Goal: Information Seeking & Learning: Learn about a topic

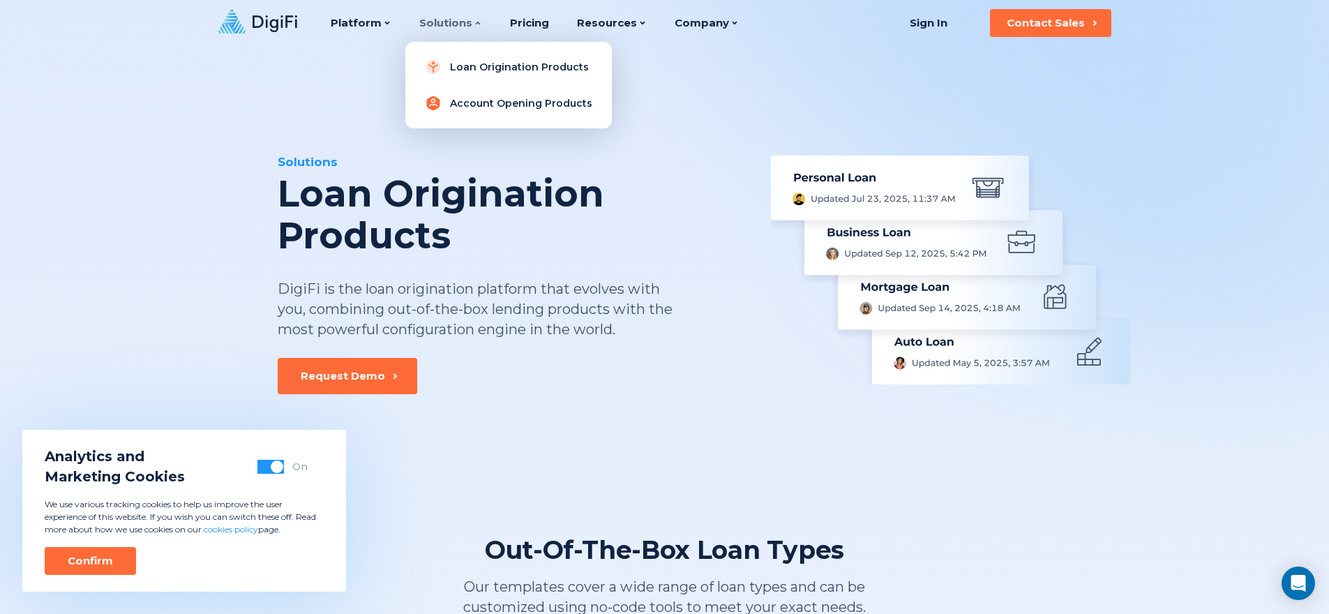
click at [499, 103] on link "Account Opening Products" at bounding box center [508, 103] width 184 height 28
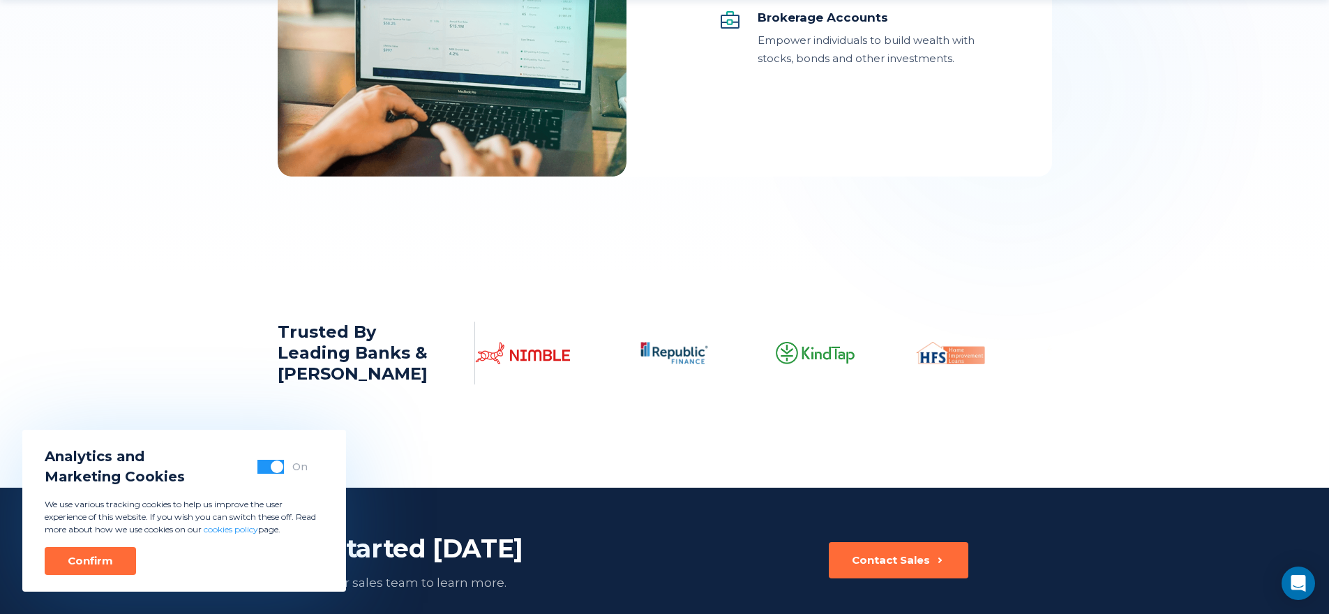
scroll to position [1966, 0]
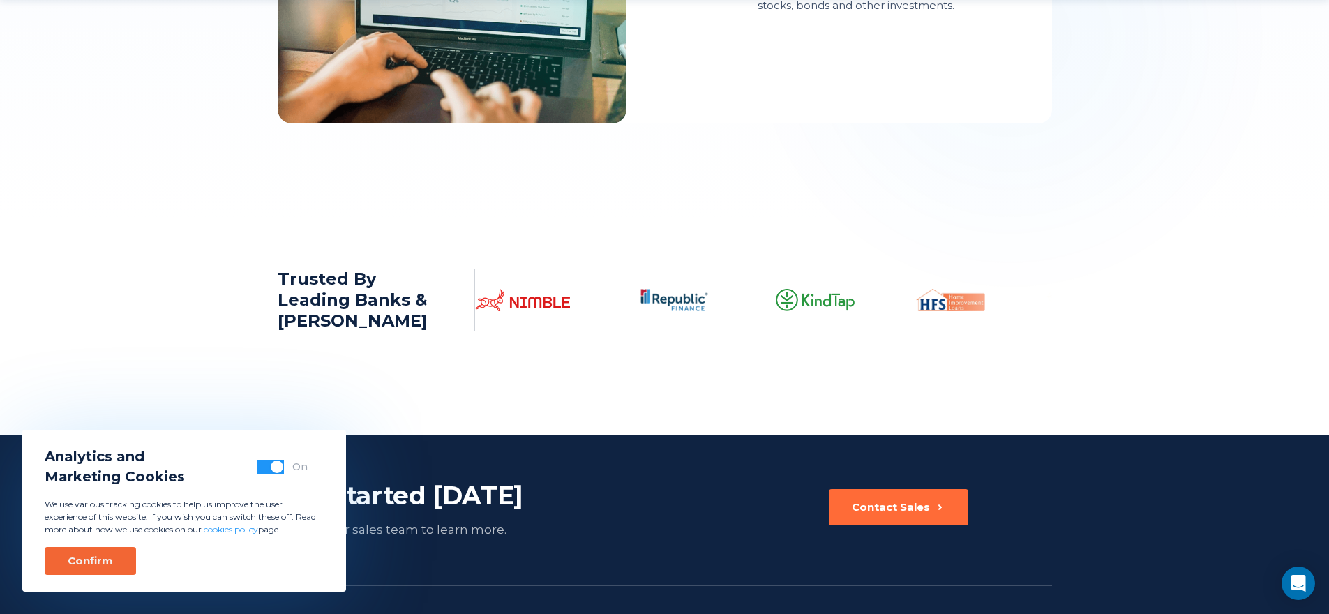
click at [92, 548] on button "Confirm" at bounding box center [90, 561] width 91 height 28
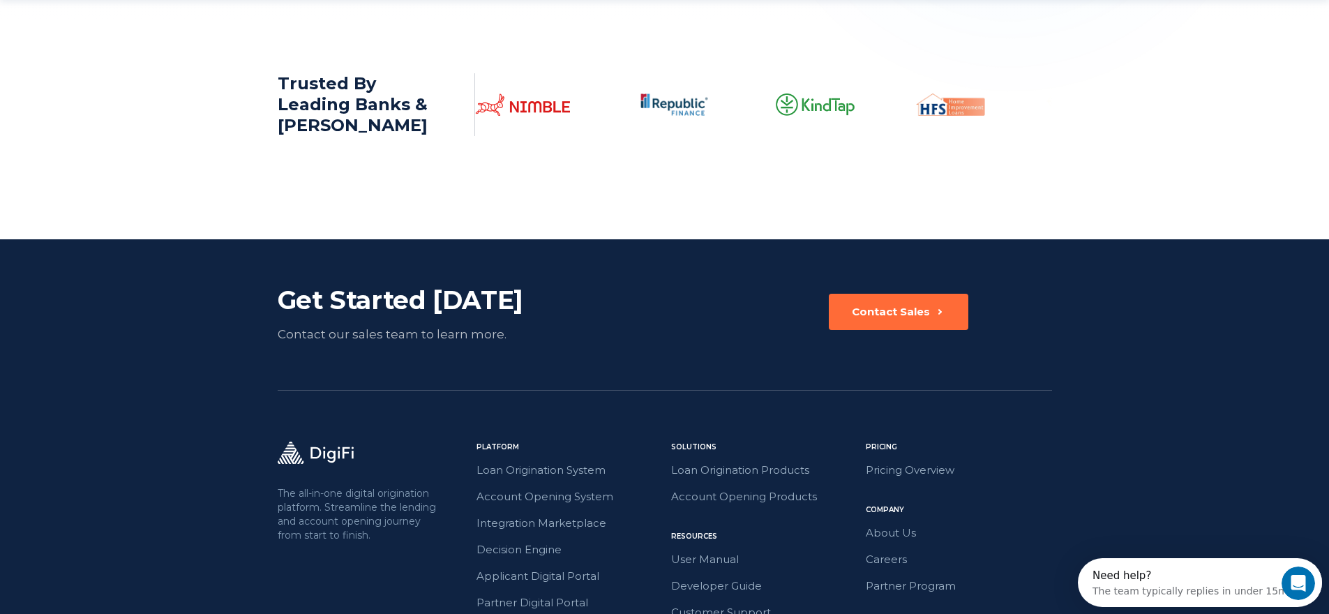
scroll to position [2362, 0]
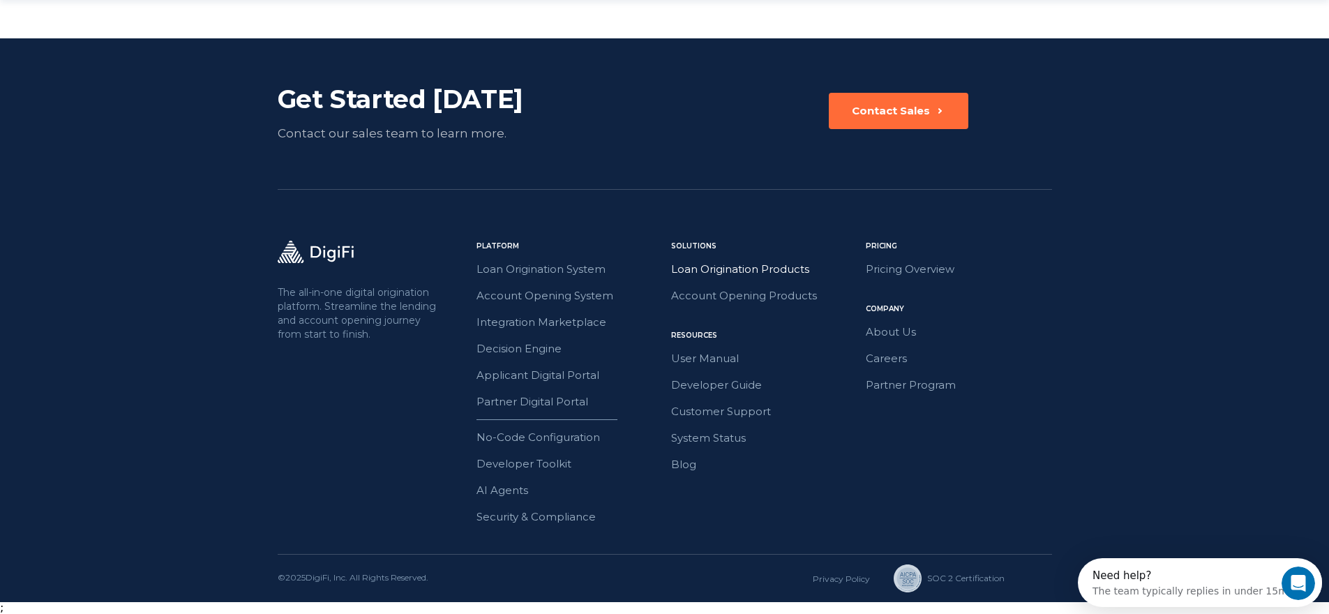
click at [733, 266] on link "Loan Origination Products" at bounding box center [764, 269] width 186 height 18
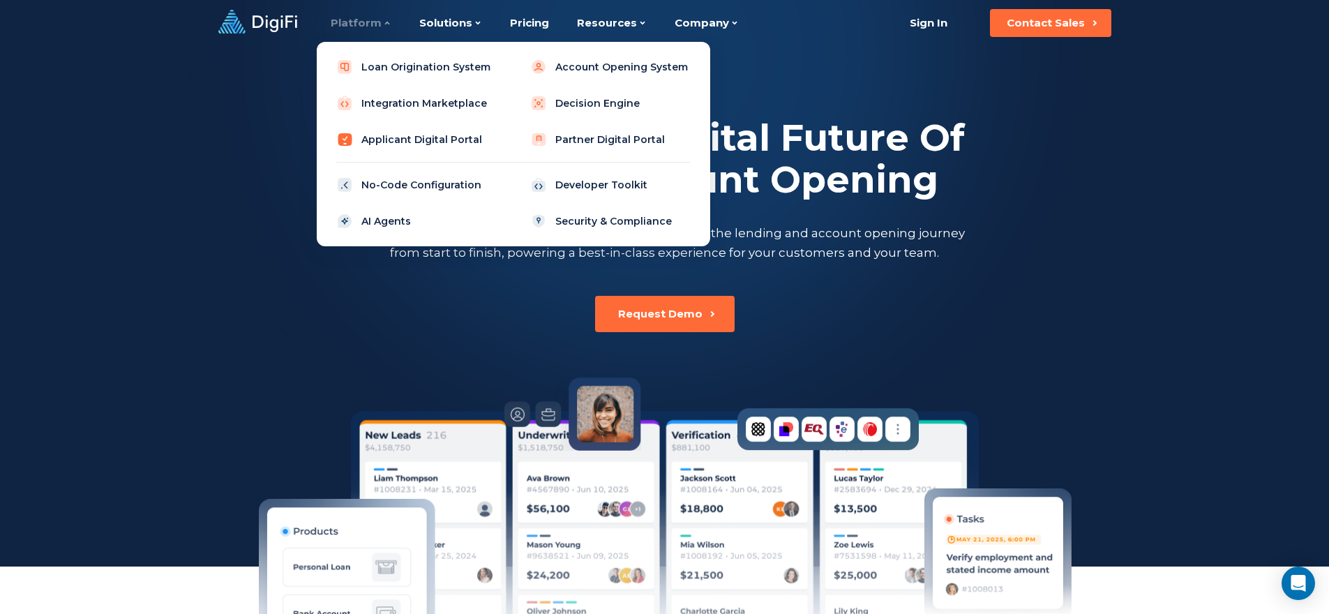
click at [430, 150] on link "Applicant Digital Portal" at bounding box center [416, 140] width 177 height 28
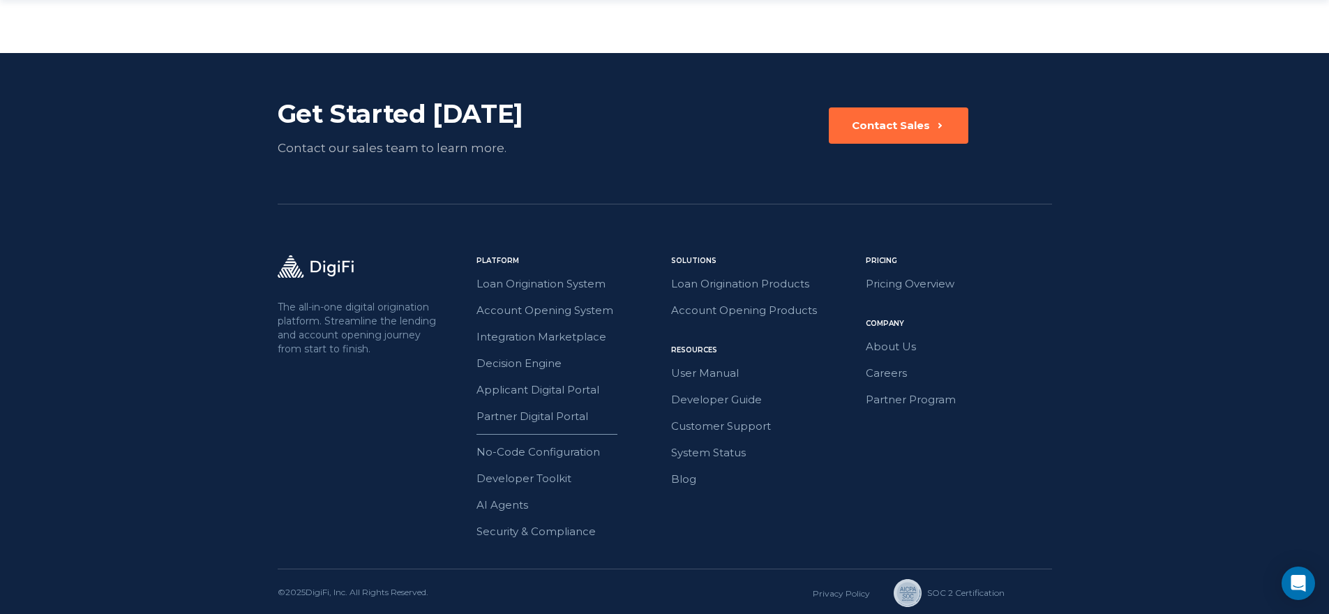
scroll to position [2440, 0]
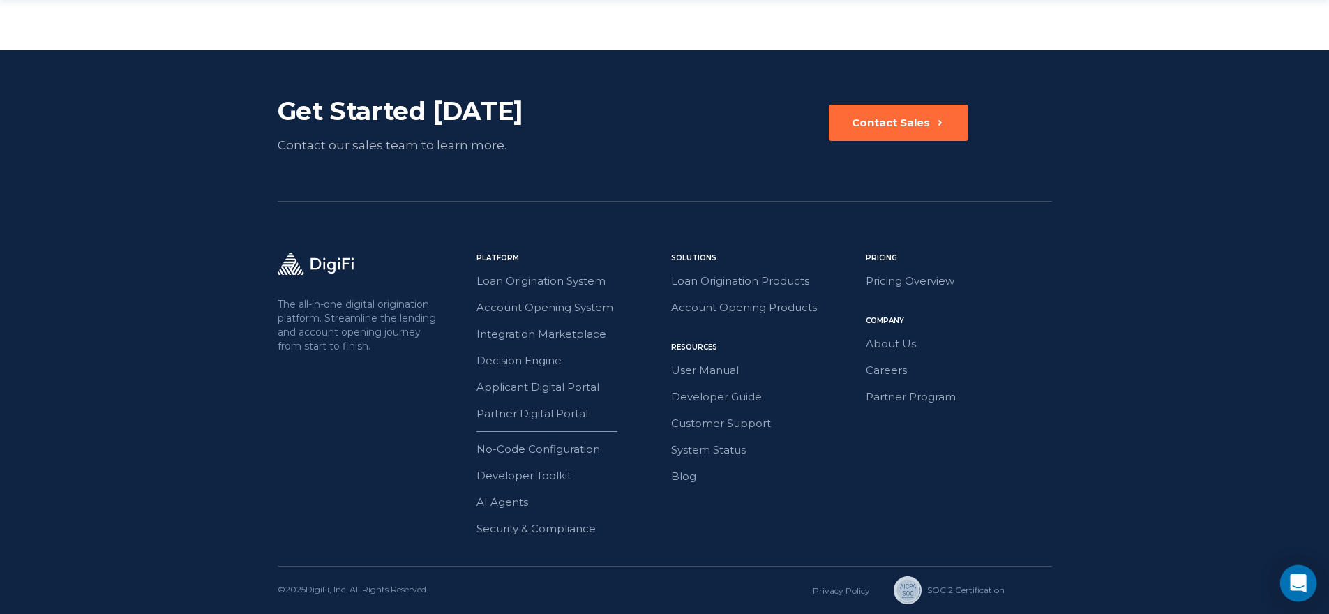
click at [1297, 594] on div "Open Intercom Messenger" at bounding box center [1298, 583] width 37 height 37
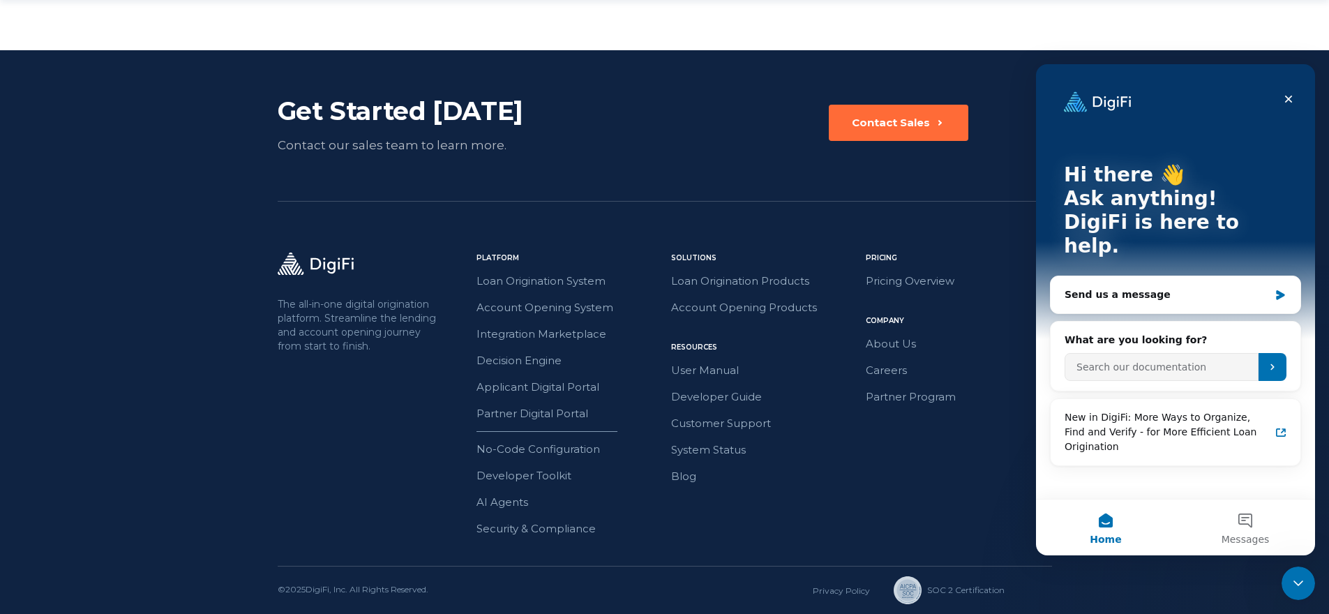
scroll to position [0, 0]
click at [1252, 534] on span "Messages" at bounding box center [1246, 539] width 48 height 10
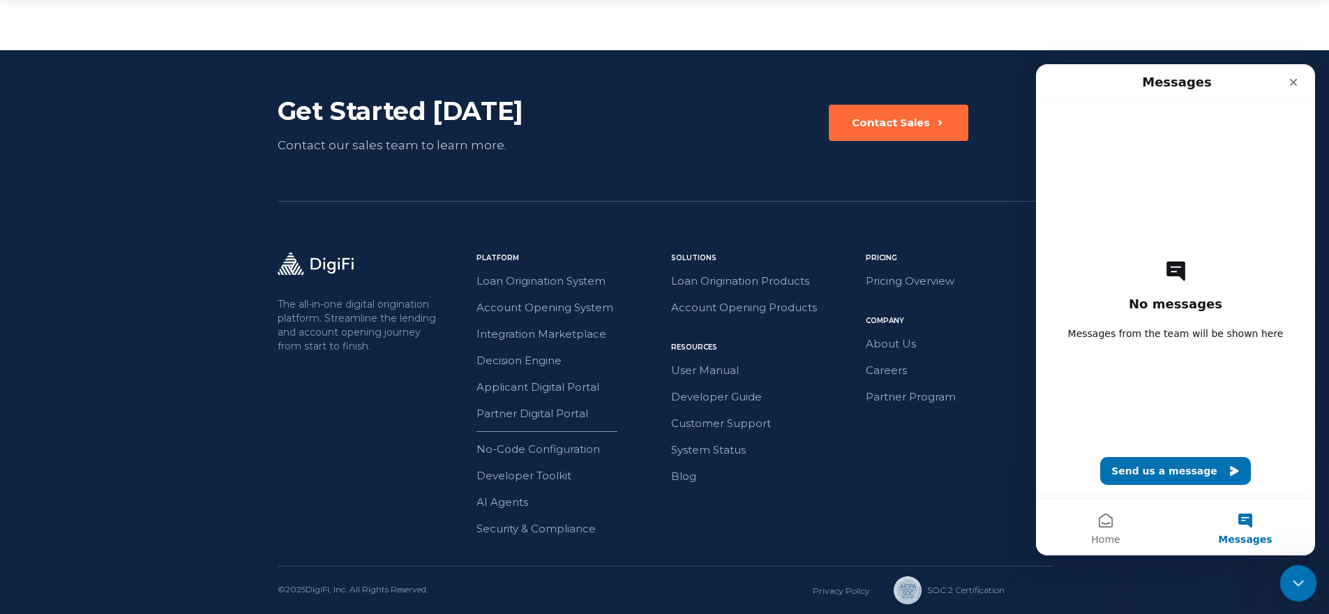
click at [1296, 589] on icon "Close Intercom Messenger" at bounding box center [1296, 581] width 17 height 17
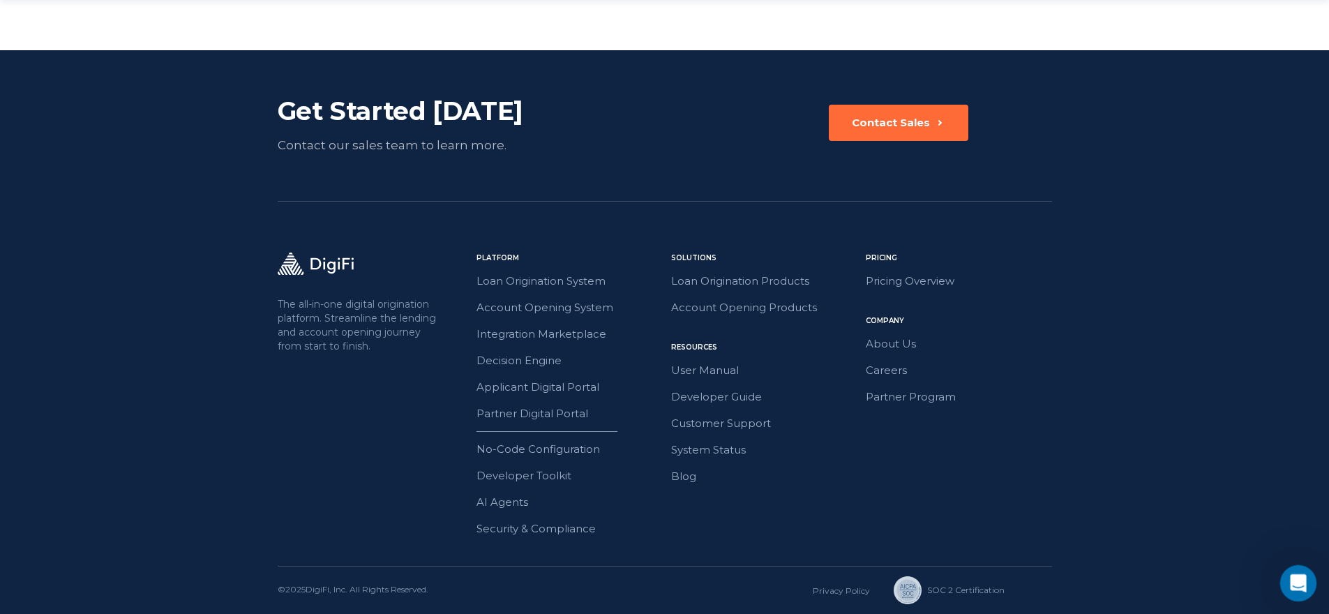
click at [1292, 580] on icon "Open Intercom Messenger" at bounding box center [1296, 581] width 23 height 23
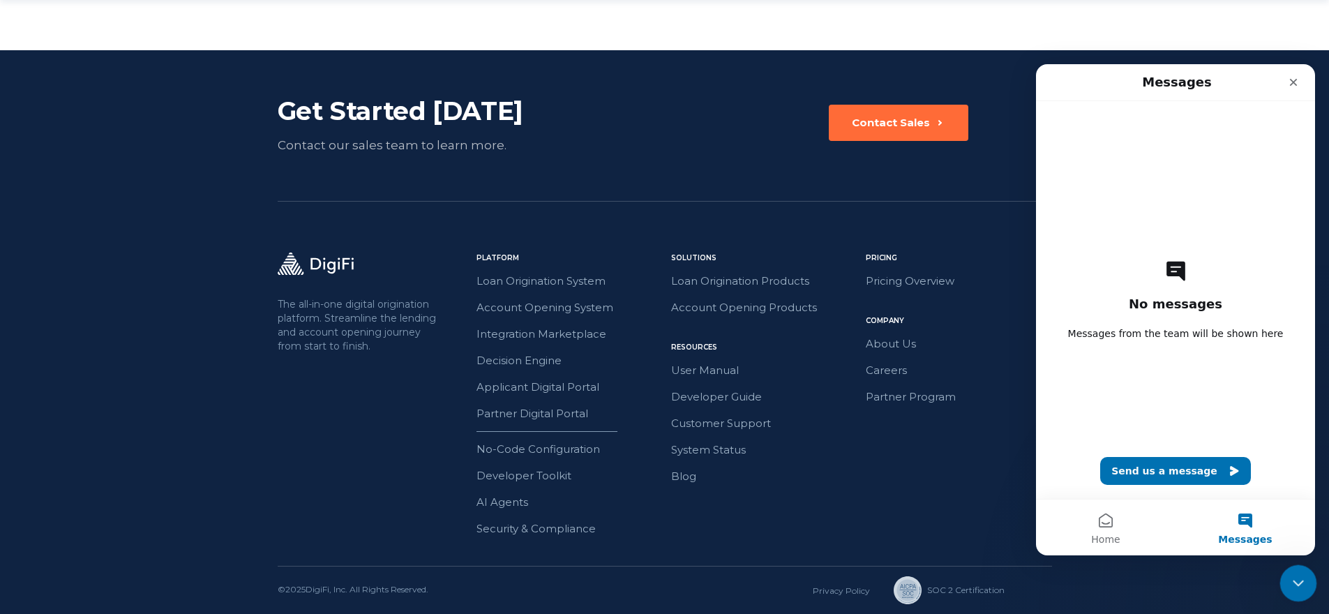
click at [1286, 581] on div "Close Intercom Messenger" at bounding box center [1295, 580] width 33 height 33
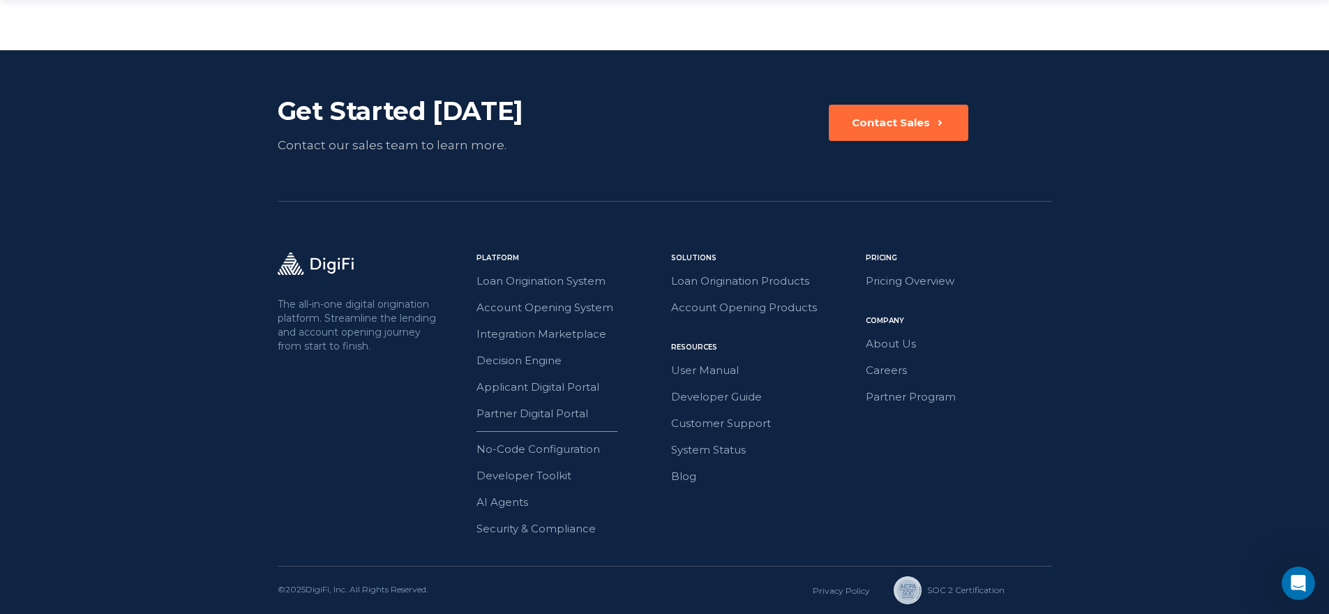
click at [1215, 580] on footer "Get Started Today Contact our sales team to learn more. Contact Sales The all-i…" at bounding box center [664, 332] width 1329 height 564
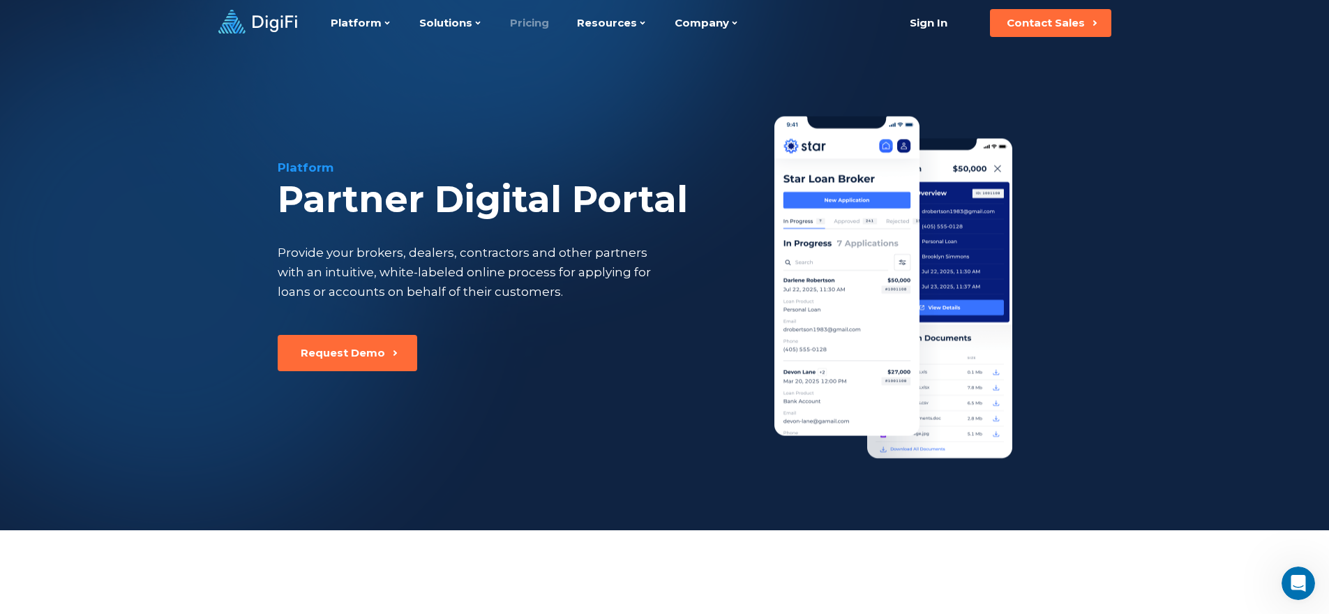
click at [511, 22] on link "Pricing" at bounding box center [529, 23] width 39 height 46
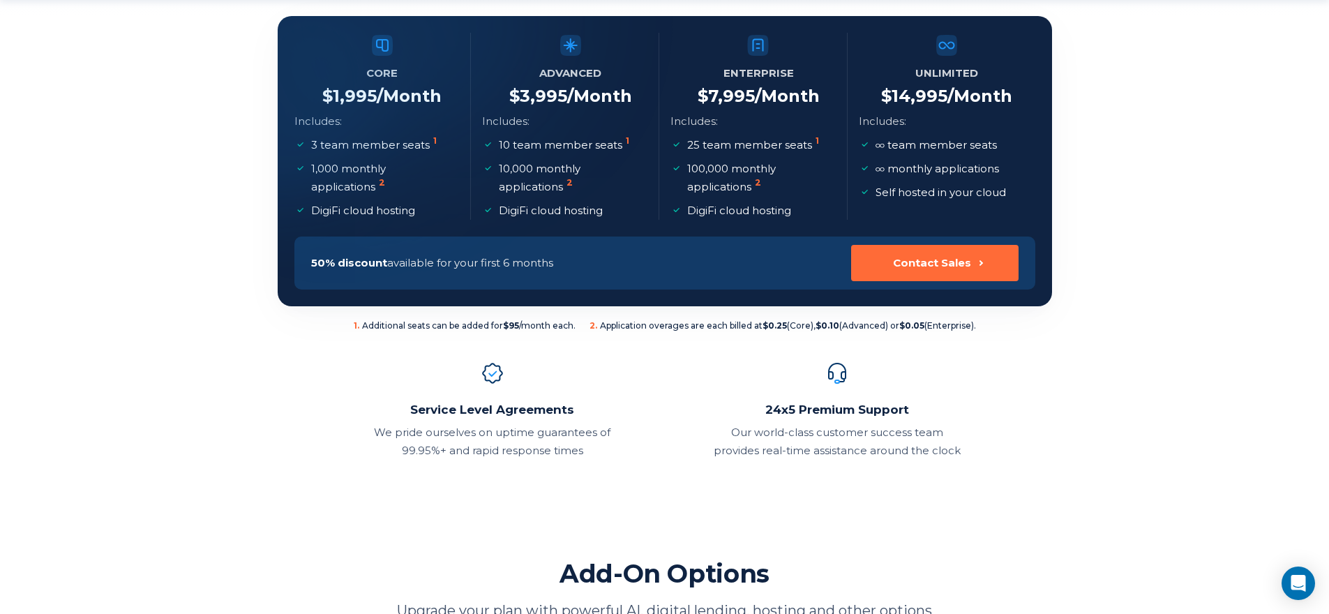
scroll to position [278, 0]
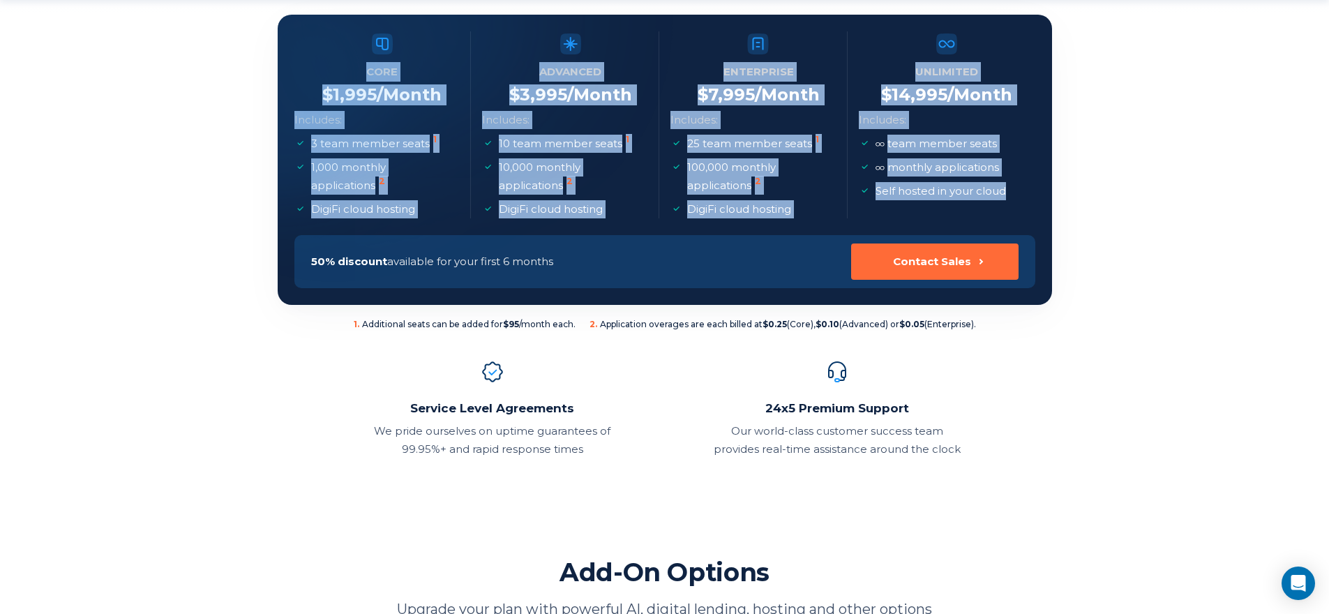
drag, startPoint x: 1017, startPoint y: 193, endPoint x: 305, endPoint y: 54, distance: 725.7
click at [305, 54] on section "Core $ 1,995 /Month Includes: 3 team member seats 1 1,000 monthly applications …" at bounding box center [665, 160] width 774 height 290
click at [305, 54] on div at bounding box center [258, 85] width 338 height 338
drag, startPoint x: 326, startPoint y: 46, endPoint x: 1055, endPoint y: 210, distance: 746.5
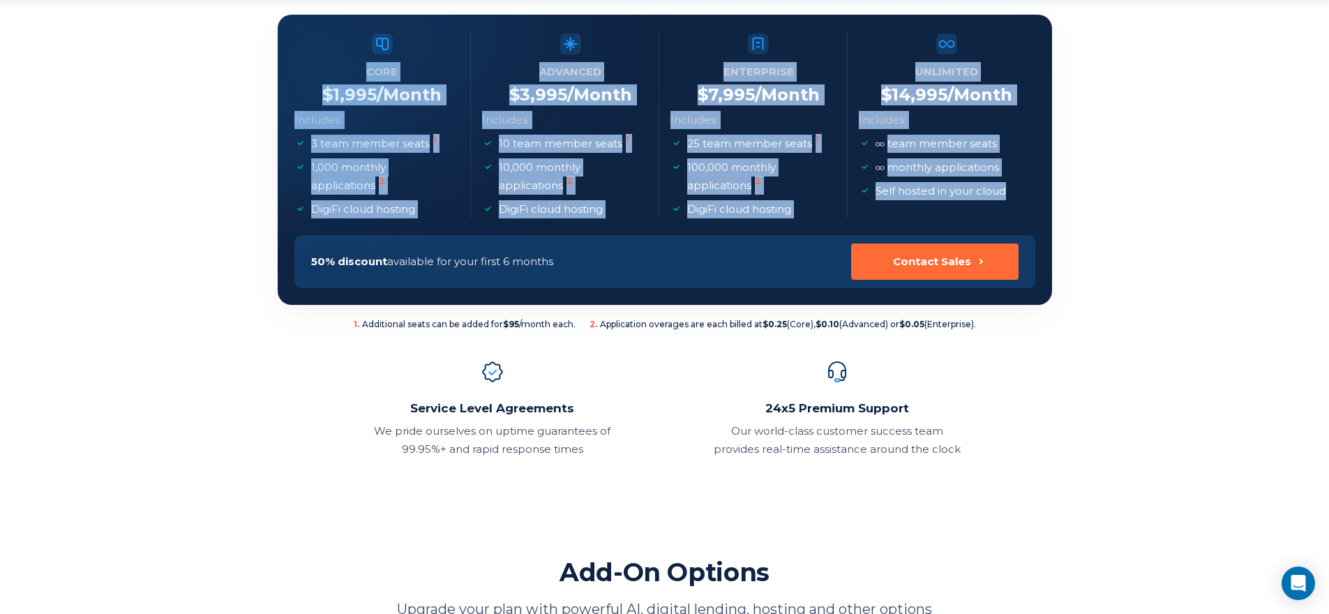
drag, startPoint x: 1027, startPoint y: 188, endPoint x: 283, endPoint y: 45, distance: 757.3
click at [283, 45] on section "Core $ 1,995 /Month Includes: 3 team member seats 1 1,000 monthly applications …" at bounding box center [665, 160] width 774 height 290
click at [283, 45] on div at bounding box center [258, 85] width 338 height 338
drag, startPoint x: 289, startPoint y: 48, endPoint x: 1028, endPoint y: 208, distance: 756.5
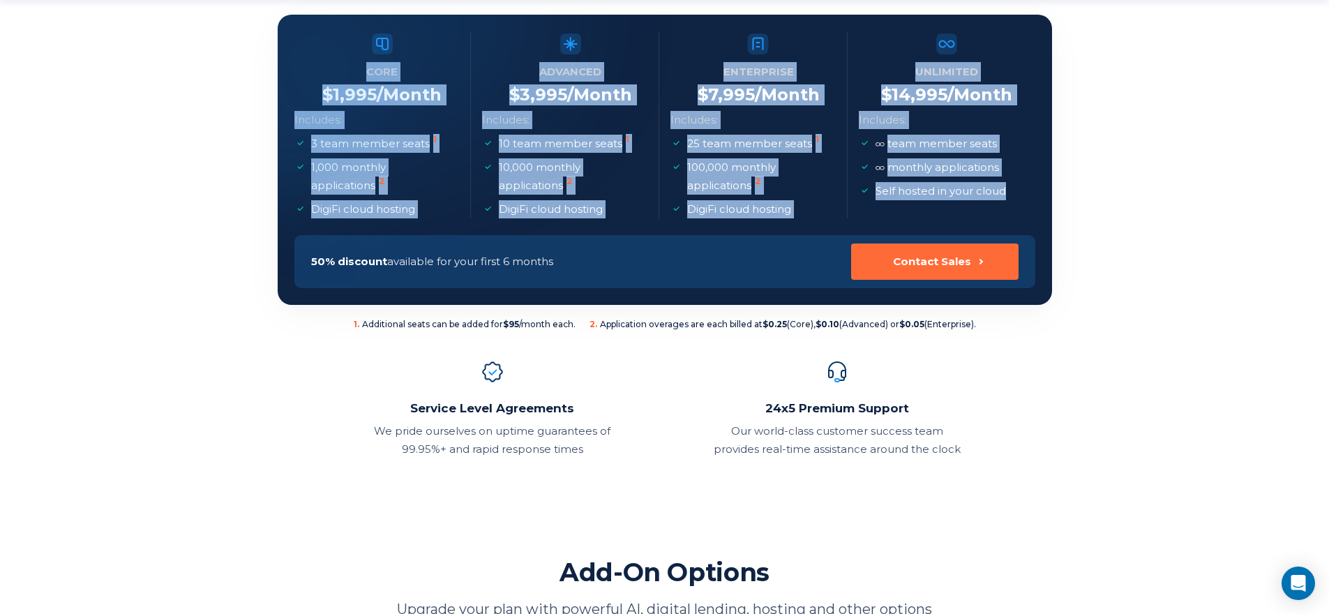
click at [1031, 210] on section "Core $ 1,995 /Month Includes: 3 team member seats 1 1,000 monthly applications …" at bounding box center [665, 160] width 774 height 290
click at [1023, 203] on li "Unlimited $ 14,995 /Month Includes: team member seats monthly applications Self…" at bounding box center [947, 124] width 176 height 187
drag, startPoint x: 1027, startPoint y: 197, endPoint x: 291, endPoint y: 50, distance: 750.4
click at [291, 50] on section "Core $ 1,995 /Month Includes: 3 team member seats 1 1,000 monthly applications …" at bounding box center [665, 160] width 774 height 290
click at [291, 50] on div at bounding box center [258, 85] width 338 height 338
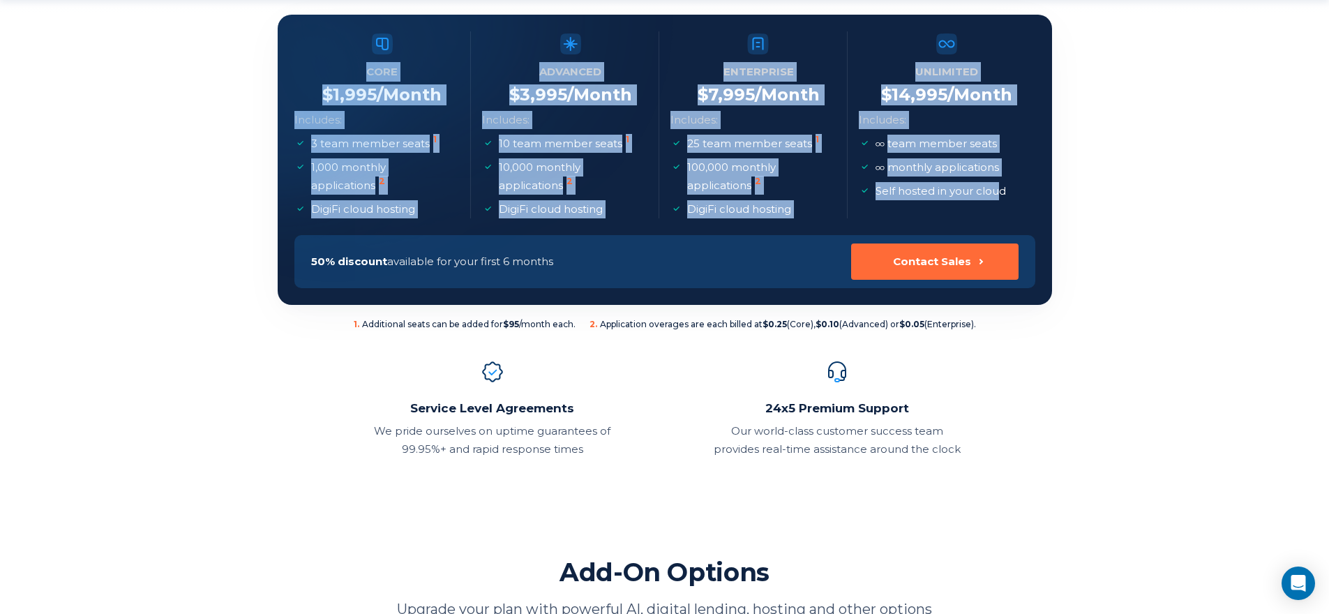
drag, startPoint x: 301, startPoint y: 56, endPoint x: 999, endPoint y: 194, distance: 711.8
click at [999, 194] on section "Core $ 1,995 /Month Includes: 3 team member seats 1 1,000 monthly applications …" at bounding box center [665, 160] width 774 height 290
click at [999, 194] on p "Self hosted in your cloud" at bounding box center [941, 191] width 130 height 18
drag, startPoint x: 1035, startPoint y: 190, endPoint x: 331, endPoint y: 57, distance: 717.1
click at [331, 57] on section "Core $ 1,995 /Month Includes: 3 team member seats 1 1,000 monthly applications …" at bounding box center [665, 160] width 774 height 290
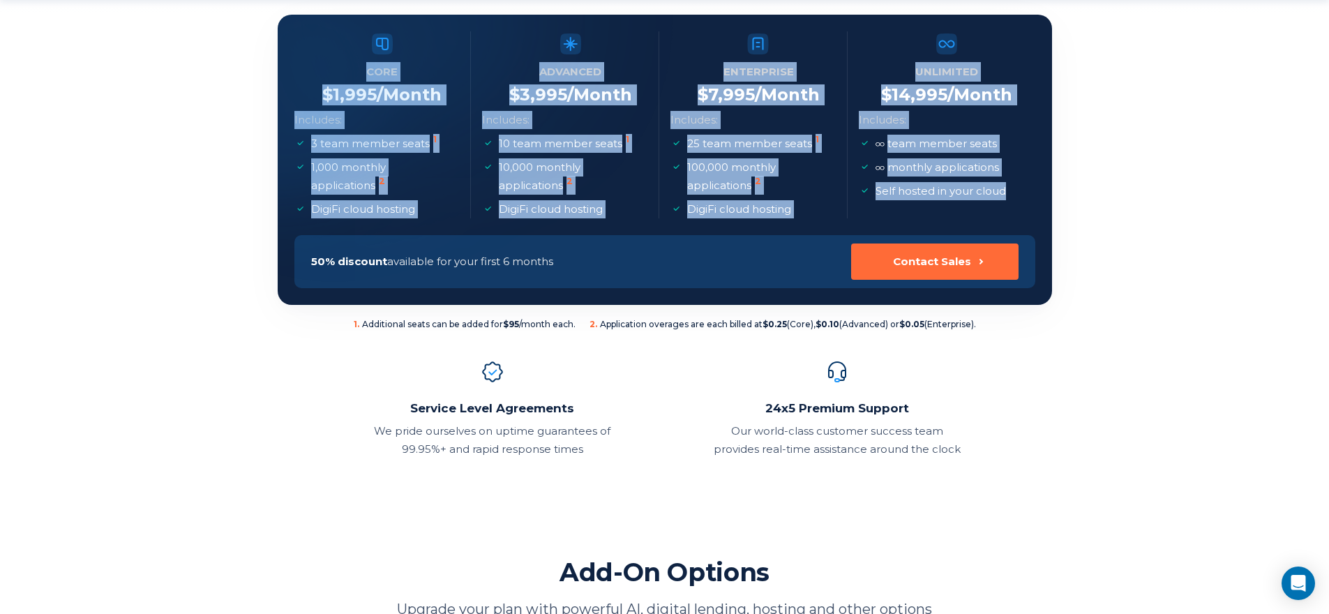
click at [330, 56] on div at bounding box center [258, 85] width 338 height 338
drag, startPoint x: 331, startPoint y: 59, endPoint x: 1003, endPoint y: 209, distance: 689.2
click at [1003, 209] on section "Core $ 1,995 /Month Includes: 3 team member seats 1 1,000 monthly applications …" at bounding box center [665, 160] width 774 height 290
click at [1006, 208] on li "Unlimited $ 14,995 /Month Includes: team member seats monthly applications Self…" at bounding box center [947, 124] width 176 height 187
drag, startPoint x: 1019, startPoint y: 197, endPoint x: 308, endPoint y: 77, distance: 720.9
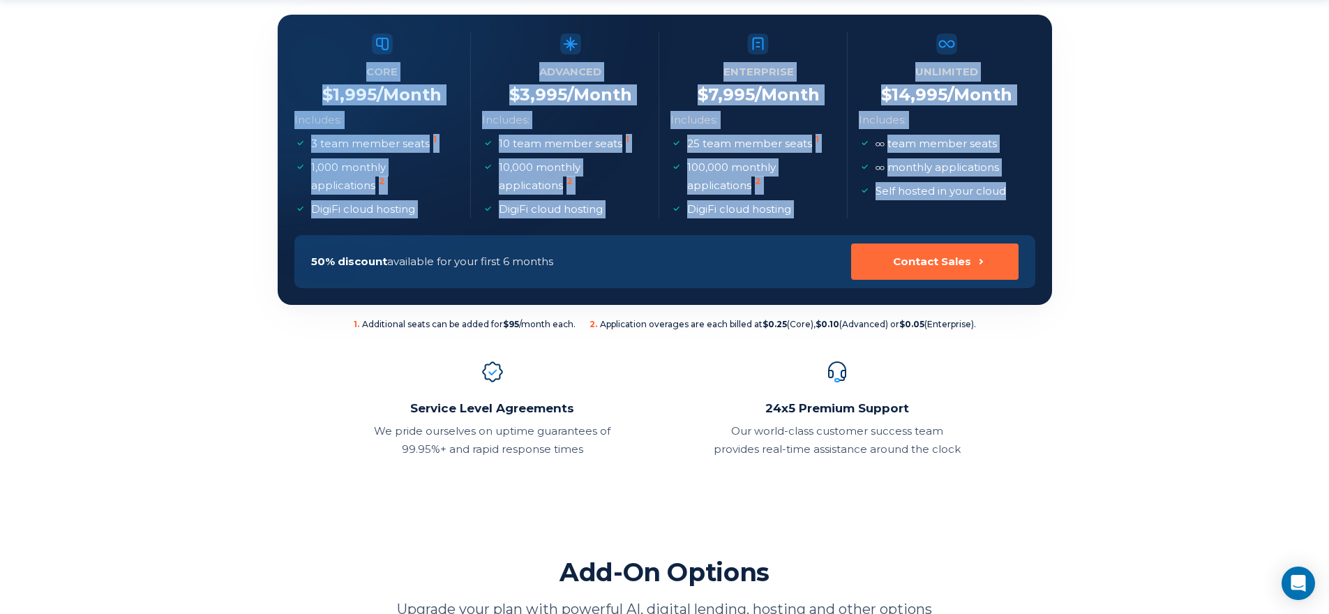
click at [308, 77] on section "Core $ 1,995 /Month Includes: 3 team member seats 1 1,000 monthly applications …" at bounding box center [665, 160] width 774 height 290
click at [308, 77] on div at bounding box center [258, 85] width 338 height 338
drag, startPoint x: 343, startPoint y: 80, endPoint x: 1025, endPoint y: 193, distance: 691.7
click at [1025, 193] on section "Core $ 1,995 /Month Includes: 3 team member seats 1 1,000 monthly applications …" at bounding box center [665, 160] width 774 height 290
click at [1025, 193] on li "Unlimited $ 14,995 /Month Includes: team member seats monthly applications Self…" at bounding box center [947, 124] width 176 height 187
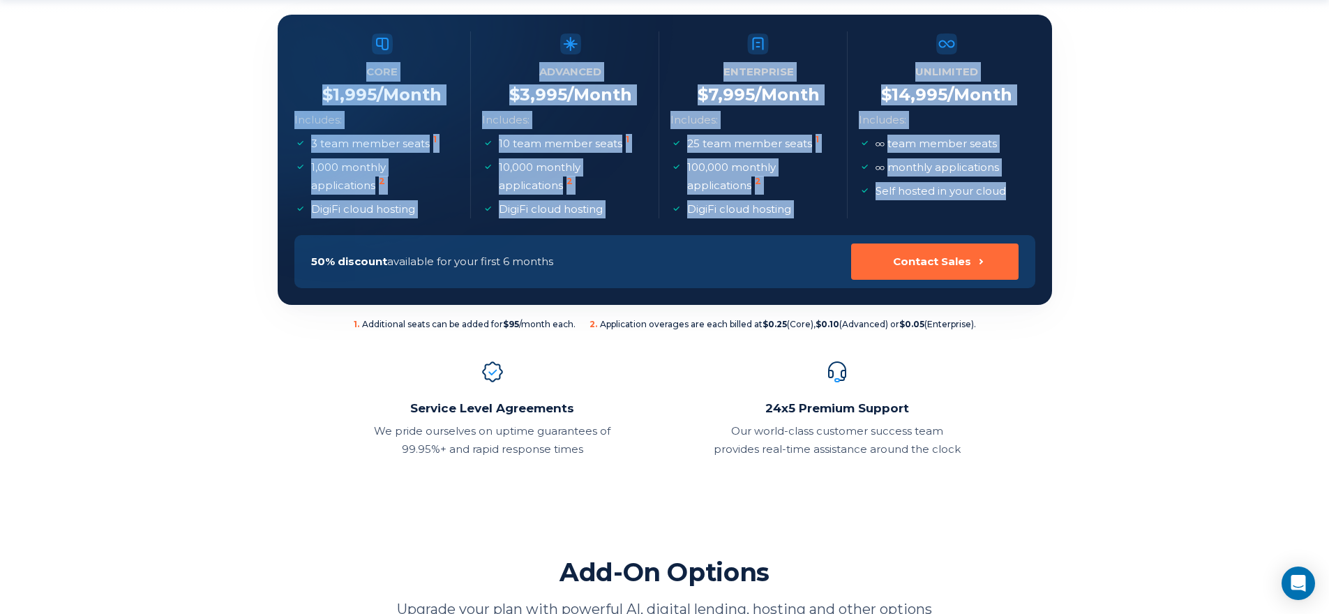
drag, startPoint x: 1032, startPoint y: 193, endPoint x: 335, endPoint y: 56, distance: 710.3
click at [335, 56] on section "Core $ 1,995 /Month Includes: 3 team member seats 1 1,000 monthly applications …" at bounding box center [665, 160] width 774 height 290
click at [335, 56] on div at bounding box center [258, 85] width 338 height 338
drag, startPoint x: 336, startPoint y: 60, endPoint x: 1026, endPoint y: 205, distance: 705.7
click at [1026, 205] on section "Core $ 1,995 /Month Includes: 3 team member seats 1 1,000 monthly applications …" at bounding box center [665, 160] width 774 height 290
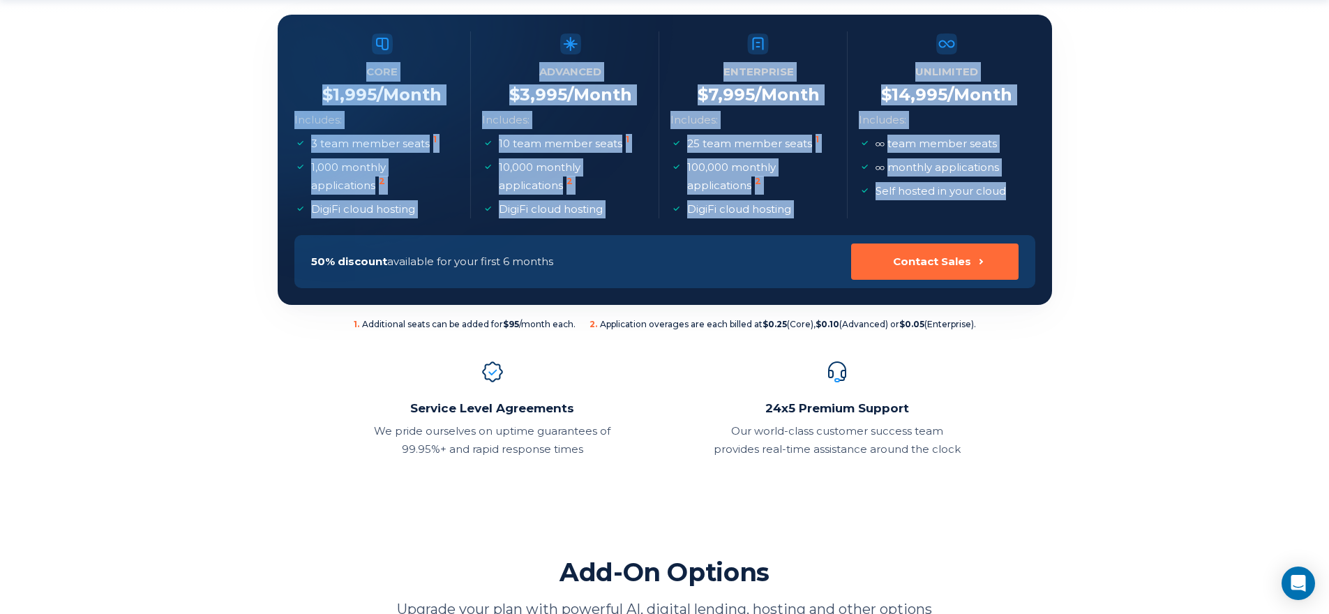
click at [1026, 205] on li "Unlimited $ 14,995 /Month Includes: team member seats monthly applications Self…" at bounding box center [947, 124] width 176 height 187
drag, startPoint x: 1023, startPoint y: 191, endPoint x: 299, endPoint y: 79, distance: 732.8
click at [299, 79] on section "Core $ 1,995 /Month Includes: 3 team member seats 1 1,000 monthly applications …" at bounding box center [665, 160] width 774 height 290
click at [299, 79] on div at bounding box center [258, 85] width 338 height 338
drag, startPoint x: 364, startPoint y: 83, endPoint x: 1019, endPoint y: 201, distance: 665.6
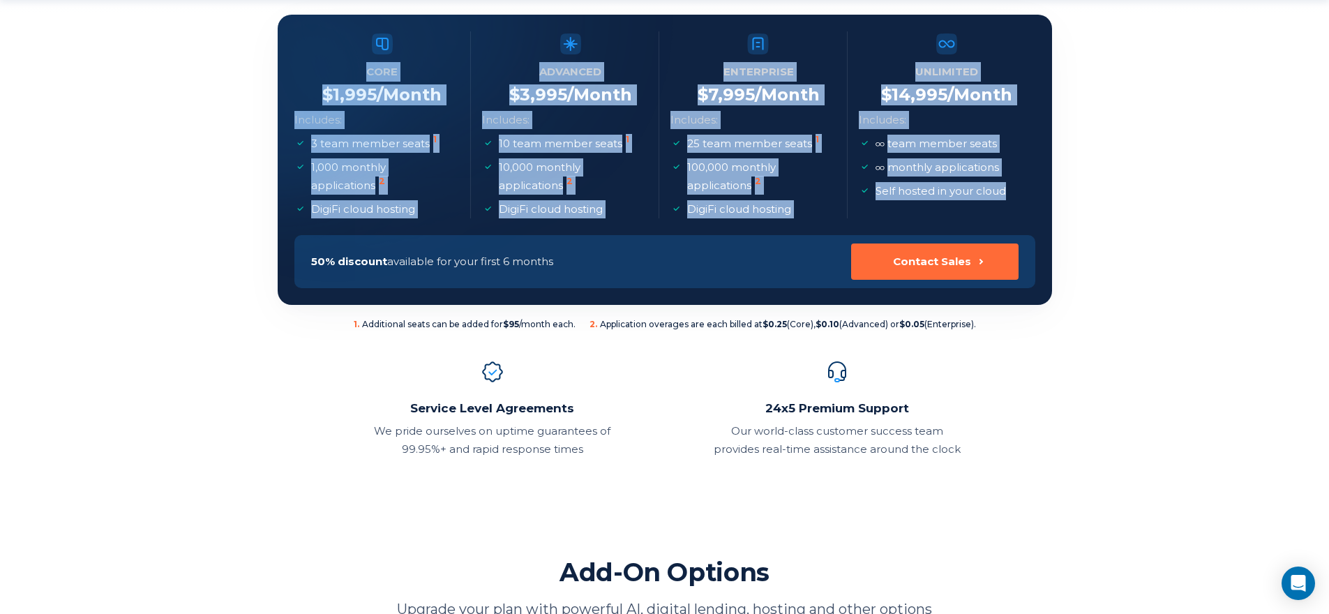
click at [1019, 201] on section "Core $ 1,995 /Month Includes: 3 team member seats 1 1,000 monthly applications …" at bounding box center [665, 160] width 774 height 290
click at [1021, 200] on li "Unlimited $ 14,995 /Month Includes: team member seats monthly applications Self…" at bounding box center [947, 124] width 176 height 187
drag, startPoint x: 1038, startPoint y: 190, endPoint x: 271, endPoint y: 111, distance: 771.5
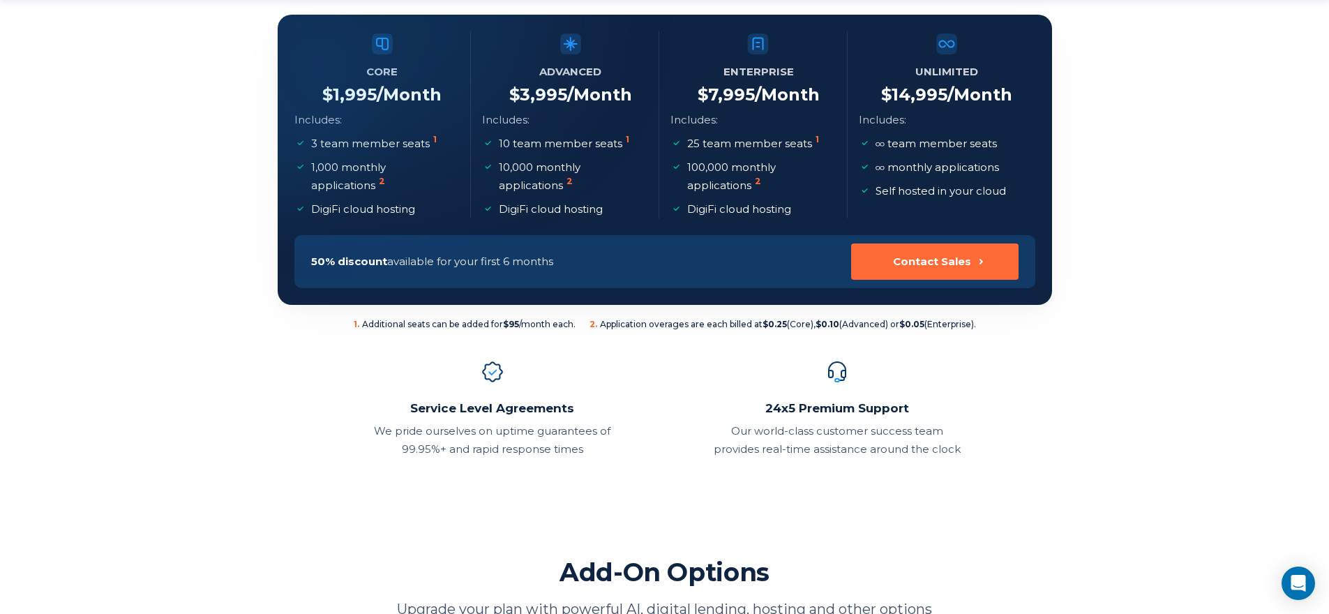
click at [305, 89] on div at bounding box center [258, 85] width 338 height 338
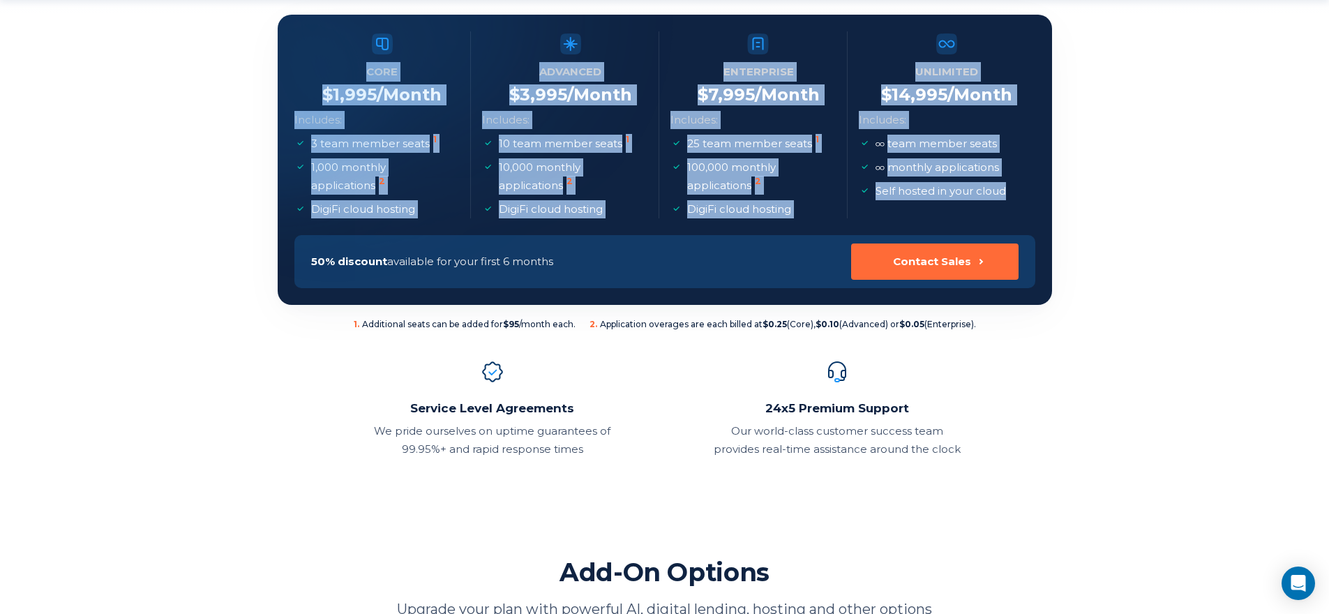
drag, startPoint x: 340, startPoint y: 73, endPoint x: 1049, endPoint y: 209, distance: 721.6
click at [1049, 209] on section "Core $ 1,995 /Month Includes: 3 team member seats 1 1,000 monthly applications …" at bounding box center [665, 160] width 774 height 290
click at [1031, 193] on li "Unlimited $ 14,995 /Month Includes: team member seats monthly applications Self…" at bounding box center [947, 124] width 176 height 187
drag, startPoint x: 1023, startPoint y: 190, endPoint x: 337, endPoint y: 72, distance: 696.5
click at [337, 72] on section "Core $ 1,995 /Month Includes: 3 team member seats 1 1,000 monthly applications …" at bounding box center [665, 160] width 774 height 290
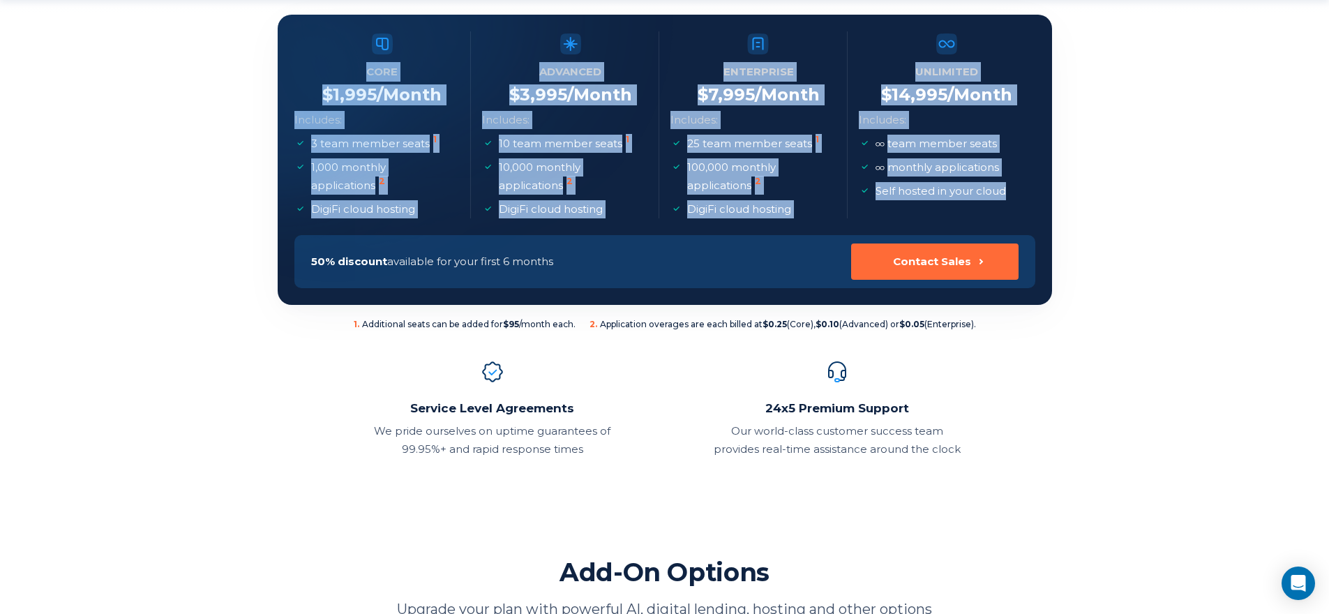
click at [337, 72] on div at bounding box center [258, 85] width 338 height 338
drag, startPoint x: 337, startPoint y: 72, endPoint x: 1017, endPoint y: 202, distance: 692.6
click at [1016, 203] on section "Core $ 1,995 /Month Includes: 3 team member seats 1 1,000 monthly applications …" at bounding box center [665, 160] width 774 height 290
drag, startPoint x: 1019, startPoint y: 202, endPoint x: 1032, endPoint y: 195, distance: 15.9
click at [1019, 202] on li "Unlimited $ 14,995 /Month Includes: team member seats monthly applications Self…" at bounding box center [947, 124] width 176 height 187
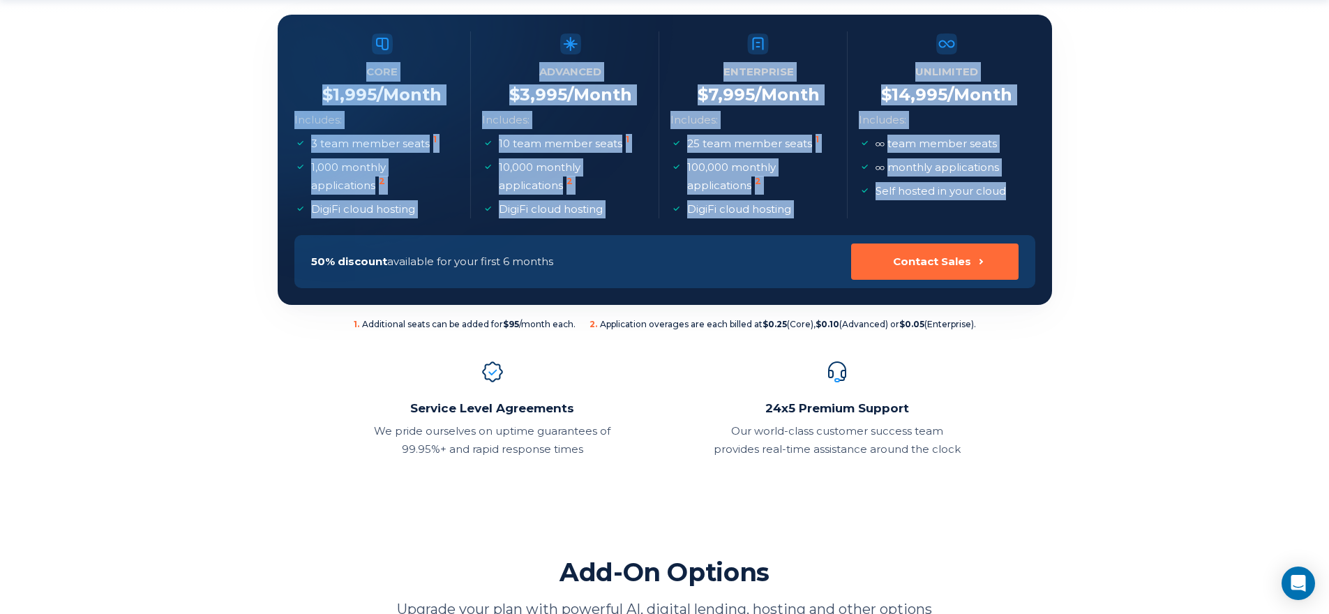
drag, startPoint x: 1035, startPoint y: 194, endPoint x: 288, endPoint y: 80, distance: 755.1
click at [288, 80] on section "Core $ 1,995 /Month Includes: 3 team member seats 1 1,000 monthly applications …" at bounding box center [665, 160] width 774 height 290
click at [288, 80] on div at bounding box center [258, 85] width 338 height 338
drag, startPoint x: 301, startPoint y: 75, endPoint x: 1005, endPoint y: 201, distance: 714.3
click at [1005, 201] on section "Core $ 1,995 /Month Includes: 3 team member seats 1 1,000 monthly applications …" at bounding box center [665, 160] width 774 height 290
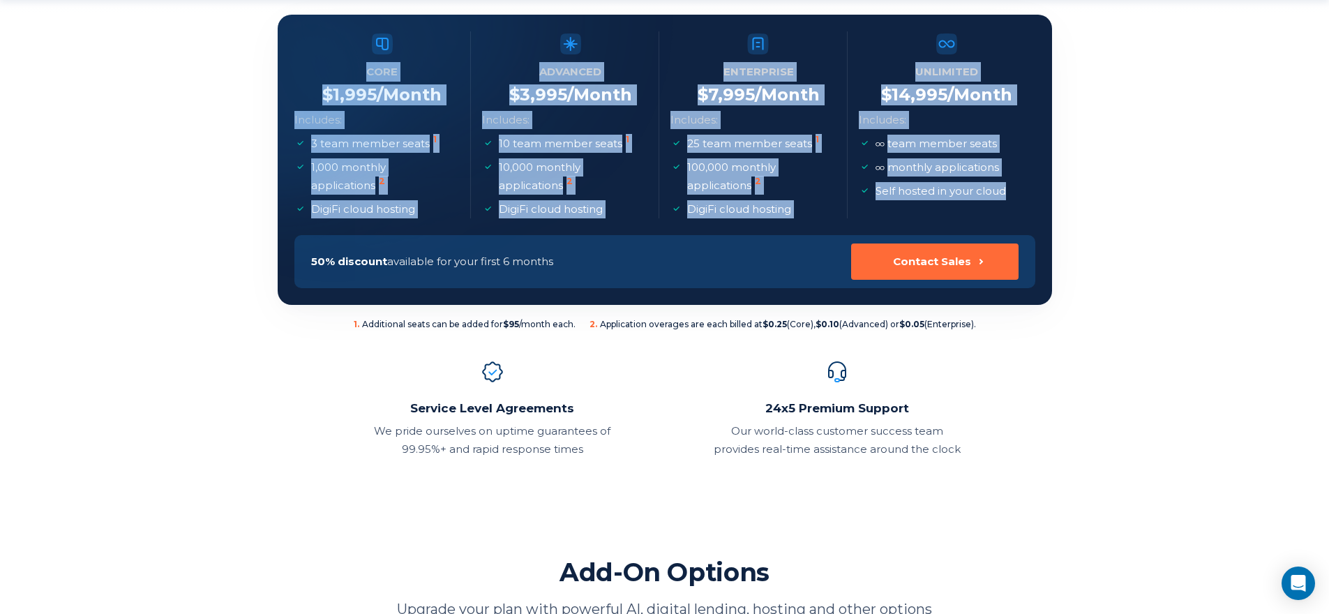
click at [1009, 199] on ul "team member seats monthly applications Self hosted in your cloud" at bounding box center [939, 168] width 161 height 66
drag, startPoint x: 1016, startPoint y: 194, endPoint x: 332, endPoint y: 80, distance: 693.7
click at [332, 80] on section "Core $ 1,995 /Month Includes: 3 team member seats 1 1,000 monthly applications …" at bounding box center [665, 160] width 774 height 290
click at [332, 80] on div at bounding box center [258, 85] width 338 height 338
drag, startPoint x: 341, startPoint y: 73, endPoint x: 1025, endPoint y: 191, distance: 693.9
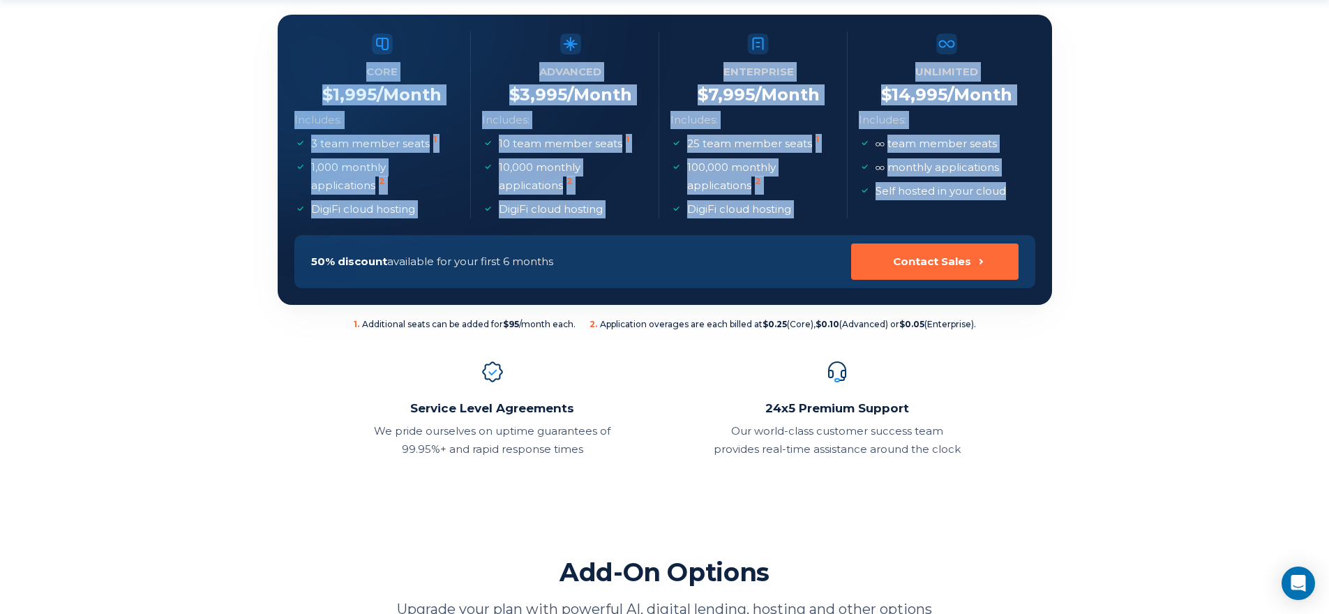
click at [1025, 191] on section "Core $ 1,995 /Month Includes: 3 team member seats 1 1,000 monthly applications …" at bounding box center [665, 160] width 774 height 290
click at [1025, 191] on li "Unlimited $ 14,995 /Month Includes: team member seats monthly applications Self…" at bounding box center [947, 124] width 176 height 187
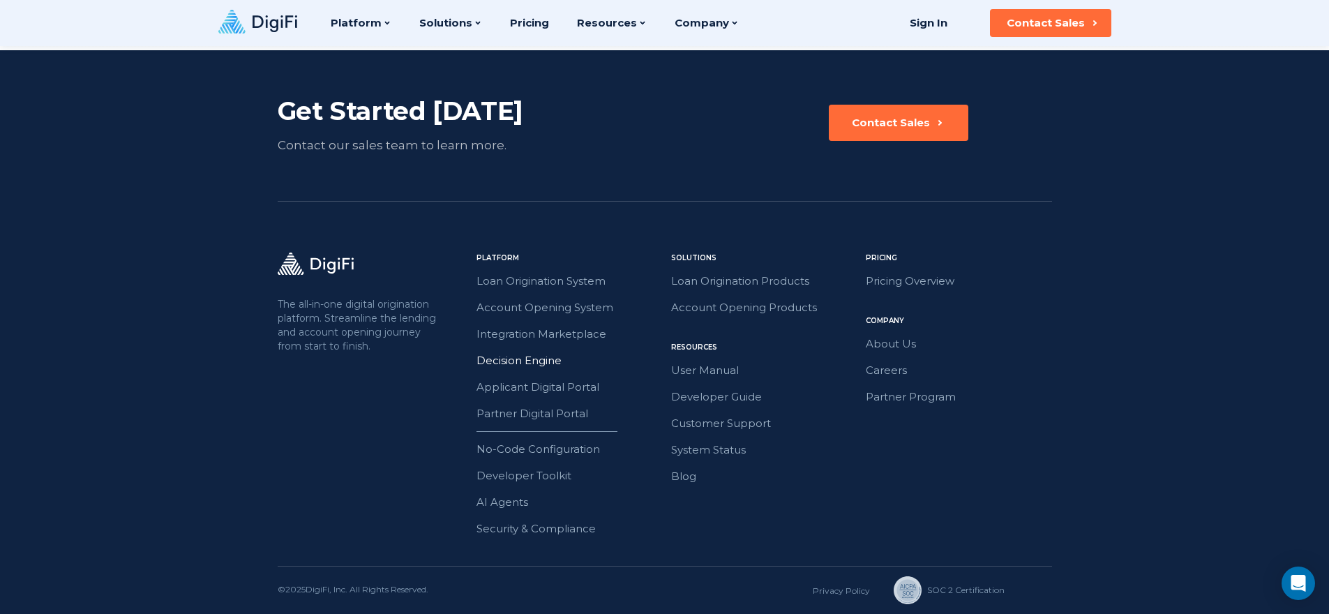
scroll to position [0, 0]
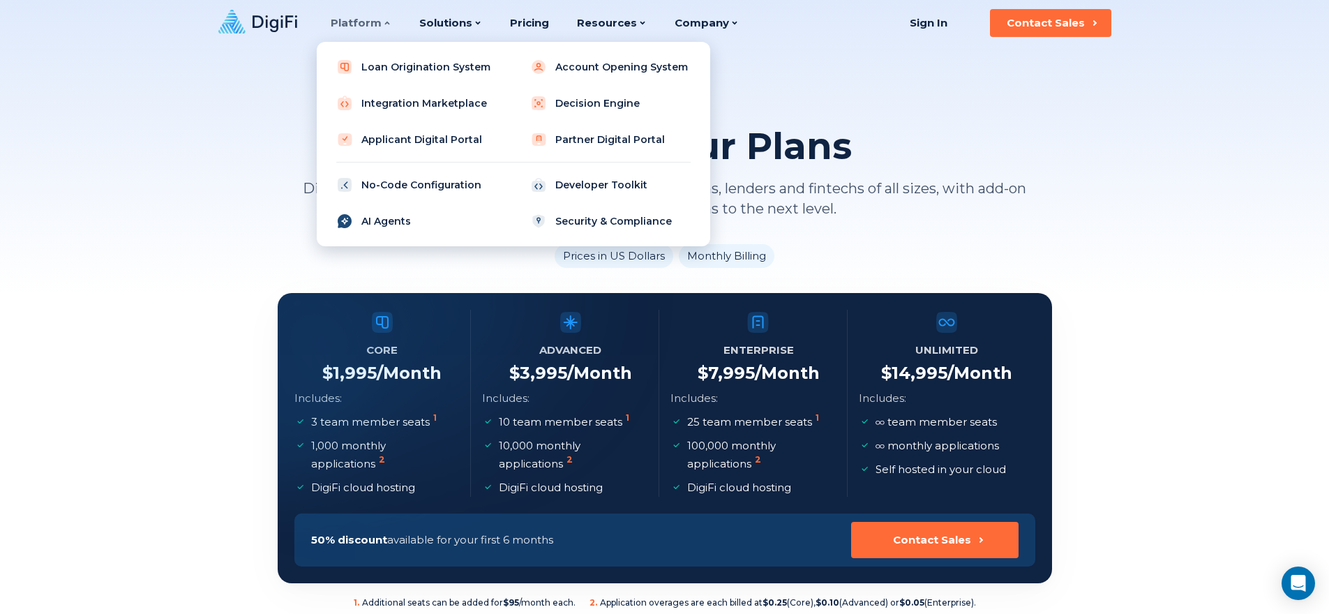
click at [413, 228] on link "AI Agents" at bounding box center [416, 221] width 177 height 28
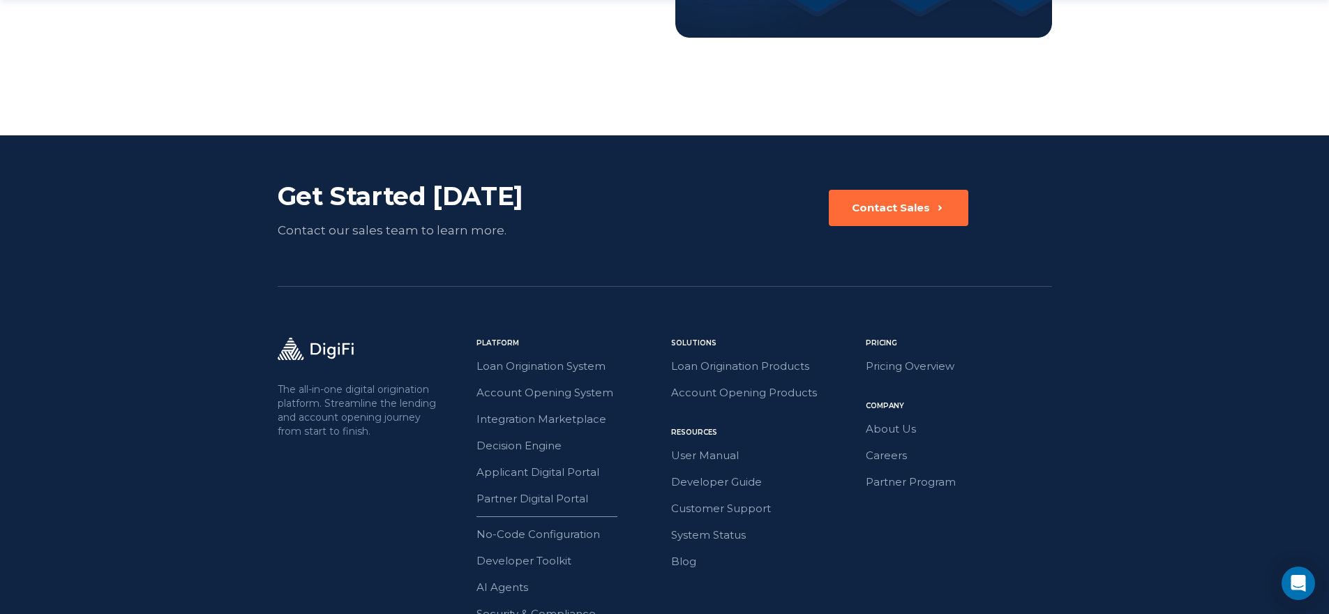
scroll to position [2428, 0]
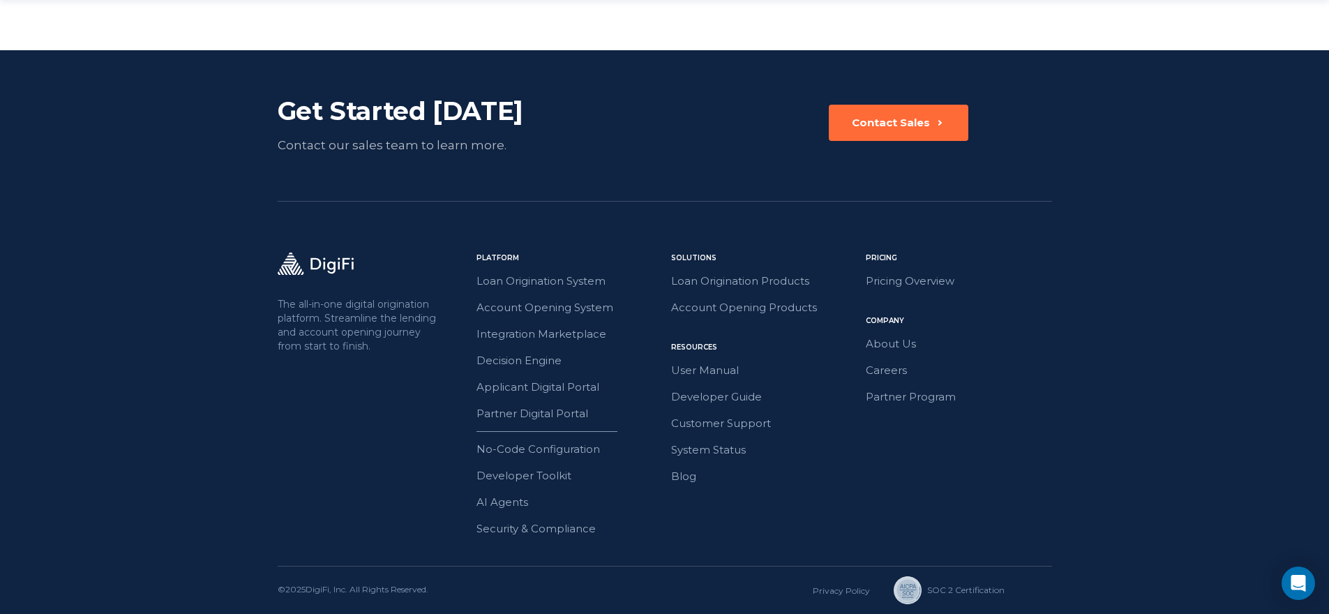
click at [972, 436] on div "Pricing Pricing Overview Company About Us Careers Partner Program" at bounding box center [959, 395] width 186 height 285
click at [848, 325] on div "Solutions Loan Origination Products Account Opening Products Pricing Pricing Ov…" at bounding box center [764, 395] width 186 height 285
drag, startPoint x: 843, startPoint y: 327, endPoint x: 837, endPoint y: 273, distance: 54.7
click at [836, 272] on div "Solutions Loan Origination Products Account Opening Products Pricing Pricing Ov…" at bounding box center [764, 395] width 186 height 285
click at [840, 275] on link "Loan Origination Products" at bounding box center [764, 281] width 186 height 18
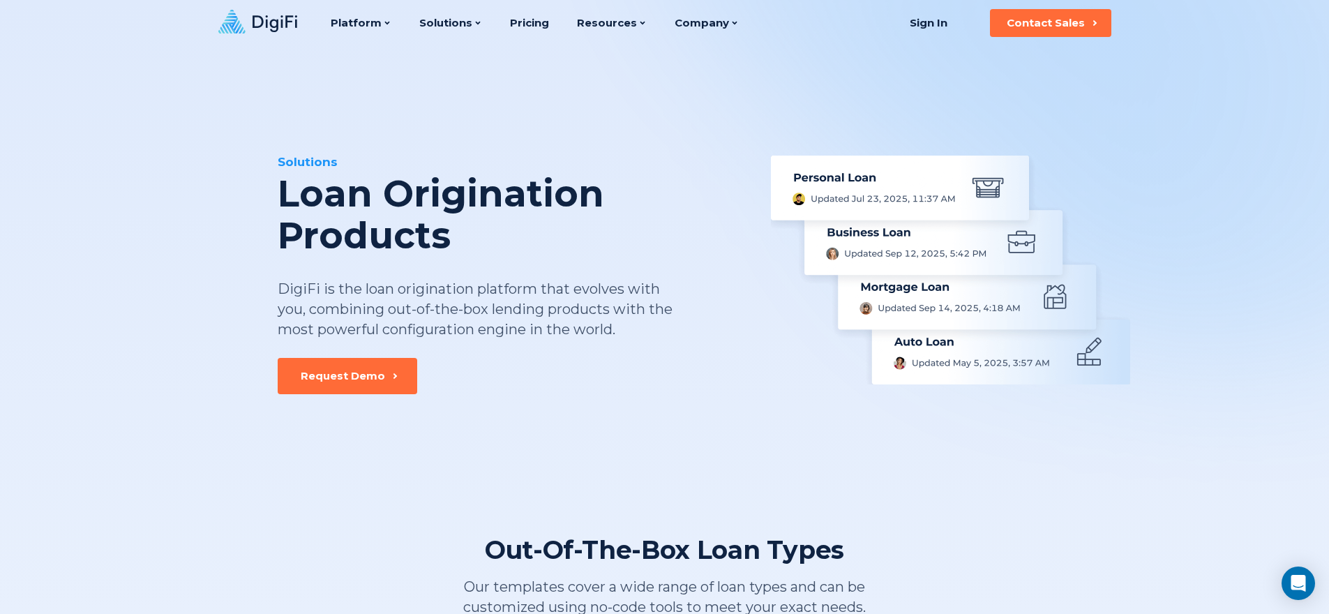
click at [278, 28] on icon at bounding box center [275, 23] width 45 height 17
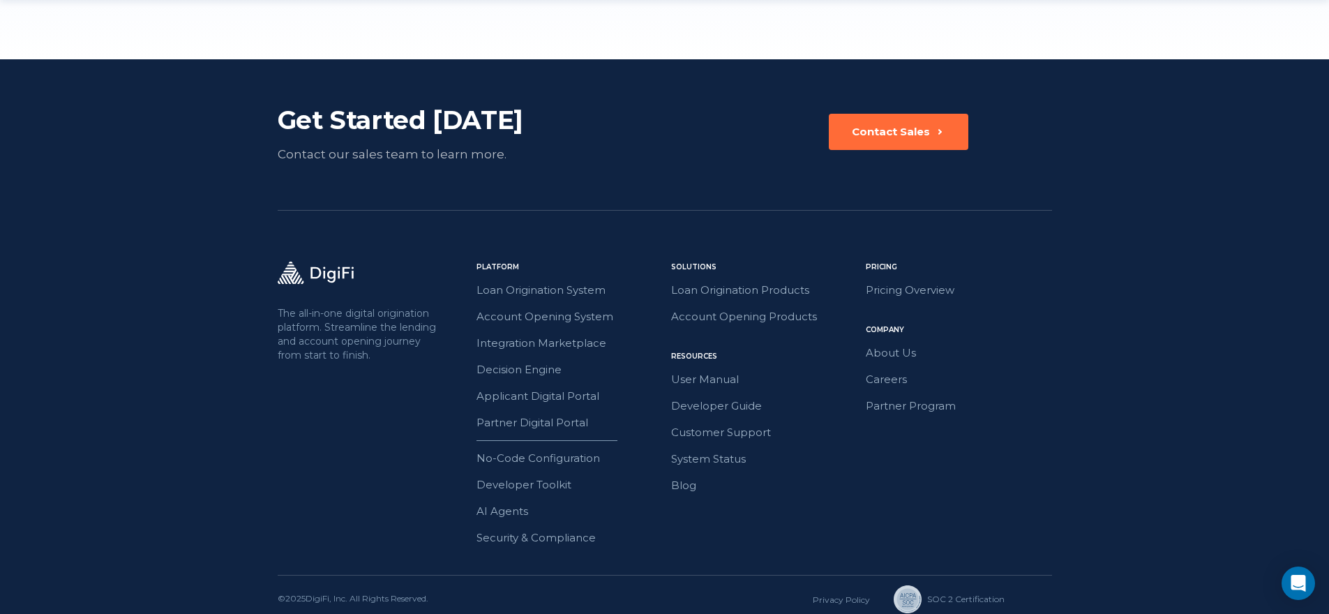
scroll to position [3912, 0]
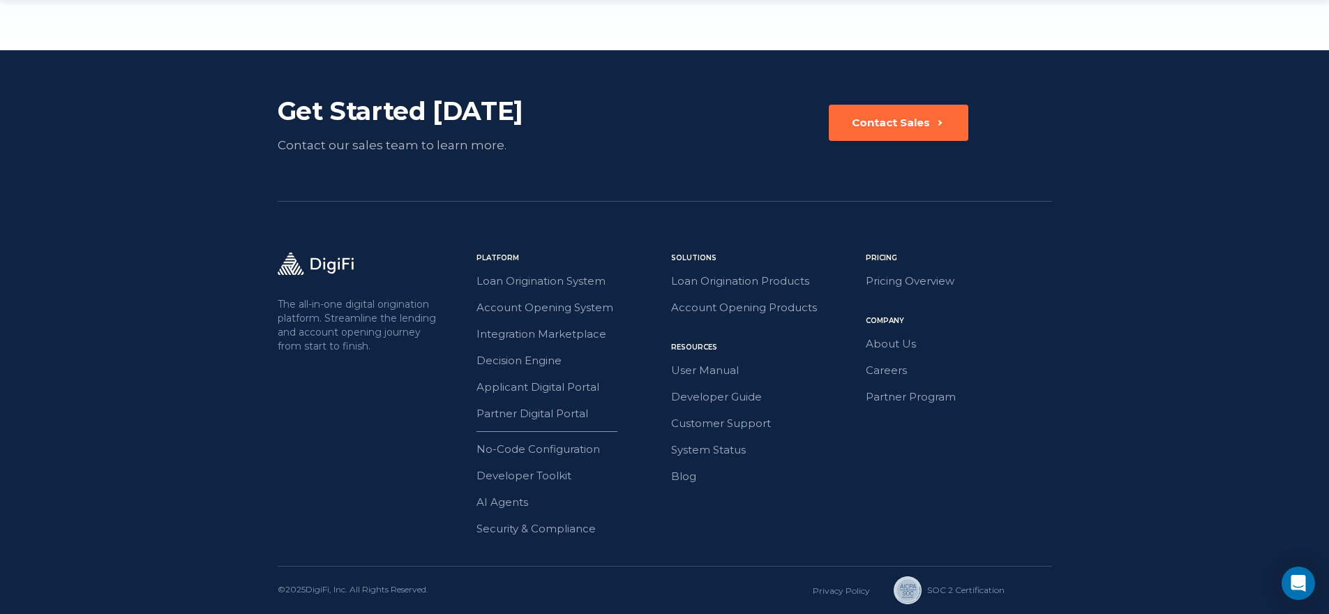
click at [1302, 322] on footer "Get Started Today Contact our sales team to learn more. Contact Sales The all-i…" at bounding box center [664, 332] width 1329 height 564
click at [1263, 206] on footer "Get Started Today Contact our sales team to learn more. Contact Sales The all-i…" at bounding box center [664, 332] width 1329 height 564
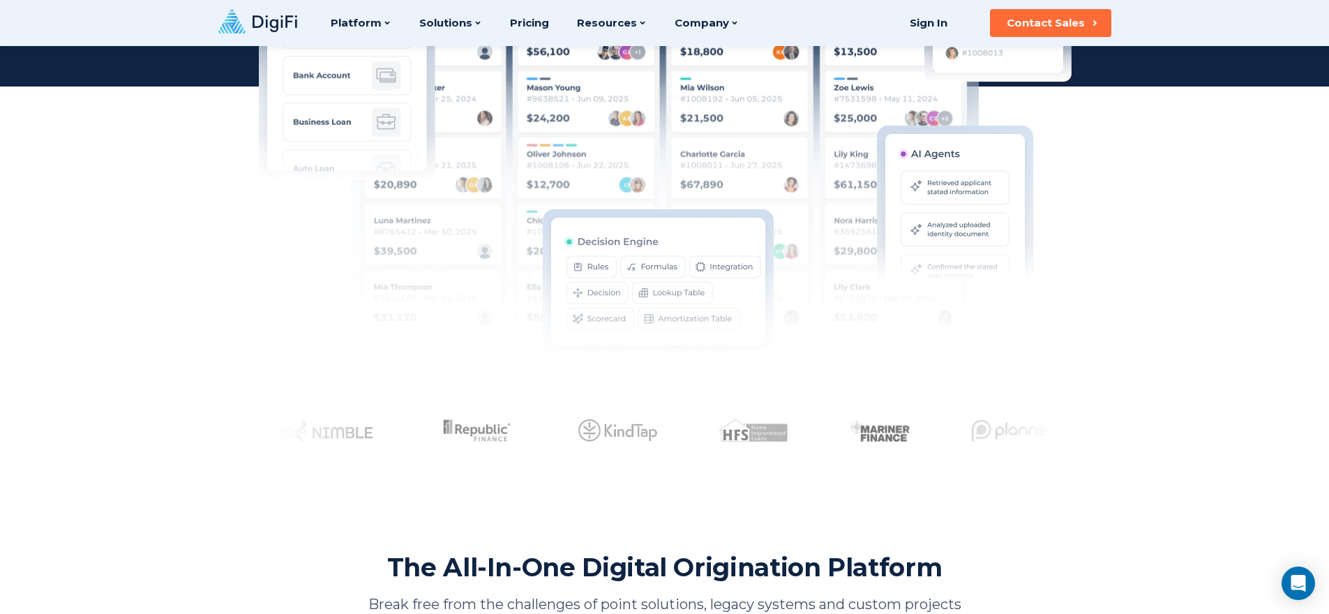
scroll to position [0, 0]
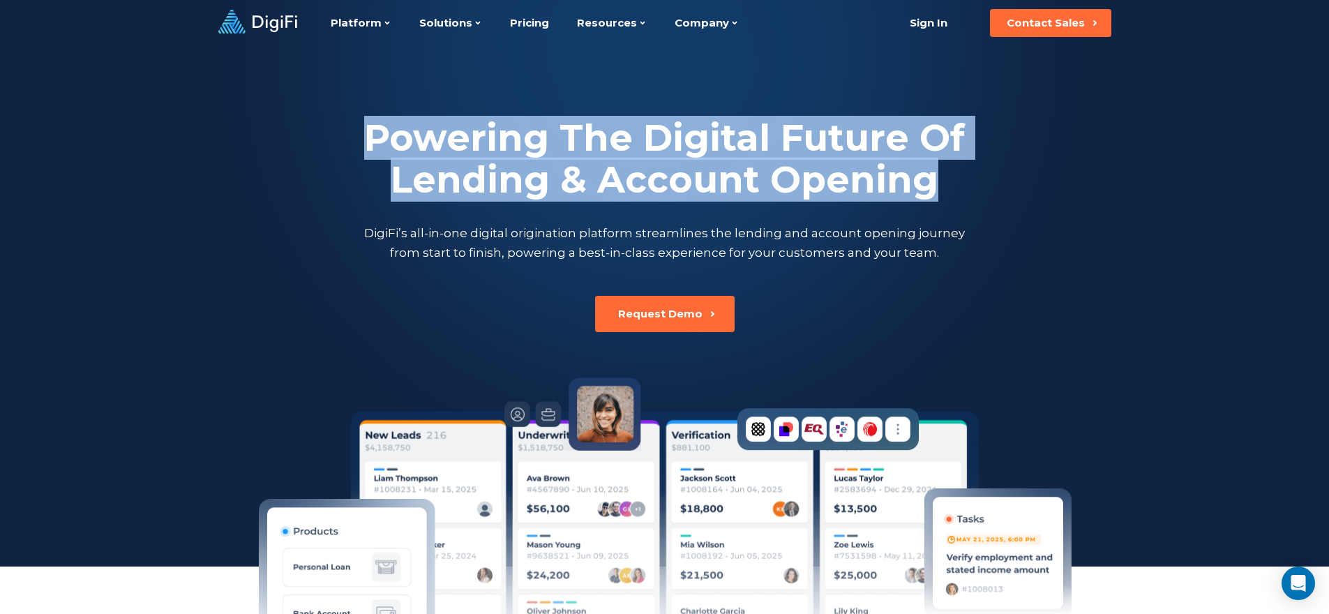
drag, startPoint x: 446, startPoint y: 162, endPoint x: 1018, endPoint y: 183, distance: 571.8
click at [1018, 183] on div "Powering The Digital Future Of Lending & Account Opening DigiFi’s all-in-one di…" at bounding box center [665, 189] width 774 height 145
drag, startPoint x: 958, startPoint y: 188, endPoint x: 321, endPoint y: 127, distance: 639.8
click at [321, 128] on div "Powering The Digital Future Of Lending & Account Opening DigiFi’s all-in-one di…" at bounding box center [665, 189] width 774 height 145
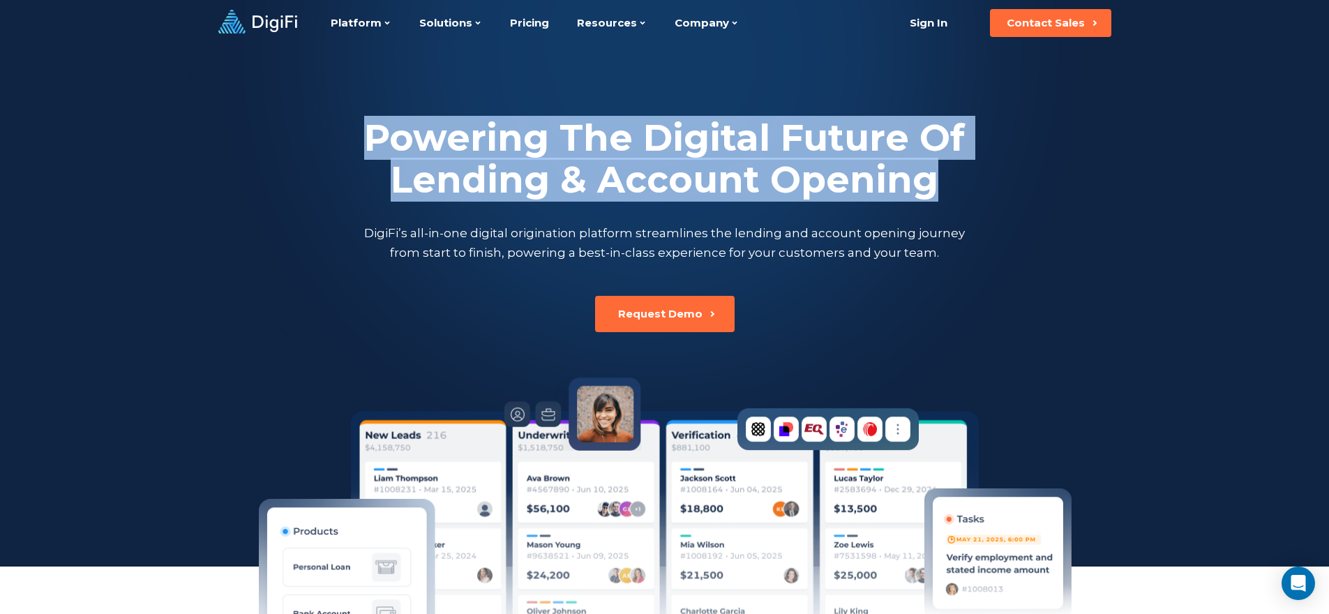
click at [321, 127] on div "Powering The Digital Future Of Lending & Account Opening DigiFi’s all-in-one di…" at bounding box center [665, 189] width 774 height 145
drag, startPoint x: 336, startPoint y: 123, endPoint x: 908, endPoint y: 180, distance: 574.2
click at [908, 180] on div "Powering The Digital Future Of Lending & Account Opening DigiFi’s all-in-one di…" at bounding box center [665, 189] width 774 height 145
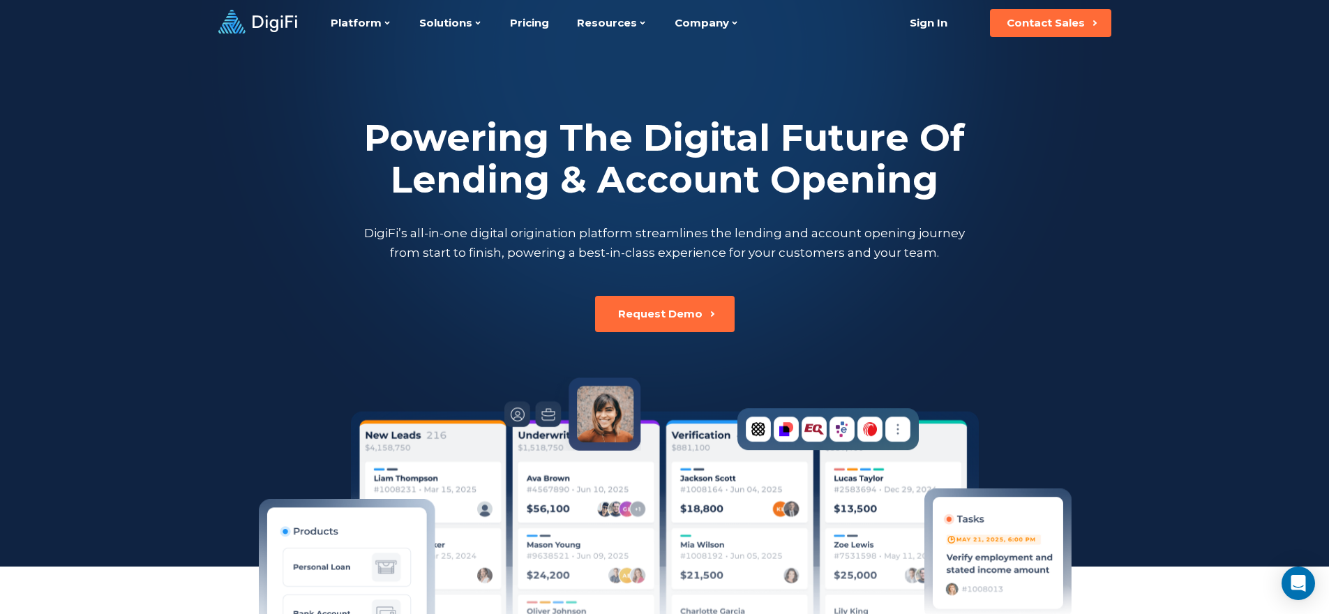
click at [937, 185] on h2 "Powering The Digital Future Of Lending & Account Opening" at bounding box center [664, 159] width 607 height 84
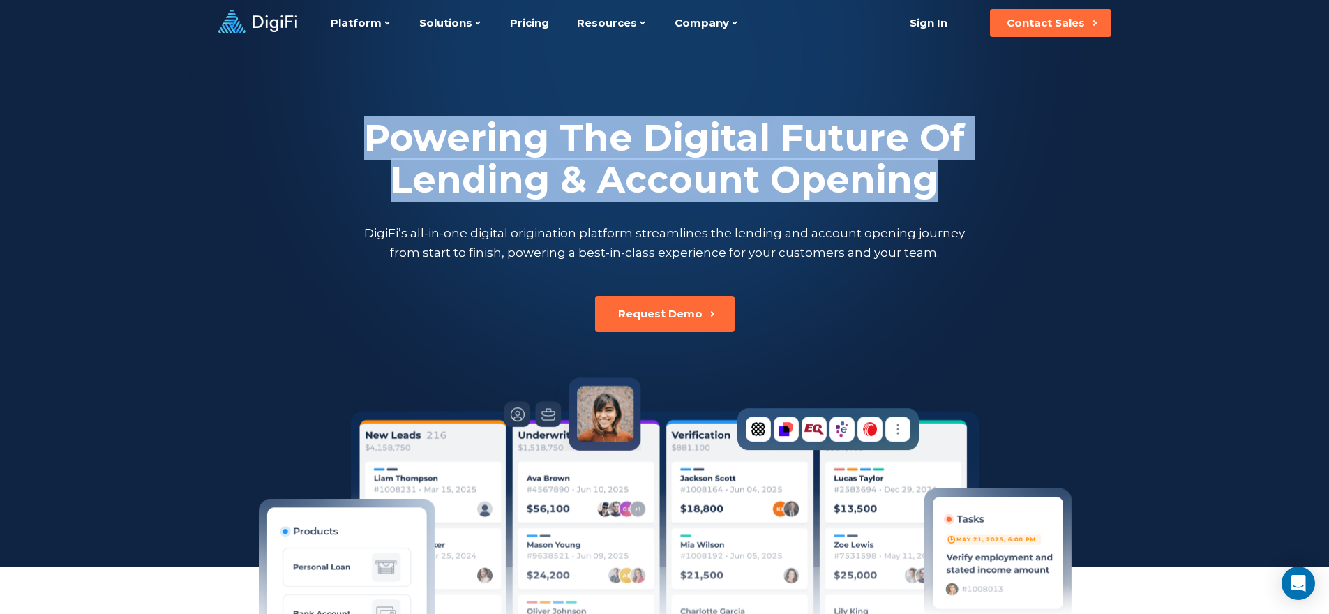
drag, startPoint x: 940, startPoint y: 184, endPoint x: 326, endPoint y: 123, distance: 617.0
click at [326, 123] on div "Powering The Digital Future Of Lending & Account Opening DigiFi’s all-in-one di…" at bounding box center [665, 189] width 774 height 145
drag, startPoint x: 326, startPoint y: 123, endPoint x: 1049, endPoint y: 202, distance: 727.8
click at [1049, 202] on div "Powering The Digital Future Of Lending & Account Opening DigiFi’s all-in-one di…" at bounding box center [665, 189] width 774 height 145
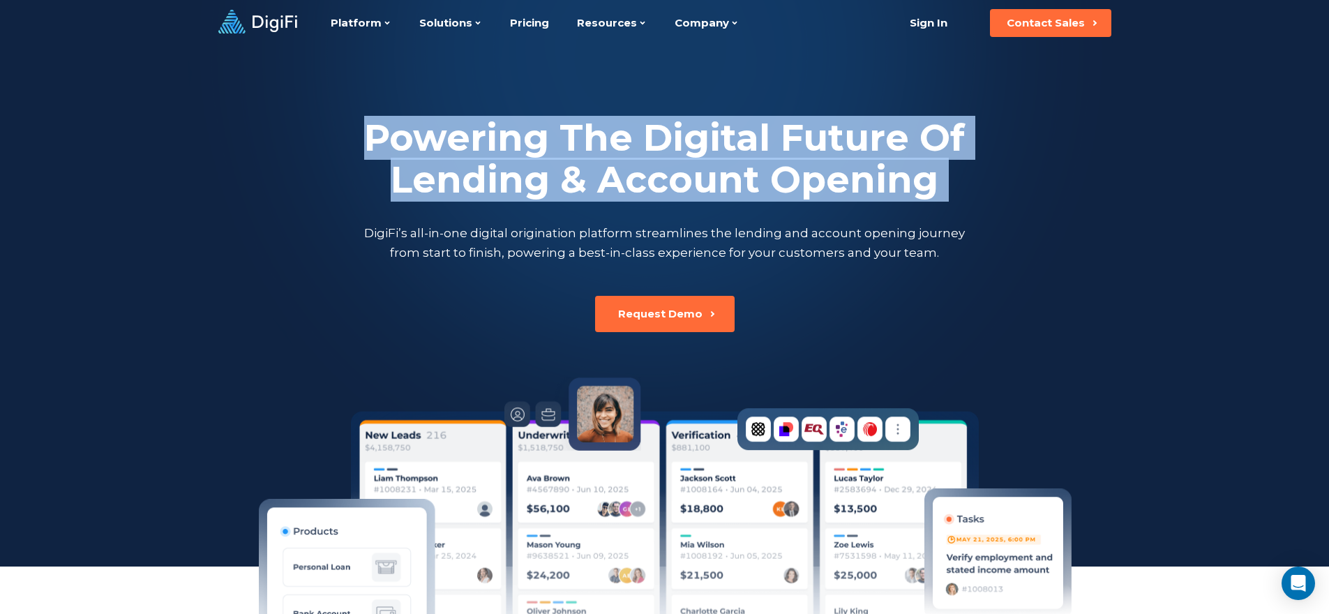
click at [1049, 202] on div "Powering The Digital Future Of Lending & Account Opening DigiFi’s all-in-one di…" at bounding box center [665, 189] width 774 height 145
drag, startPoint x: 1003, startPoint y: 190, endPoint x: 278, endPoint y: 92, distance: 732.2
click at [278, 92] on div "Powering The Digital Future Of Lending & Account Opening DigiFi’s all-in-one di…" at bounding box center [665, 189] width 774 height 286
click at [278, 93] on div "Powering The Digital Future Of Lending & Account Opening DigiFi’s all-in-one di…" at bounding box center [665, 189] width 774 height 286
drag, startPoint x: 1011, startPoint y: 181, endPoint x: 52, endPoint y: 73, distance: 965.3
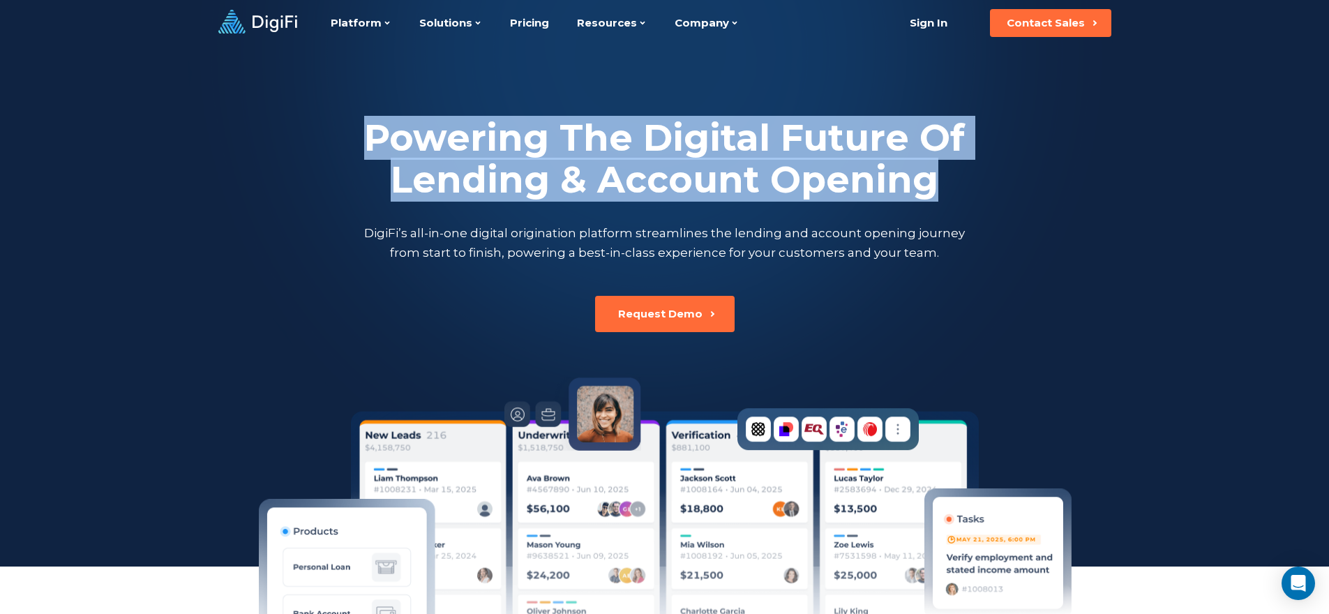
click at [124, 91] on div "Powering The Digital Future Of Lending & Account Opening DigiFi’s all-in-one di…" at bounding box center [664, 443] width 1329 height 887
click at [156, 113] on div at bounding box center [664, 283] width 1329 height 566
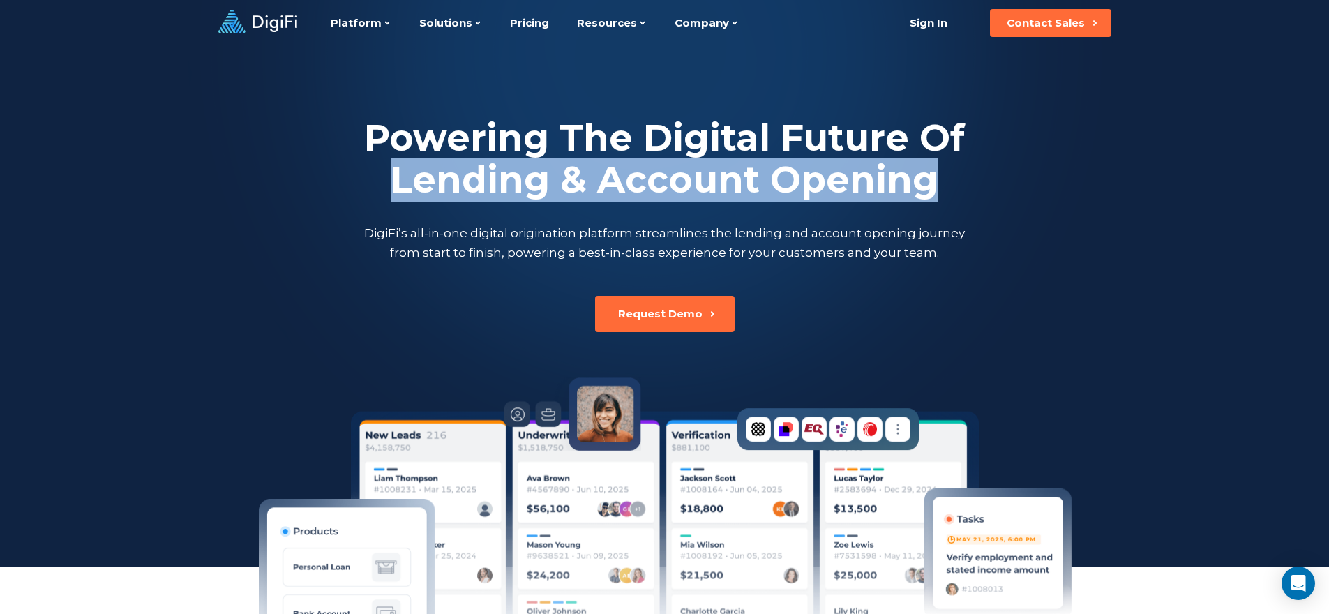
drag, startPoint x: 1014, startPoint y: 187, endPoint x: 184, endPoint y: 165, distance: 830.5
click at [184, 165] on div "Powering The Digital Future Of Lending & Account Opening DigiFi’s all-in-one di…" at bounding box center [664, 443] width 1329 height 887
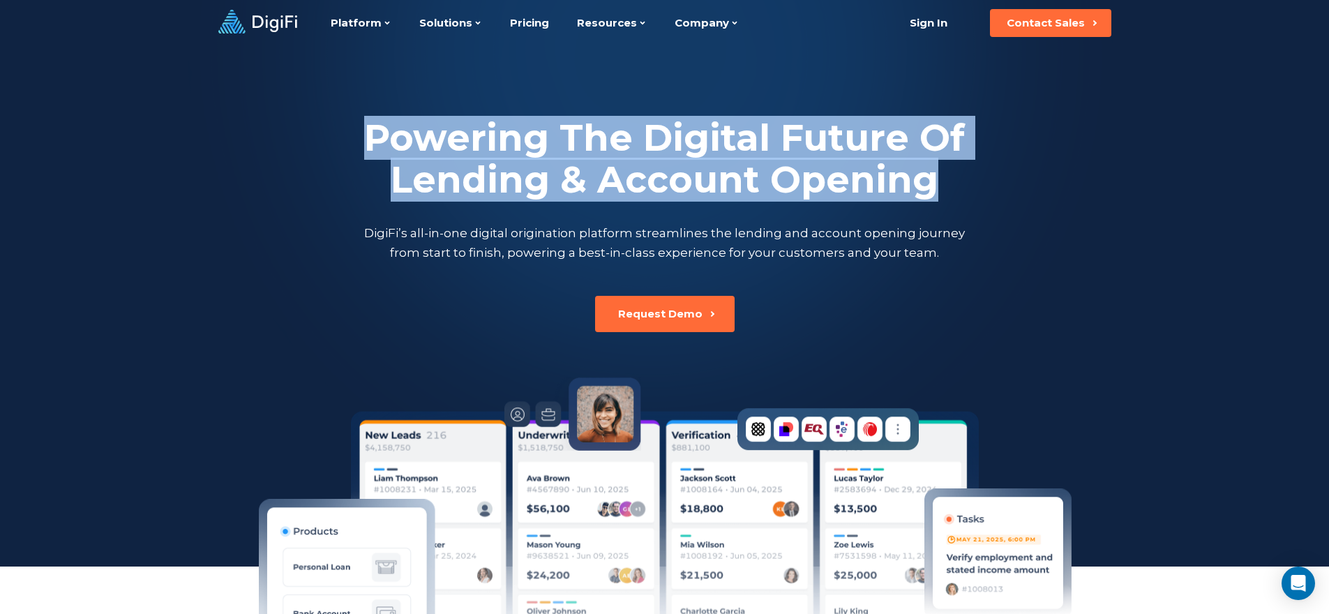
click at [283, 149] on div "Powering The Digital Future Of Lending & Account Opening DigiFi’s all-in-one di…" at bounding box center [665, 189] width 774 height 145
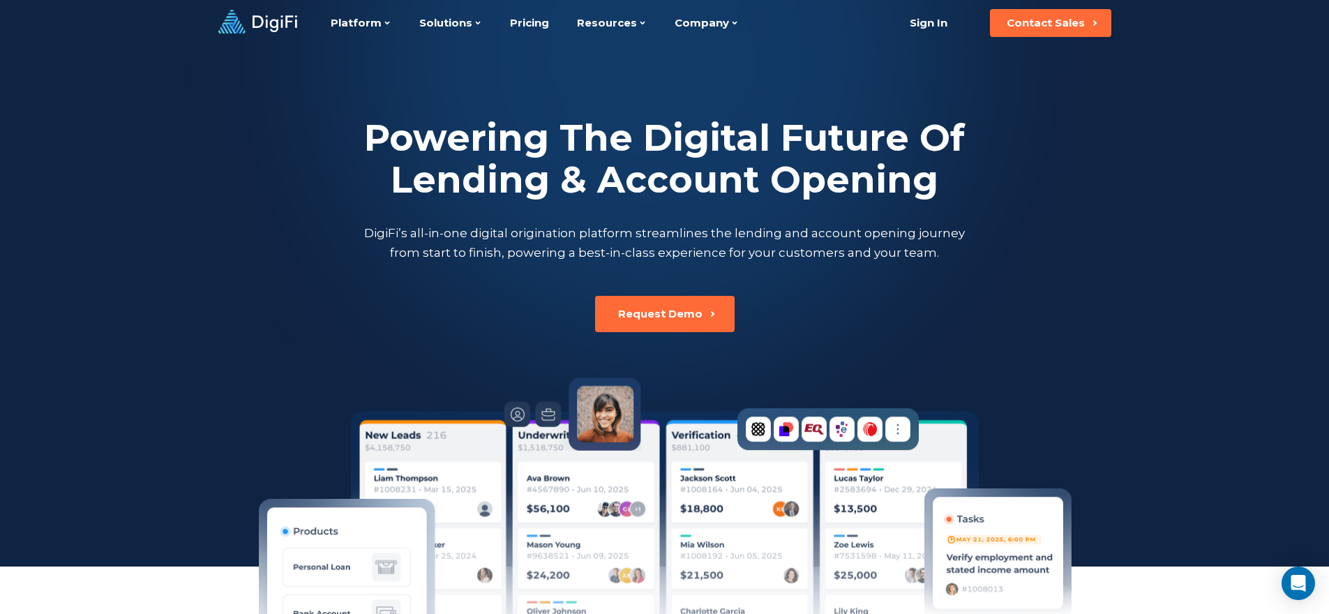
drag, startPoint x: 303, startPoint y: 128, endPoint x: 1299, endPoint y: 207, distance: 999.3
click at [1203, 206] on div "Powering The Digital Future Of Lending & Account Opening DigiFi’s all-in-one di…" at bounding box center [664, 443] width 1329 height 887
click at [786, 144] on h2 "Powering The Digital Future Of Lending & Account Opening" at bounding box center [664, 159] width 607 height 84
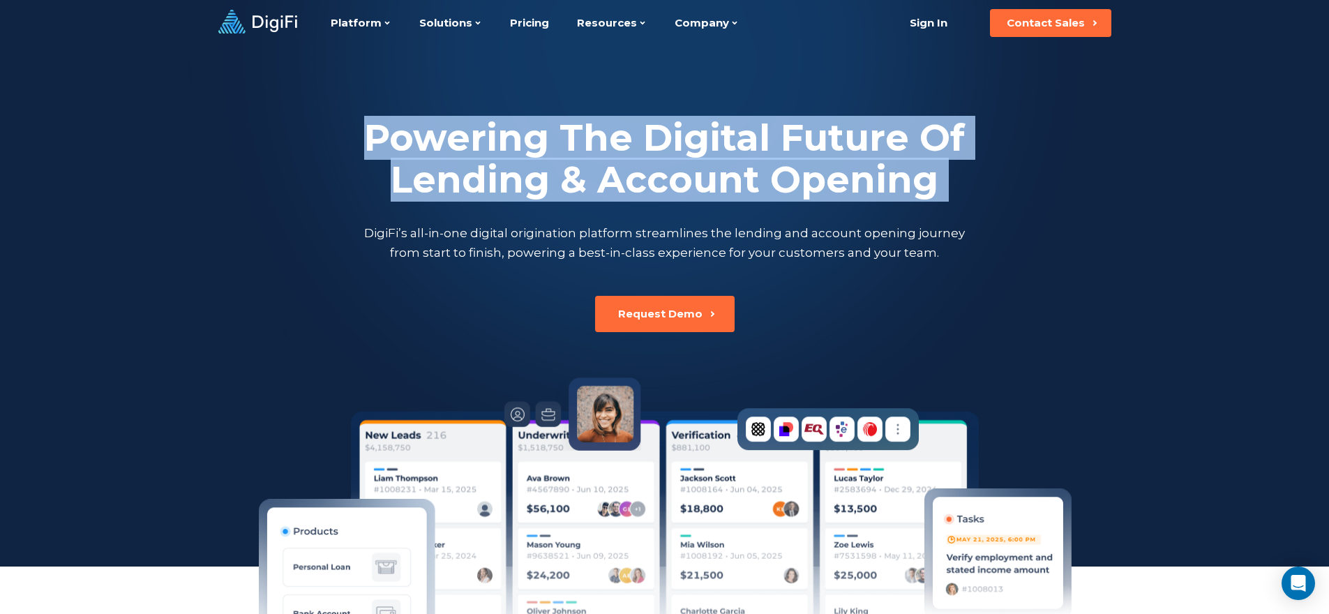
click at [786, 144] on h2 "Powering The Digital Future Of Lending & Account Opening" at bounding box center [664, 159] width 607 height 84
click at [930, 176] on h2 "Powering The Digital Future Of Lending & Account Opening" at bounding box center [664, 159] width 607 height 84
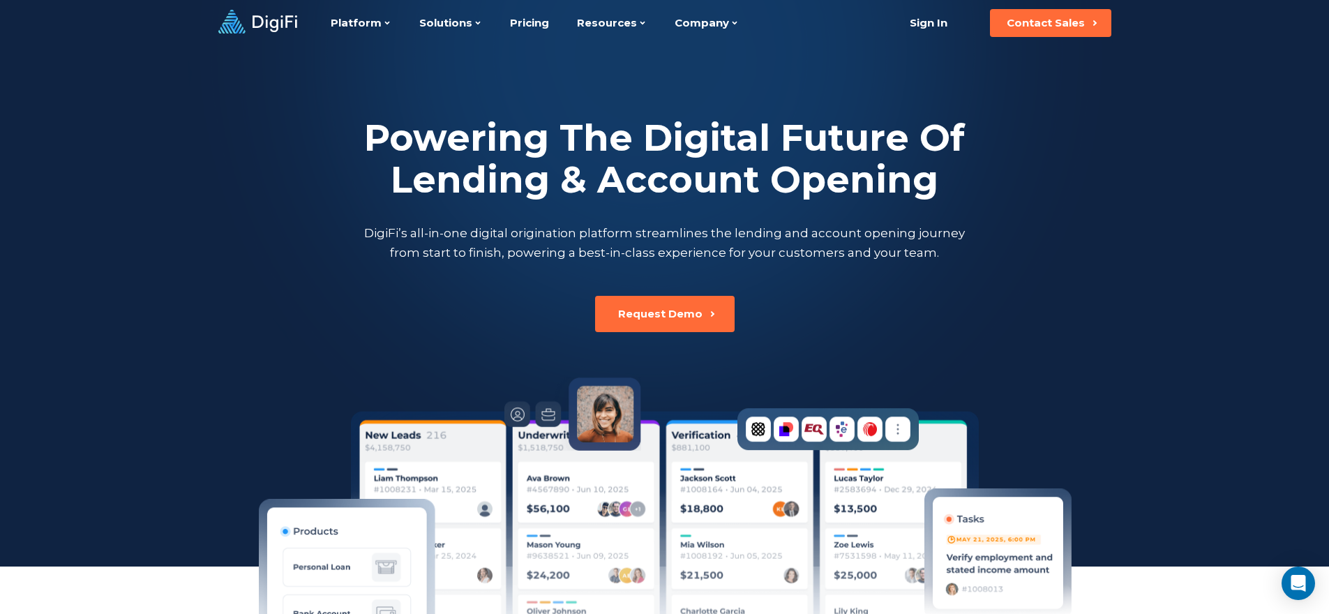
click at [691, 133] on h2 "Powering The Digital Future Of Lending & Account Opening" at bounding box center [664, 159] width 607 height 84
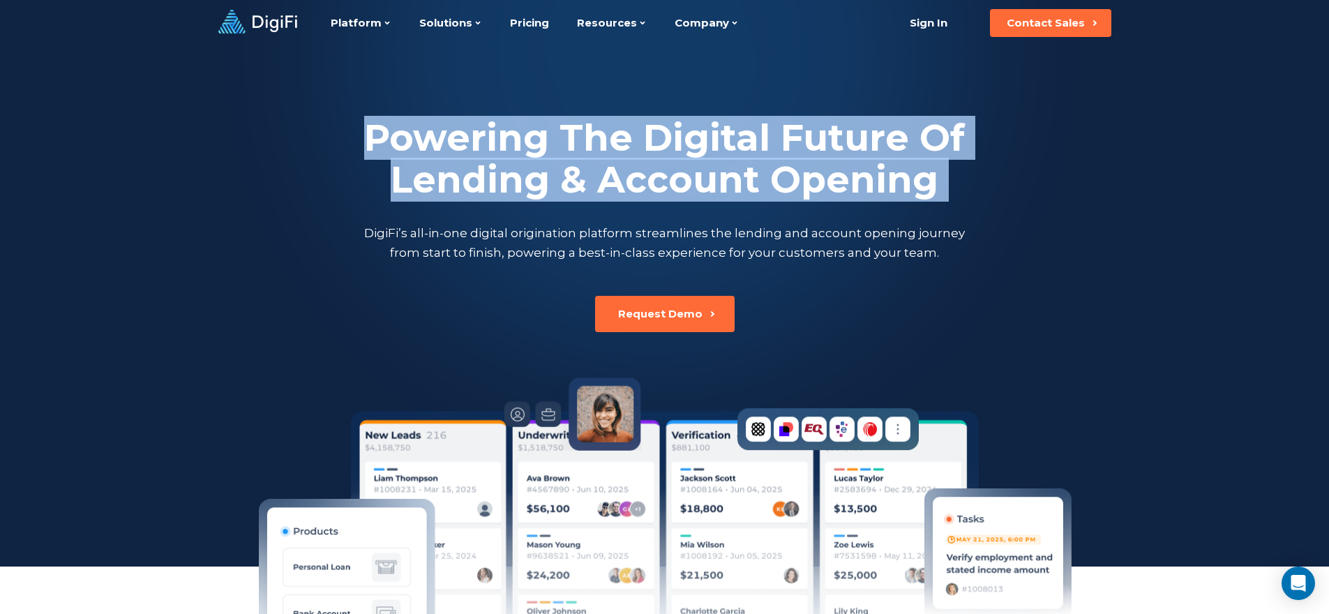
click at [691, 133] on h2 "Powering The Digital Future Of Lending & Account Opening" at bounding box center [664, 159] width 607 height 84
click at [817, 175] on h2 "Powering The Digital Future Of Lending & Account Opening" at bounding box center [664, 159] width 607 height 84
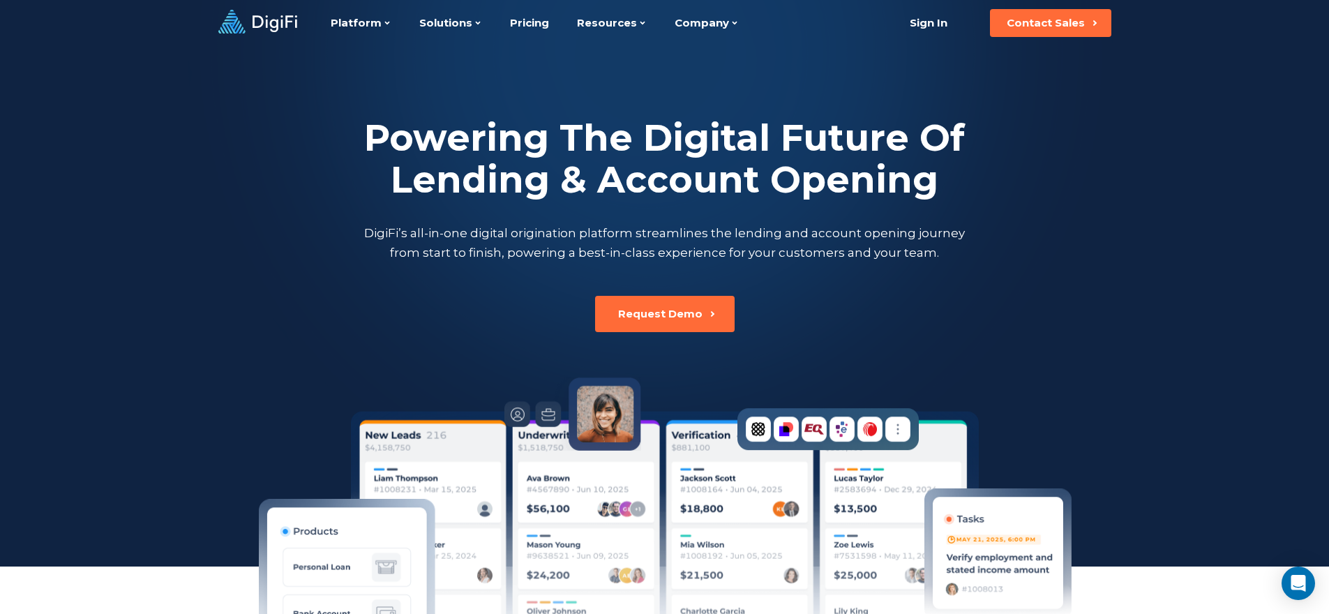
click at [576, 140] on h2 "Powering The Digital Future Of Lending & Account Opening" at bounding box center [664, 159] width 607 height 84
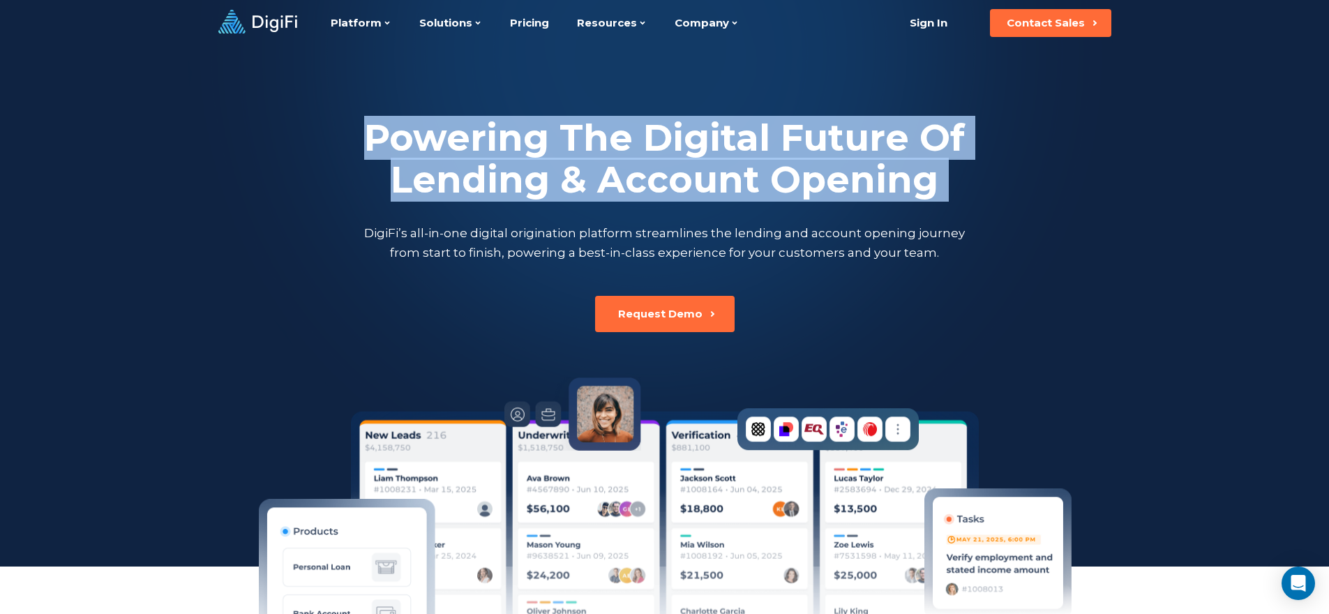
click at [576, 140] on h2 "Powering The Digital Future Of Lending & Account Opening" at bounding box center [664, 159] width 607 height 84
click at [739, 165] on h2 "Powering The Digital Future Of Lending & Account Opening" at bounding box center [664, 159] width 607 height 84
drag, startPoint x: 931, startPoint y: 183, endPoint x: 178, endPoint y: 103, distance: 757.0
click at [178, 103] on div "Powering The Digital Future Of Lending & Account Opening DigiFi’s all-in-one di…" at bounding box center [664, 443] width 1329 height 887
click at [211, 112] on div at bounding box center [664, 283] width 1329 height 566
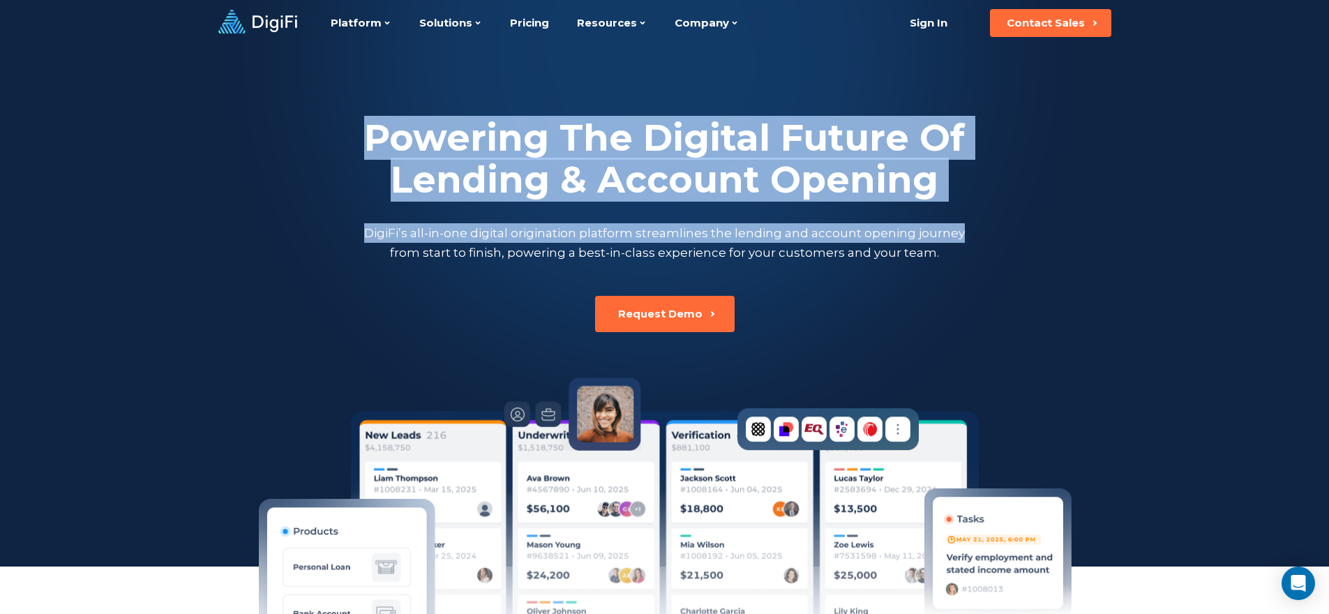
drag, startPoint x: 288, startPoint y: 114, endPoint x: 961, endPoint y: 226, distance: 682.5
click at [961, 226] on div "Powering The Digital Future Of Lending & Account Opening DigiFi’s all-in-one di…" at bounding box center [665, 189] width 774 height 286
click at [963, 225] on p "DigiFi’s all-in-one digital origination platform streamlines the lending and ac…" at bounding box center [664, 242] width 607 height 39
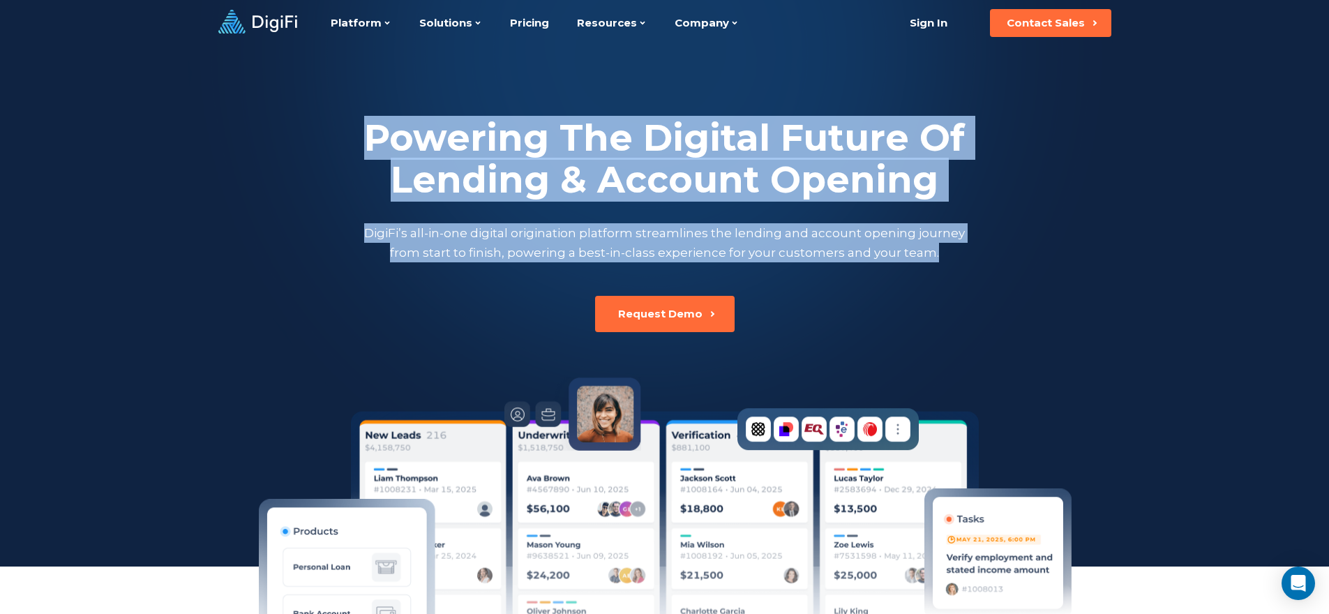
drag, startPoint x: 945, startPoint y: 256, endPoint x: 343, endPoint y: 107, distance: 620.1
click at [343, 107] on div "Powering The Digital Future Of Lending & Account Opening DigiFi’s all-in-one di…" at bounding box center [665, 189] width 774 height 286
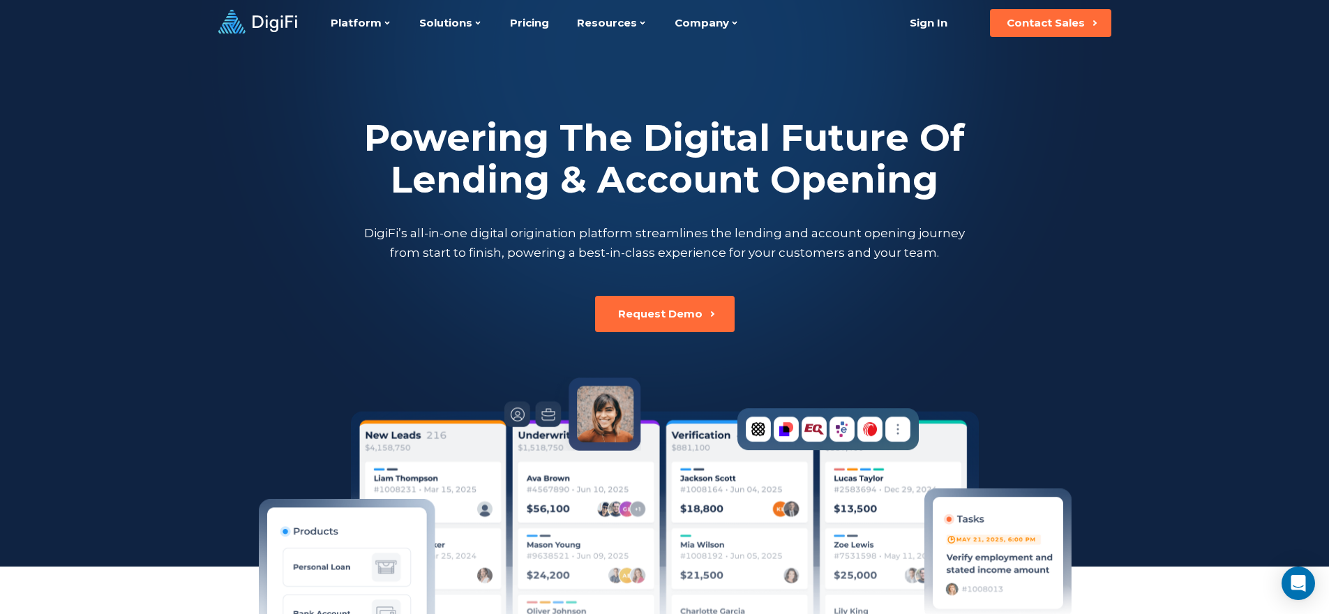
drag, startPoint x: 349, startPoint y: 123, endPoint x: 1189, endPoint y: 547, distance: 941.6
click at [1189, 547] on div "Powering The Digital Future Of Lending & Account Opening DigiFi’s all-in-one di…" at bounding box center [664, 443] width 1329 height 887
click at [1189, 539] on div at bounding box center [664, 283] width 1329 height 566
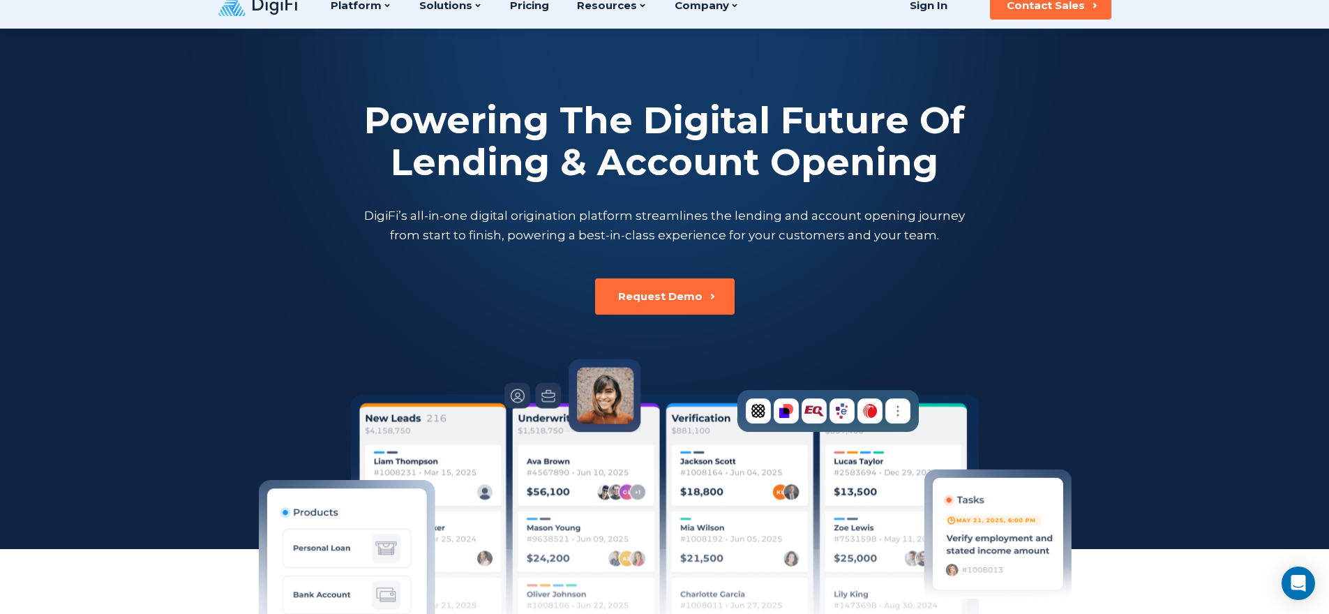
scroll to position [18, 0]
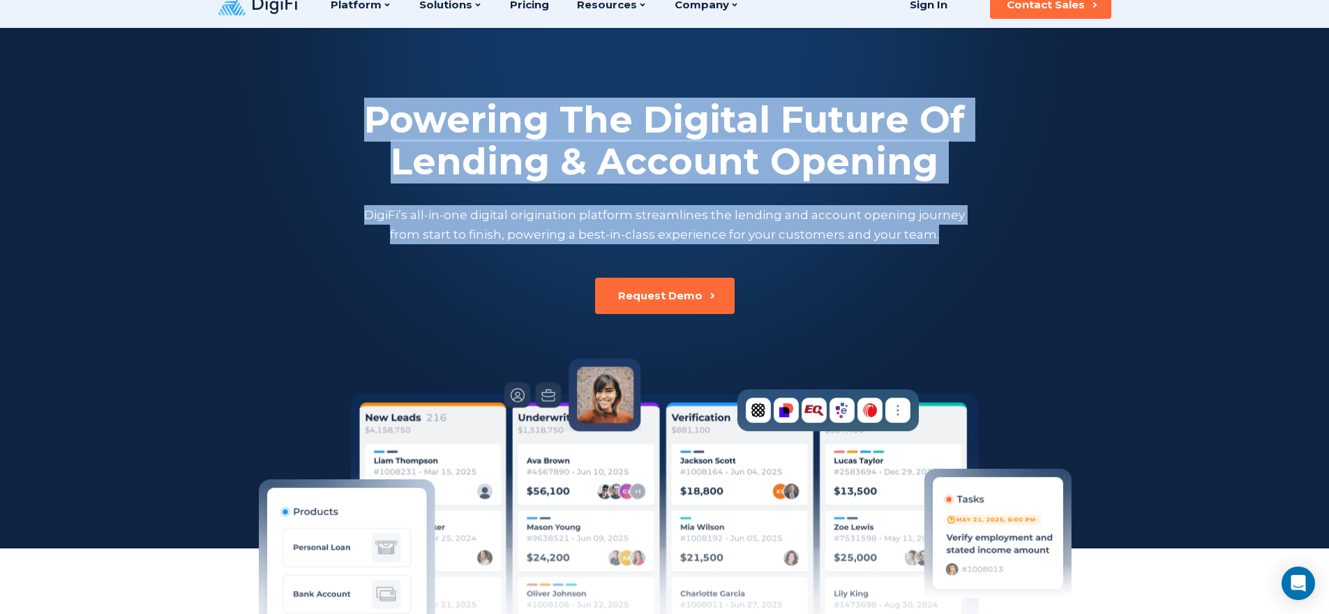
drag, startPoint x: 371, startPoint y: 115, endPoint x: 989, endPoint y: 243, distance: 631.1
click at [989, 243] on div "Powering The Digital Future Of Lending & Account Opening DigiFi’s all-in-one di…" at bounding box center [665, 171] width 774 height 145
drag, startPoint x: 947, startPoint y: 229, endPoint x: 317, endPoint y: 92, distance: 644.6
click at [317, 92] on div "Powering The Digital Future Of Lending & Account Opening DigiFi’s all-in-one di…" at bounding box center [665, 171] width 774 height 286
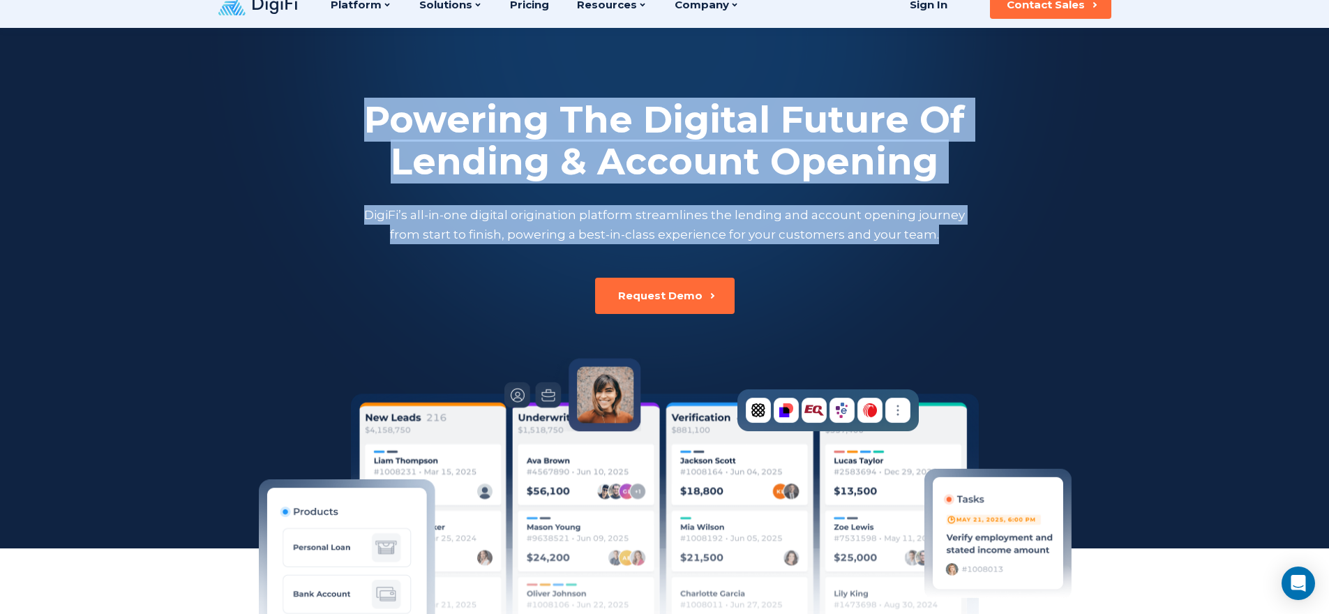
click at [317, 92] on div "Powering The Digital Future Of Lending & Account Opening DigiFi’s all-in-one di…" at bounding box center [665, 171] width 774 height 286
drag, startPoint x: 340, startPoint y: 114, endPoint x: 980, endPoint y: 247, distance: 653.3
click at [980, 247] on div "Powering The Digital Future Of Lending & Account Opening DigiFi’s all-in-one di…" at bounding box center [665, 171] width 774 height 286
drag, startPoint x: 956, startPoint y: 232, endPoint x: 332, endPoint y: 103, distance: 637.0
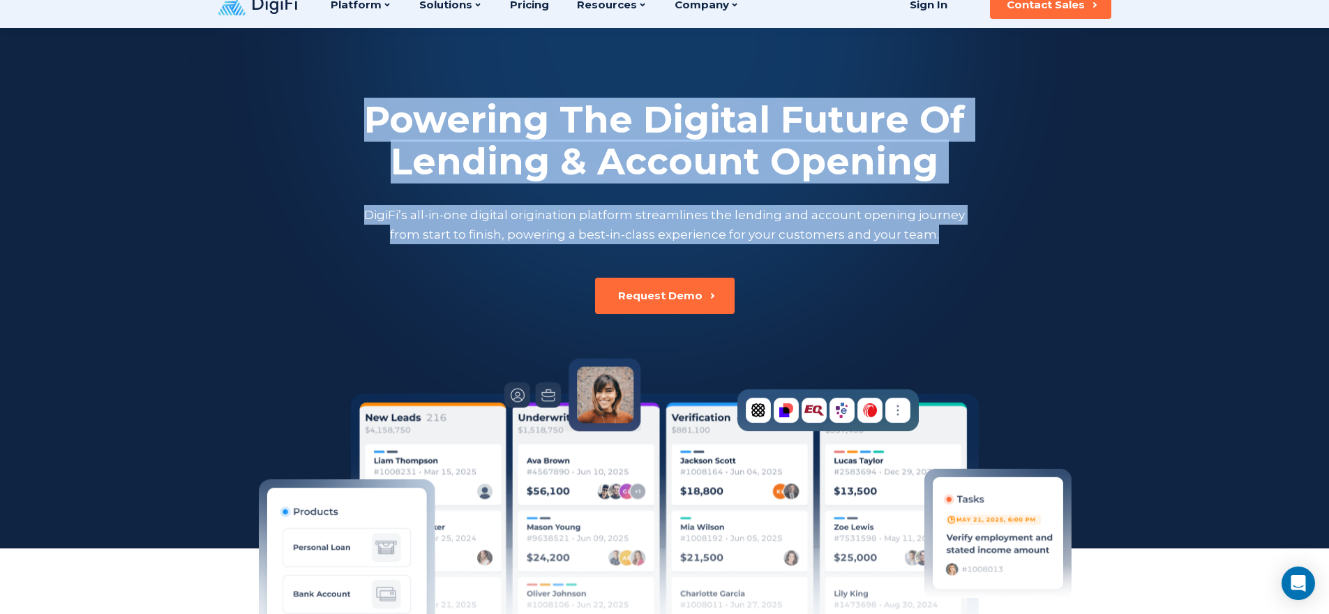
click at [332, 103] on div "Powering The Digital Future Of Lending & Account Opening DigiFi’s all-in-one di…" at bounding box center [665, 171] width 774 height 145
drag, startPoint x: 344, startPoint y: 105, endPoint x: 934, endPoint y: 243, distance: 606.1
click at [934, 243] on div "Powering The Digital Future Of Lending & Account Opening DigiFi’s all-in-one di…" at bounding box center [665, 171] width 774 height 145
click at [935, 243] on p "DigiFi’s all-in-one digital origination platform streamlines the lending and ac…" at bounding box center [664, 224] width 607 height 39
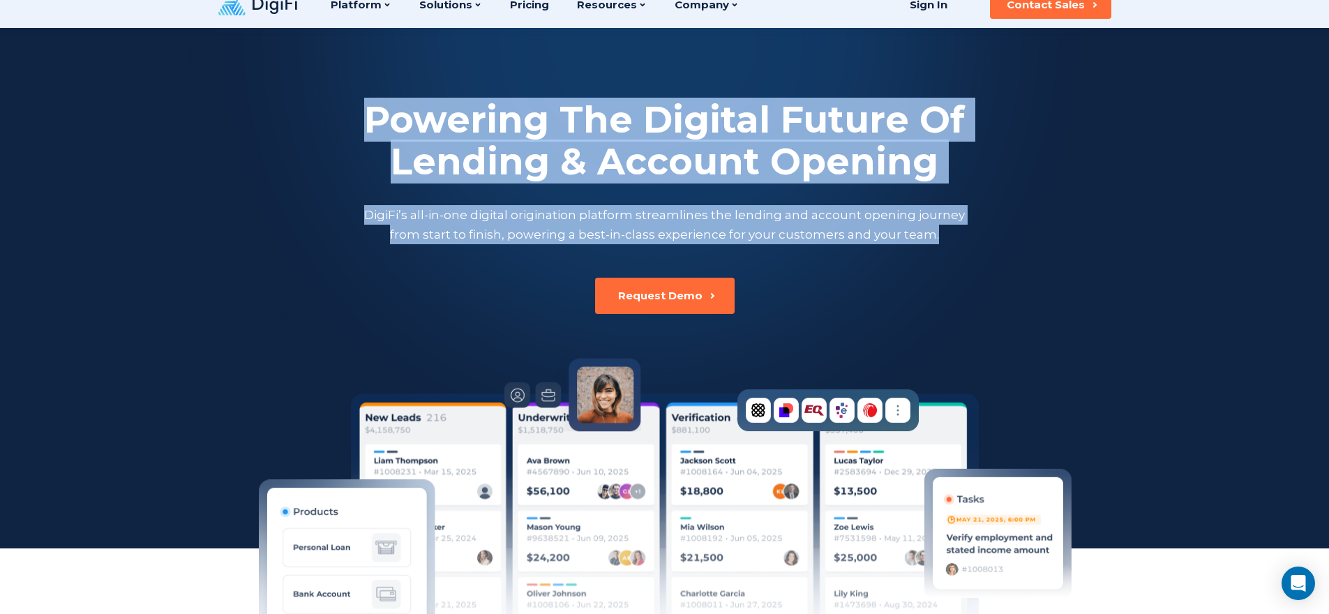
drag, startPoint x: 945, startPoint y: 239, endPoint x: 306, endPoint y: 91, distance: 655.1
click at [306, 91] on div "Powering The Digital Future Of Lending & Account Opening DigiFi’s all-in-one di…" at bounding box center [665, 171] width 774 height 286
click at [308, 91] on div "Powering The Digital Future Of Lending & Account Opening DigiFi’s all-in-one di…" at bounding box center [665, 171] width 774 height 286
drag, startPoint x: 336, startPoint y: 108, endPoint x: 992, endPoint y: 260, distance: 673.2
click at [992, 260] on div "Powering The Digital Future Of Lending & Account Opening DigiFi’s all-in-one di…" at bounding box center [665, 171] width 774 height 286
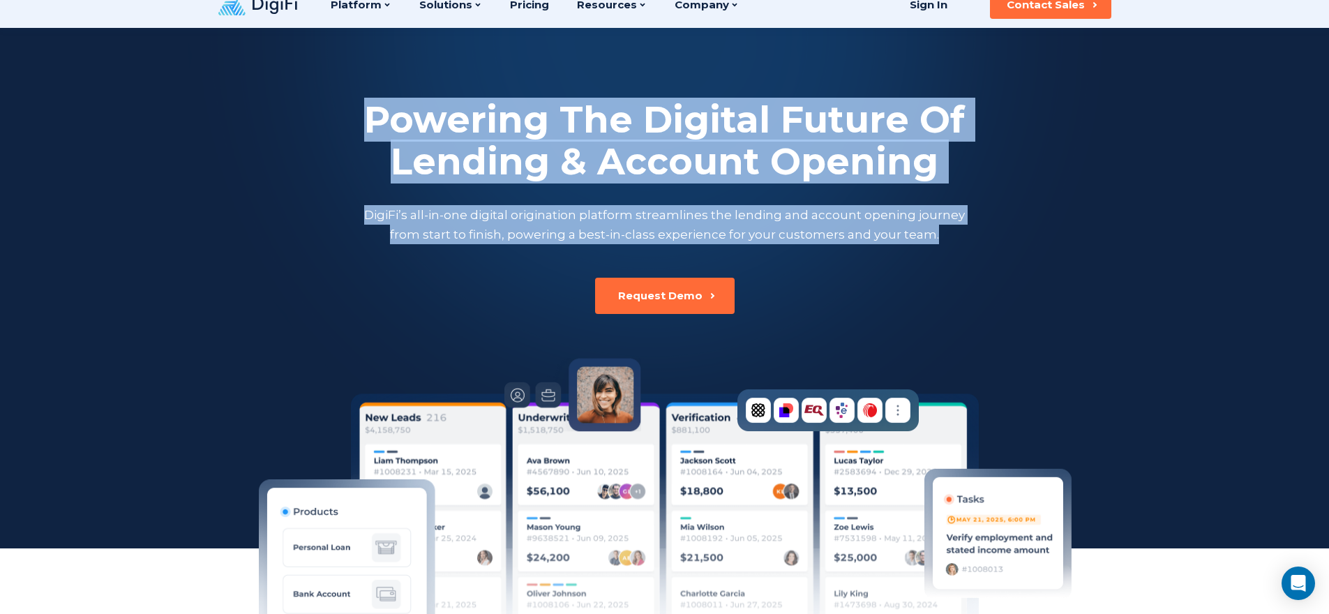
click at [991, 259] on div "Powering The Digital Future Of Lending & Account Opening DigiFi’s all-in-one di…" at bounding box center [665, 171] width 774 height 286
drag, startPoint x: 968, startPoint y: 241, endPoint x: 351, endPoint y: 123, distance: 628.7
click at [351, 123] on div "Powering The Digital Future Of Lending & Account Opening DigiFi’s all-in-one di…" at bounding box center [665, 171] width 774 height 145
click at [352, 122] on div "Powering The Digital Future Of Lending & Account Opening DigiFi’s all-in-one di…" at bounding box center [665, 171] width 774 height 145
drag, startPoint x: 396, startPoint y: 135, endPoint x: 948, endPoint y: 259, distance: 565.6
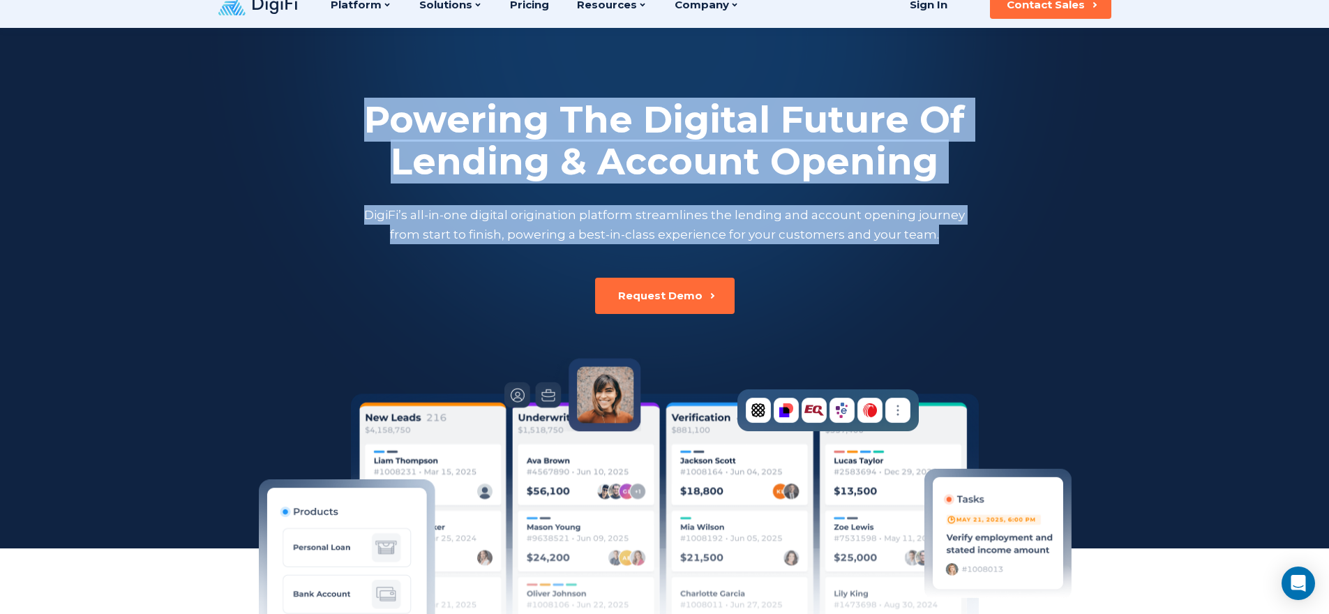
click at [948, 259] on div "Powering The Digital Future Of Lending & Account Opening DigiFi’s all-in-one di…" at bounding box center [665, 171] width 774 height 286
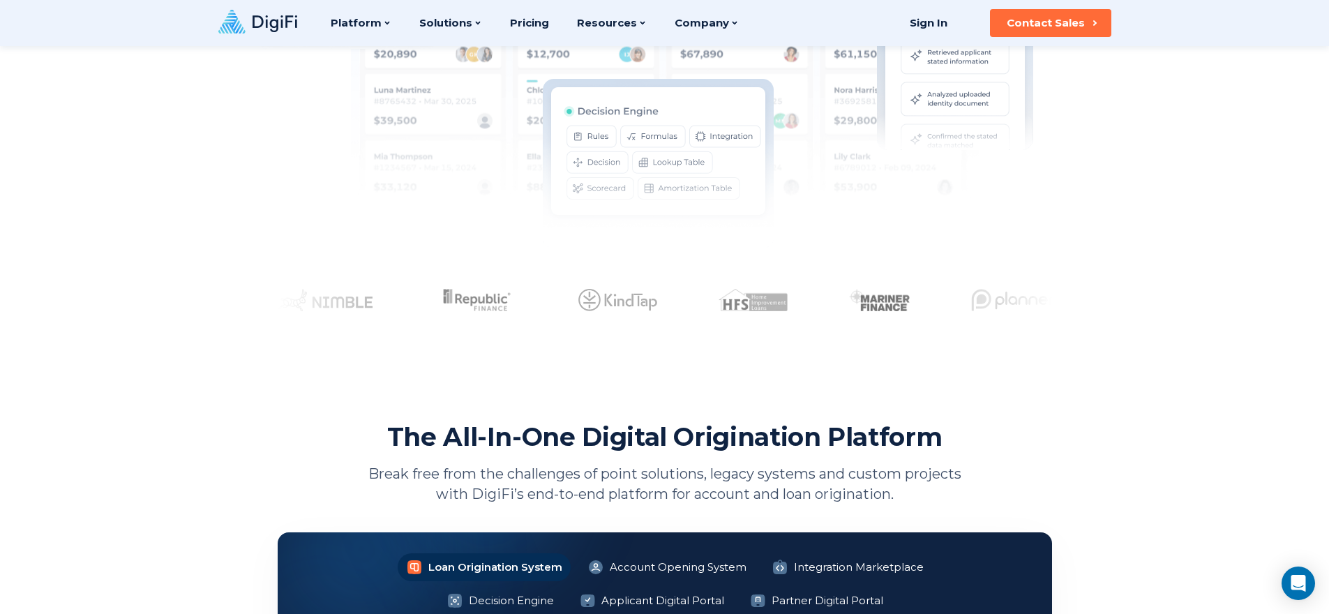
scroll to position [0, 0]
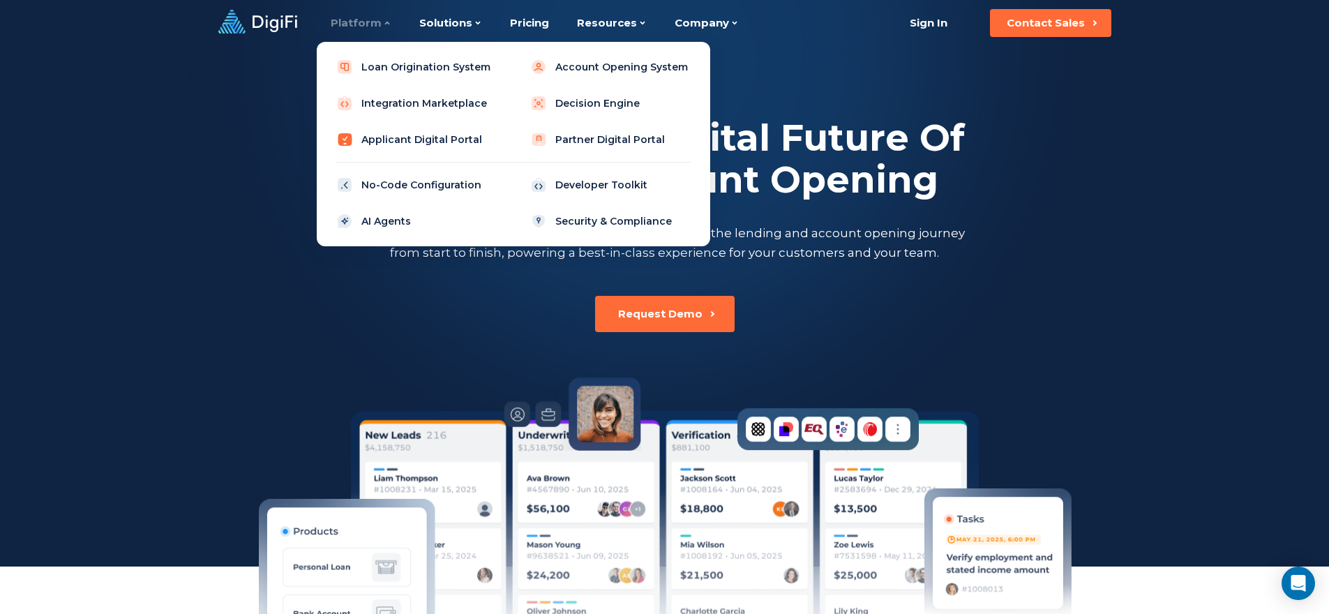
click at [423, 137] on link "Applicant Digital Portal" at bounding box center [416, 140] width 177 height 28
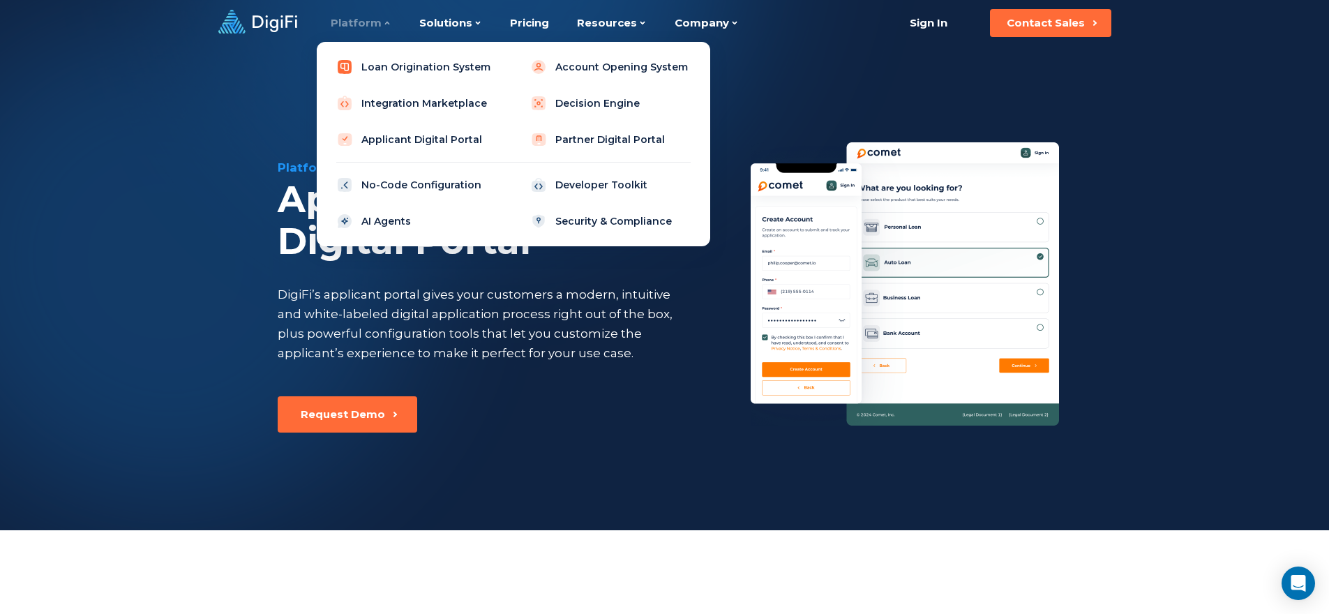
click at [440, 68] on link "Loan Origination System" at bounding box center [416, 67] width 177 height 28
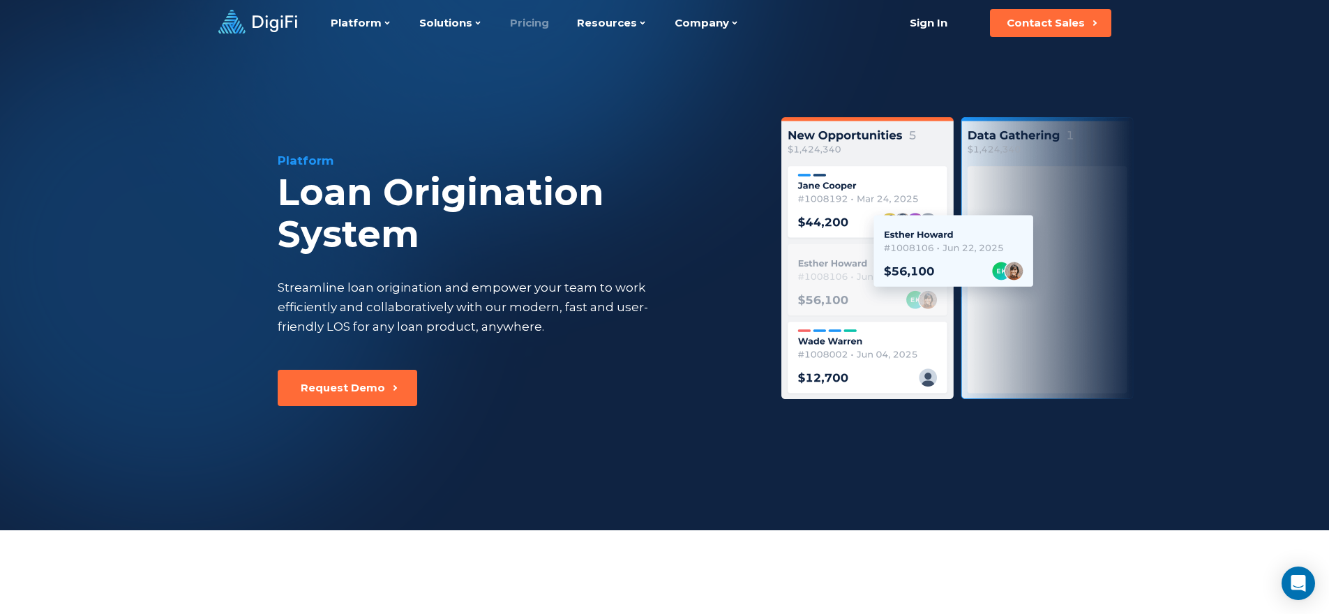
click at [523, 31] on link "Pricing" at bounding box center [529, 23] width 39 height 46
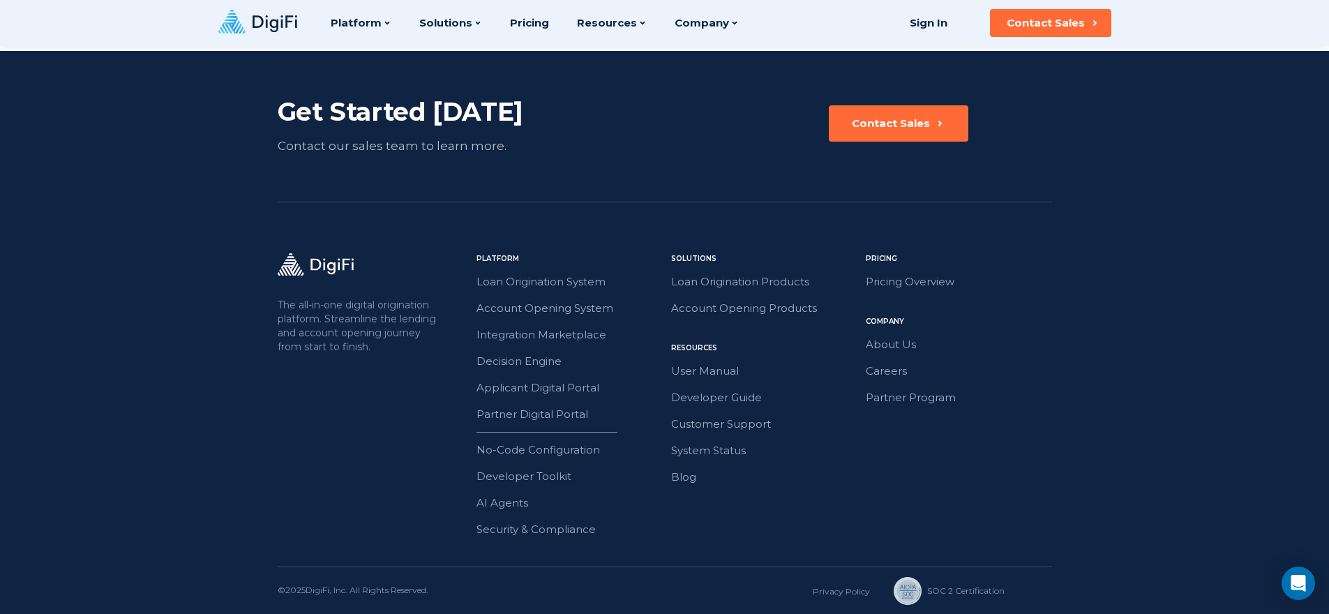
scroll to position [1971, 0]
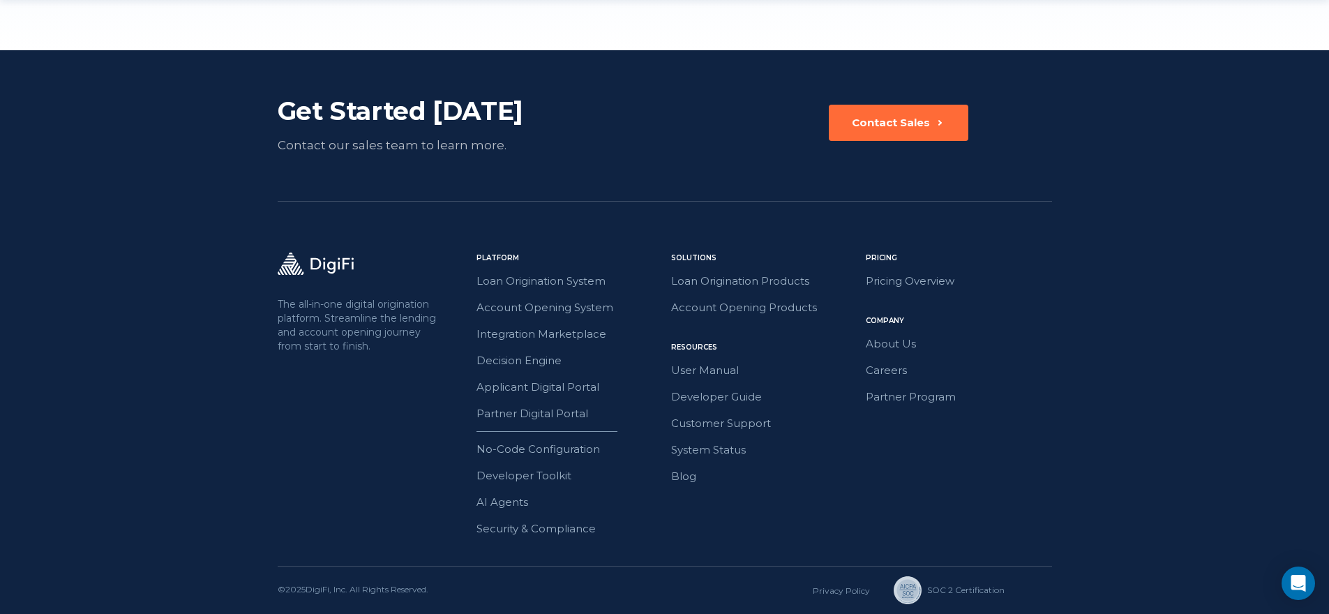
click at [910, 595] on icon at bounding box center [907, 590] width 22 height 22
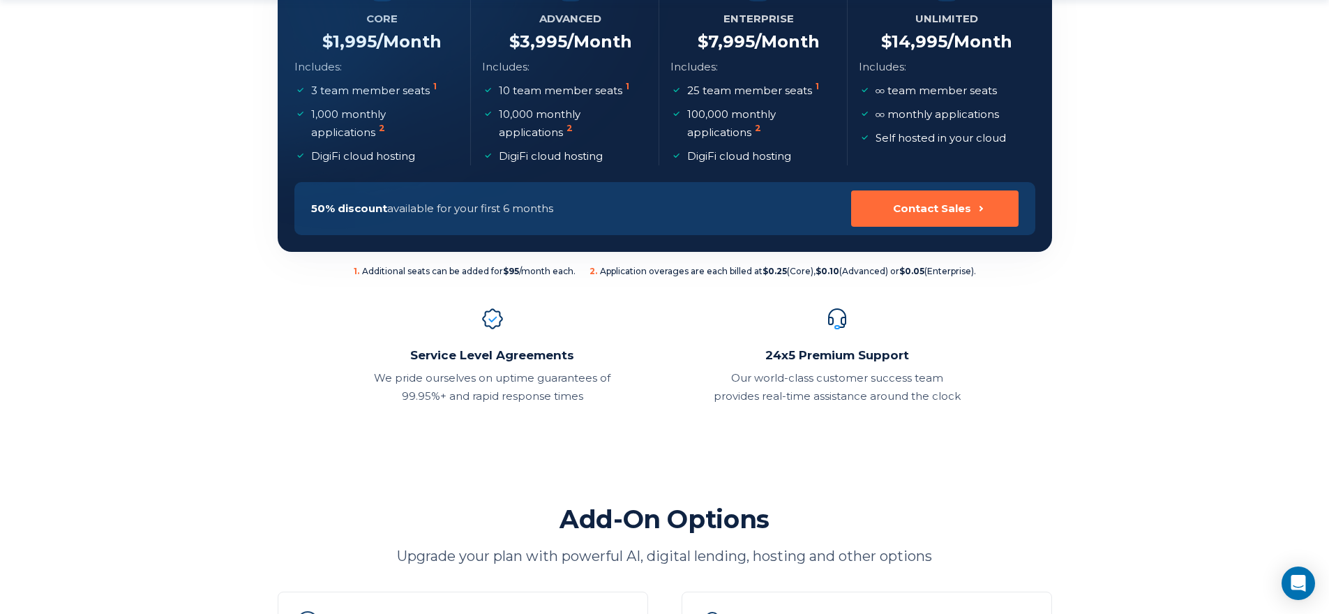
scroll to position [333, 0]
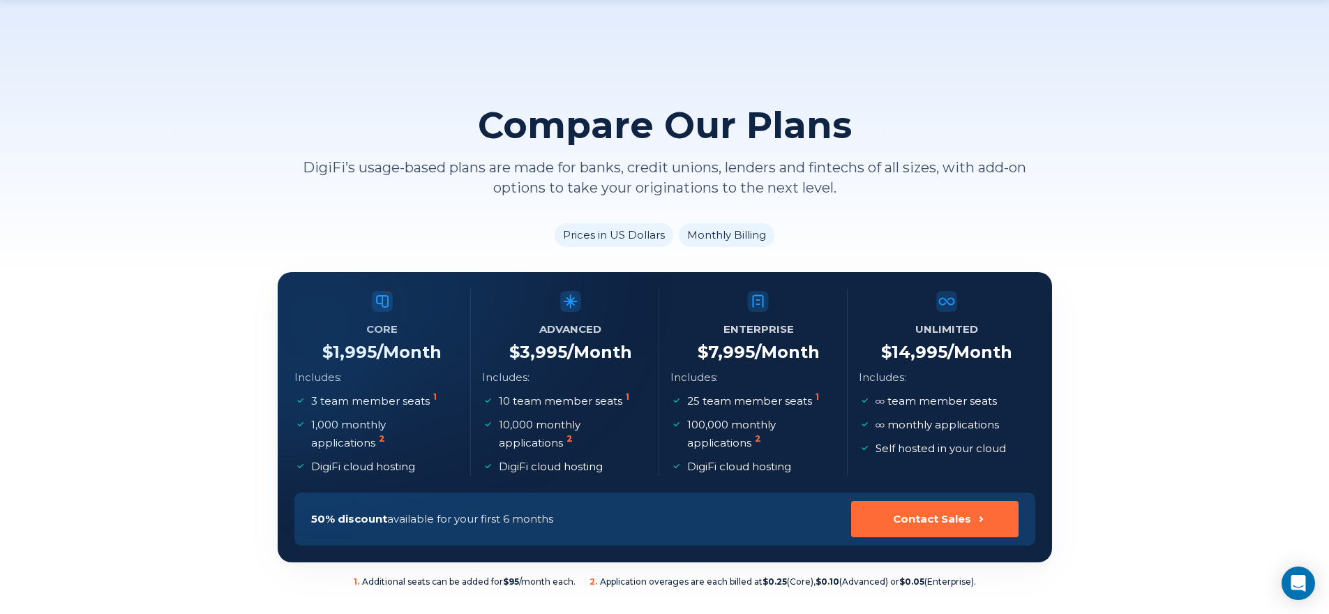
scroll to position [0, 0]
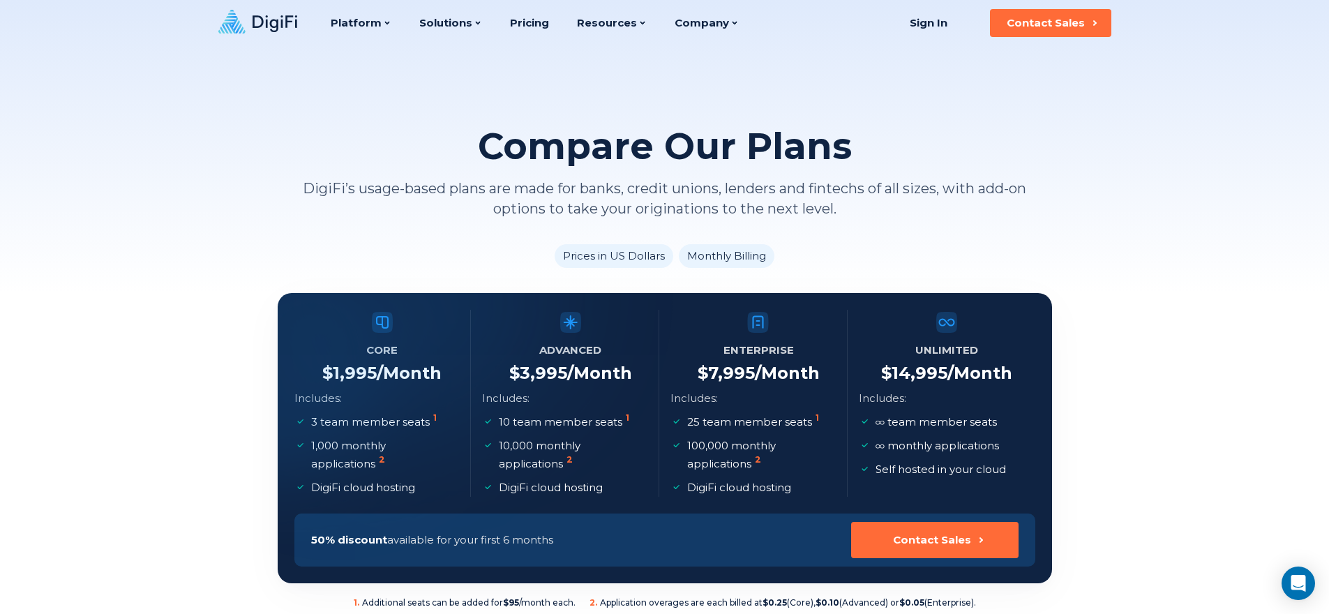
click at [266, 18] on icon at bounding box center [257, 22] width 79 height 24
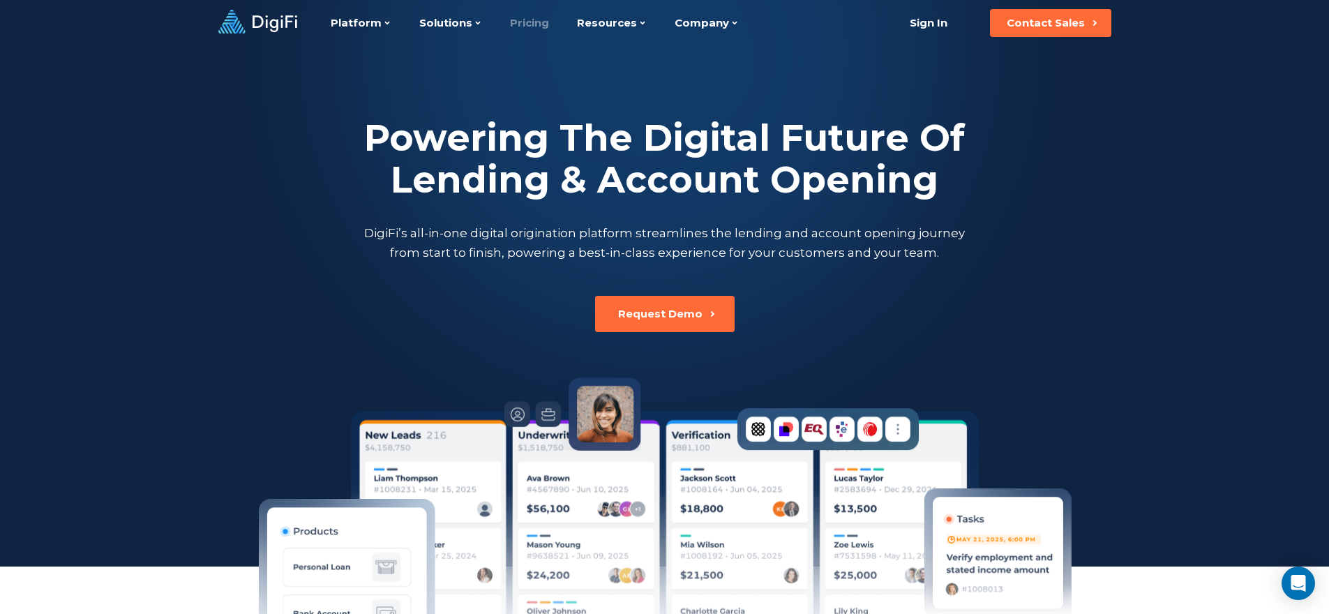
click at [535, 26] on link "Pricing" at bounding box center [529, 23] width 39 height 46
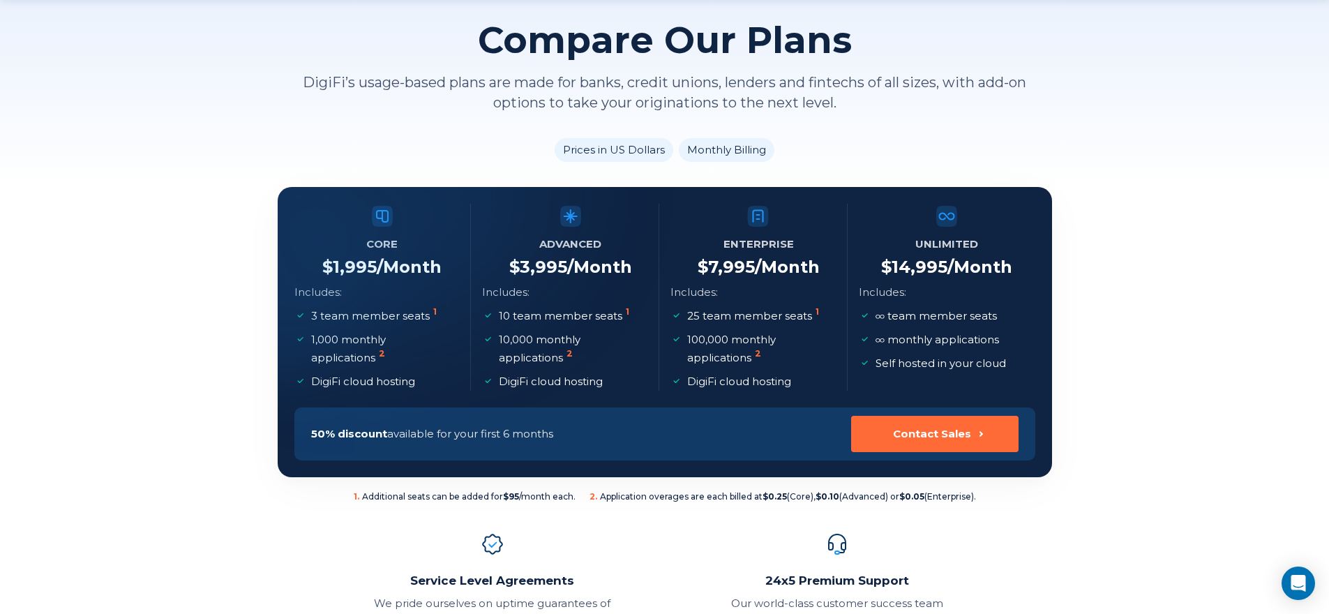
scroll to position [126, 0]
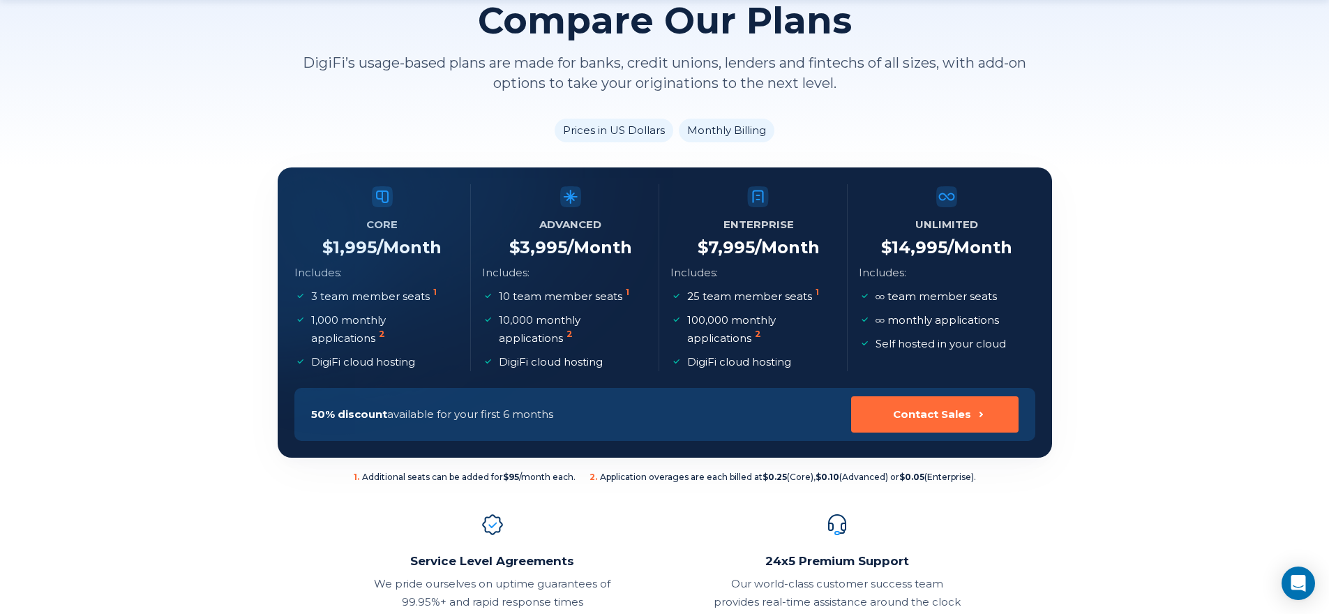
click at [594, 364] on p "DigiFi cloud hosting" at bounding box center [551, 362] width 104 height 18
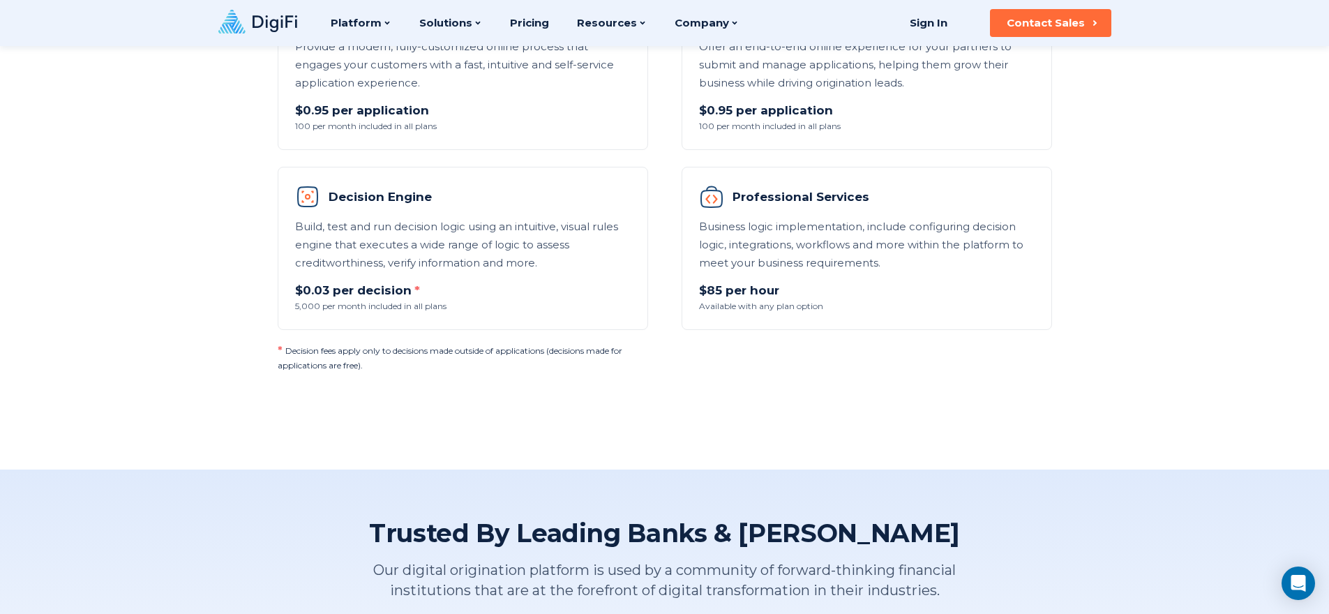
scroll to position [1047, 0]
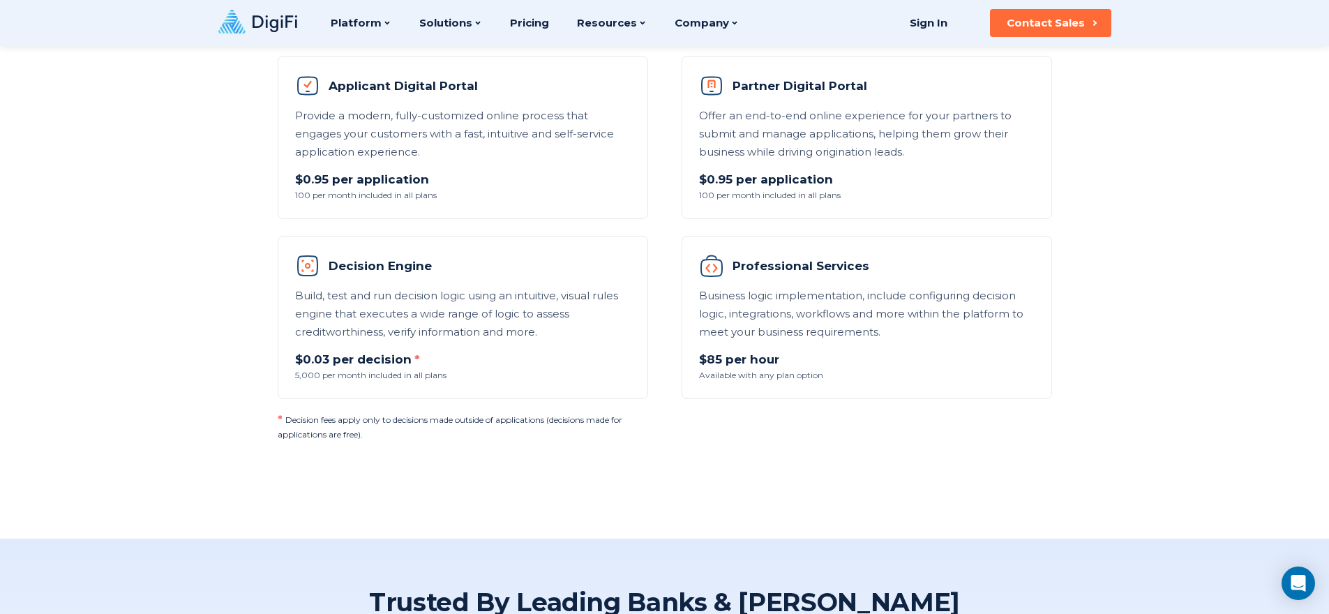
click at [828, 414] on div "Add-On Options Upgrade your plan with powerful AI, digital lending, hosting and…" at bounding box center [664, 114] width 813 height 654
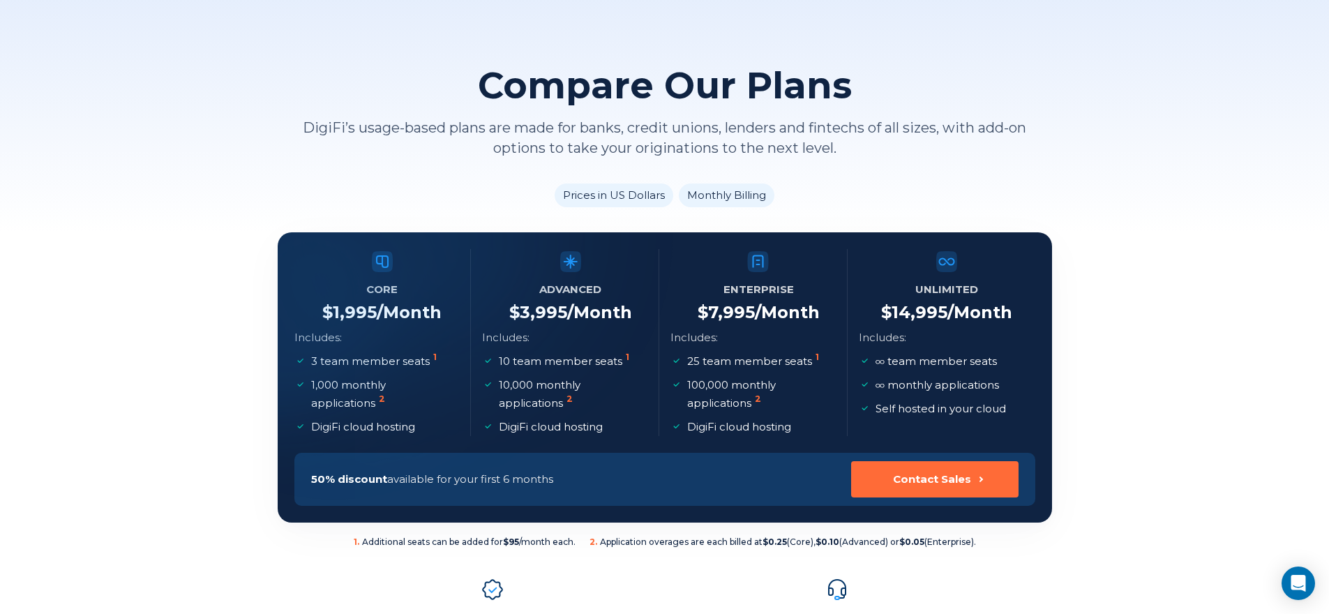
scroll to position [0, 0]
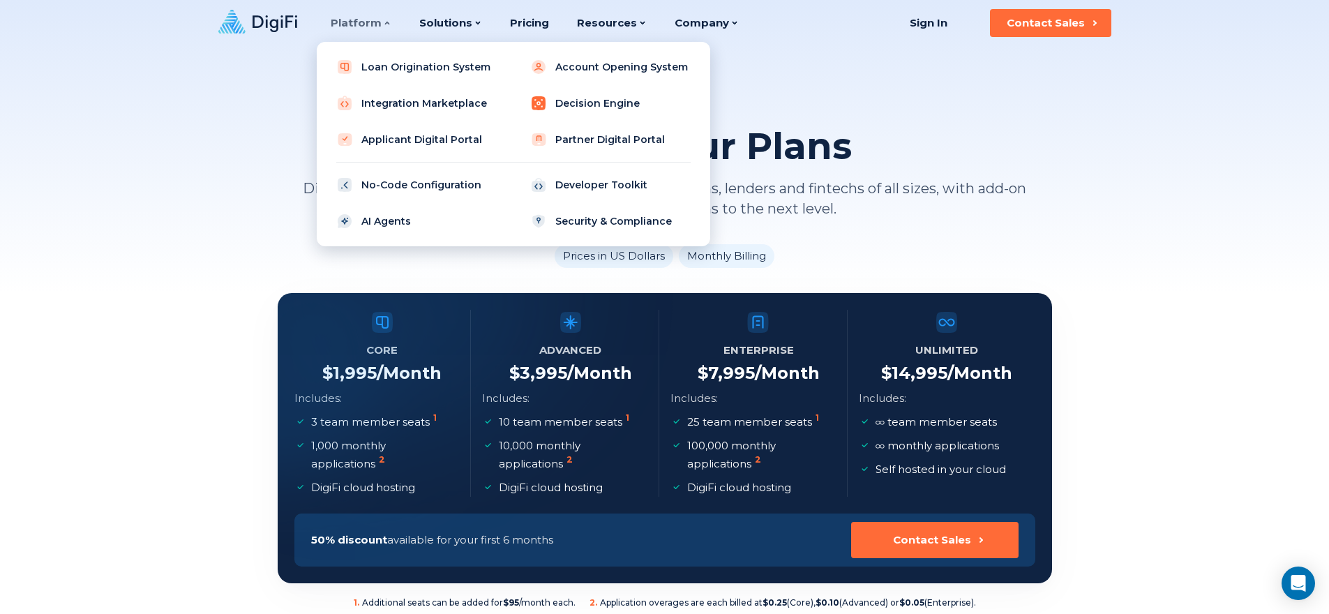
click at [601, 105] on link "Decision Engine" at bounding box center [610, 103] width 177 height 28
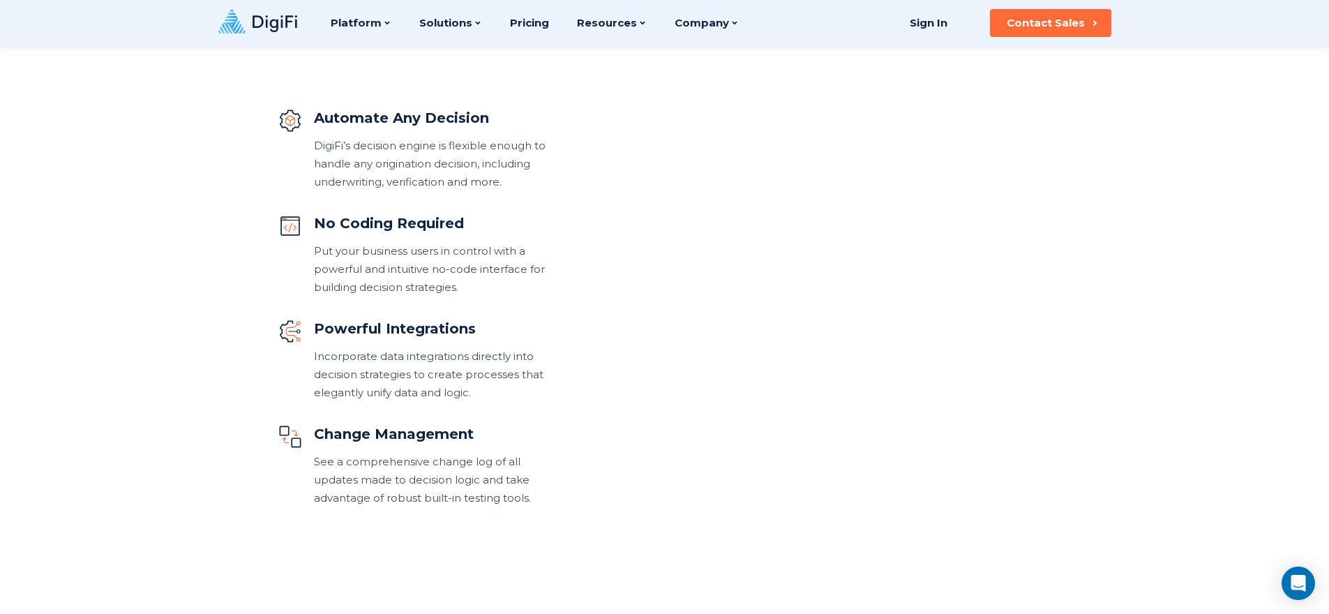
scroll to position [661, 0]
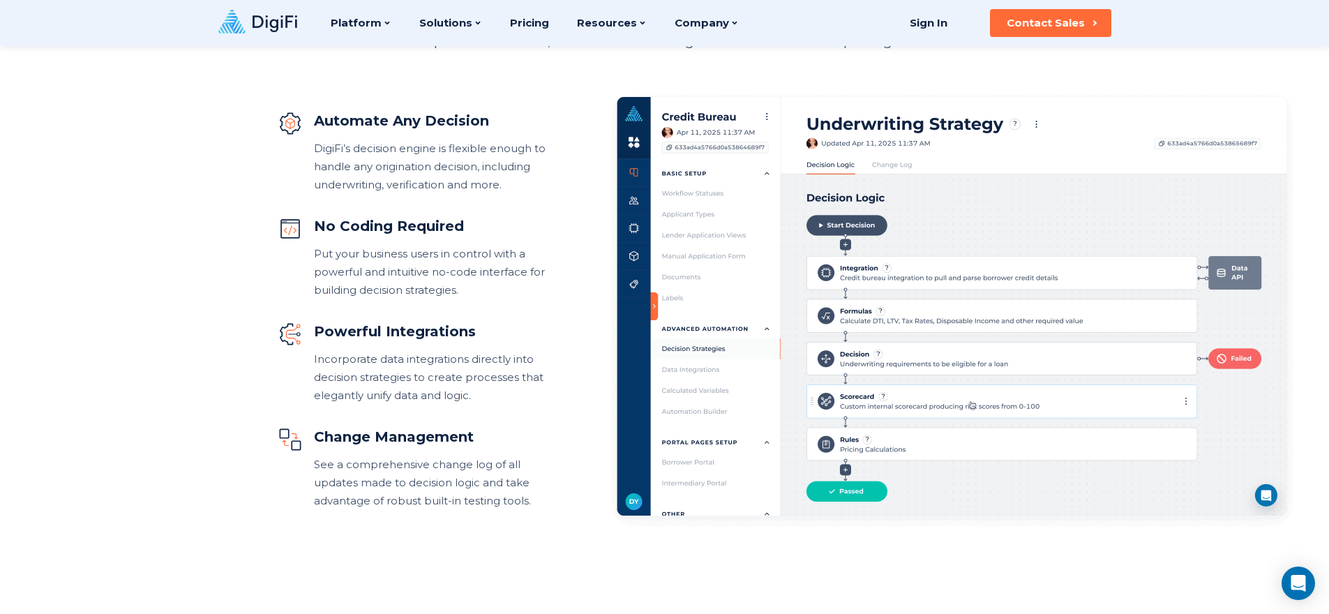
click at [416, 212] on div "Automate Any Decision DigiFi’s decision engine is flexible enough to handle any…" at bounding box center [413, 310] width 271 height 399
click at [441, 158] on div "DigiFi’s decision engine is flexible enough to handle any origination decision,…" at bounding box center [431, 167] width 234 height 54
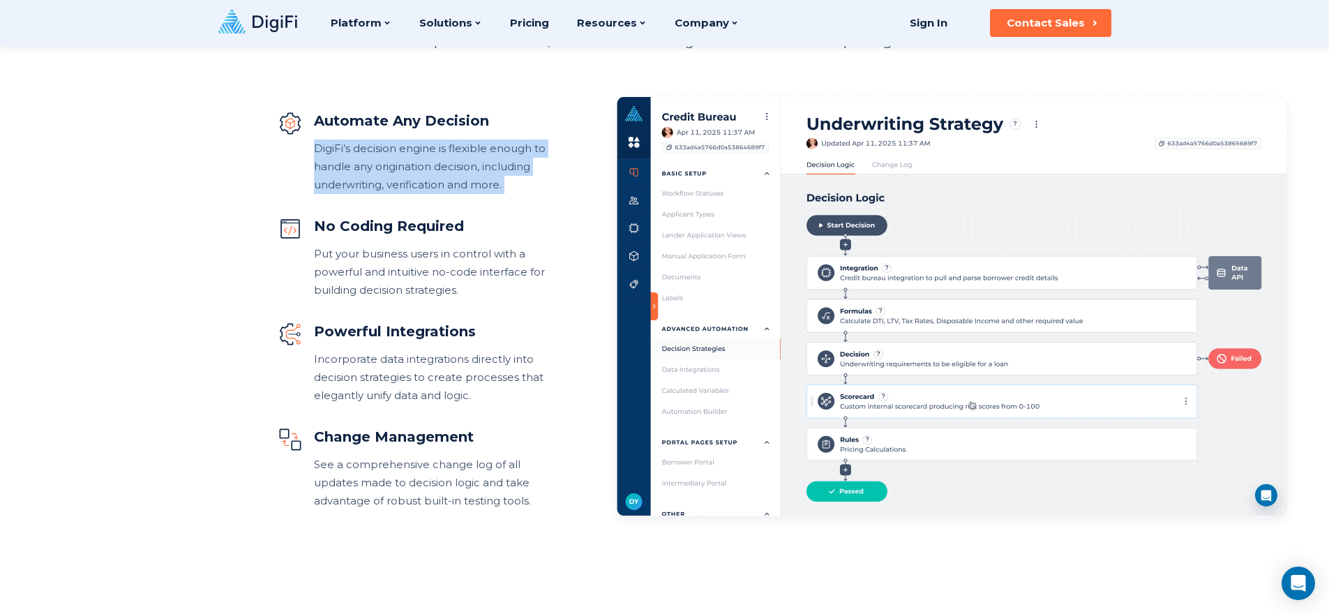
click at [441, 158] on div "DigiFi’s decision engine is flexible enough to handle any origination decision,…" at bounding box center [431, 167] width 234 height 54
click at [421, 200] on div "Automate Any Decision DigiFi’s decision engine is flexible enough to handle any…" at bounding box center [413, 310] width 271 height 399
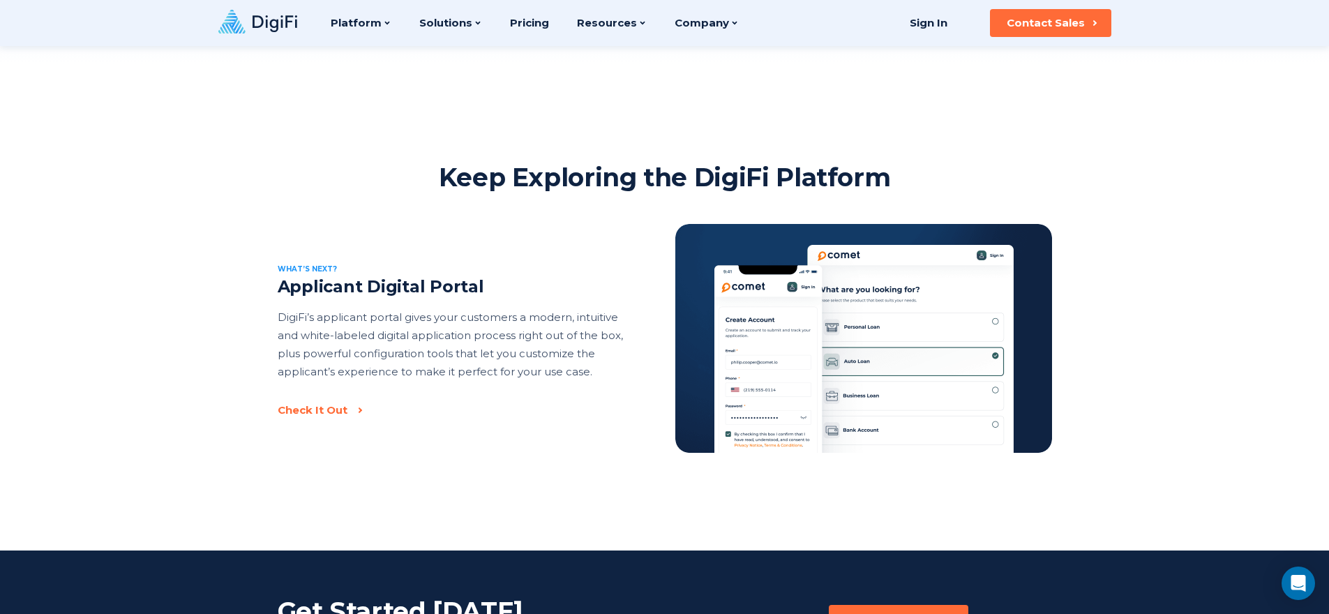
scroll to position [0, 0]
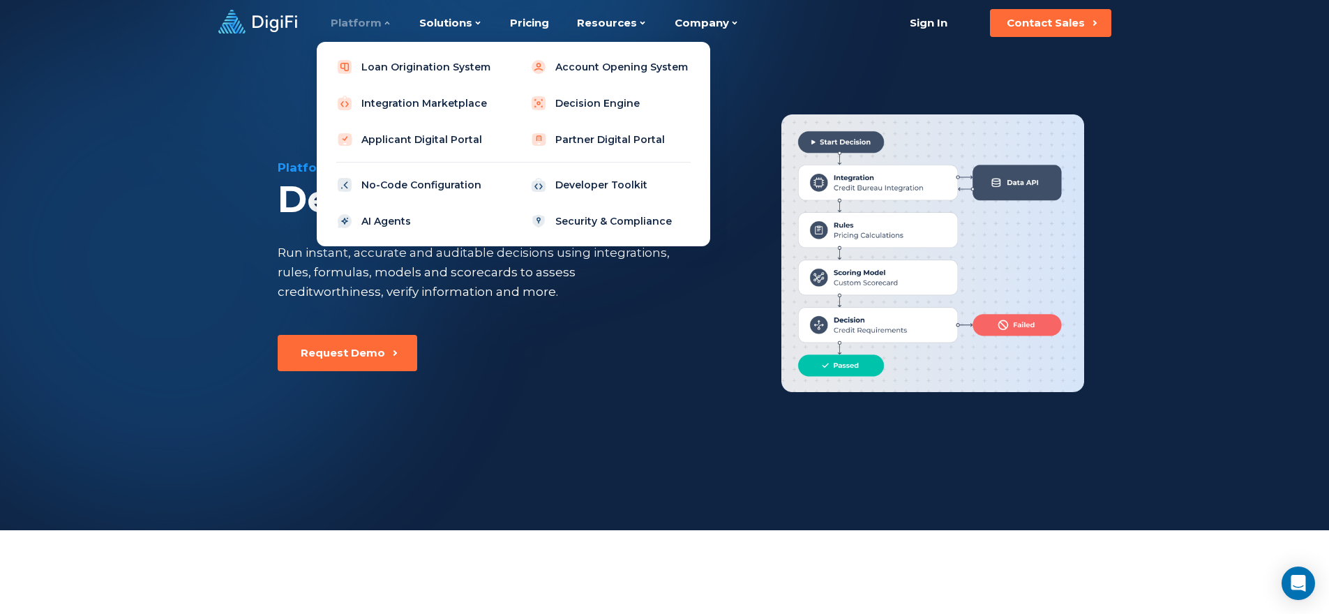
click at [343, 19] on div "Platform" at bounding box center [361, 23] width 61 height 46
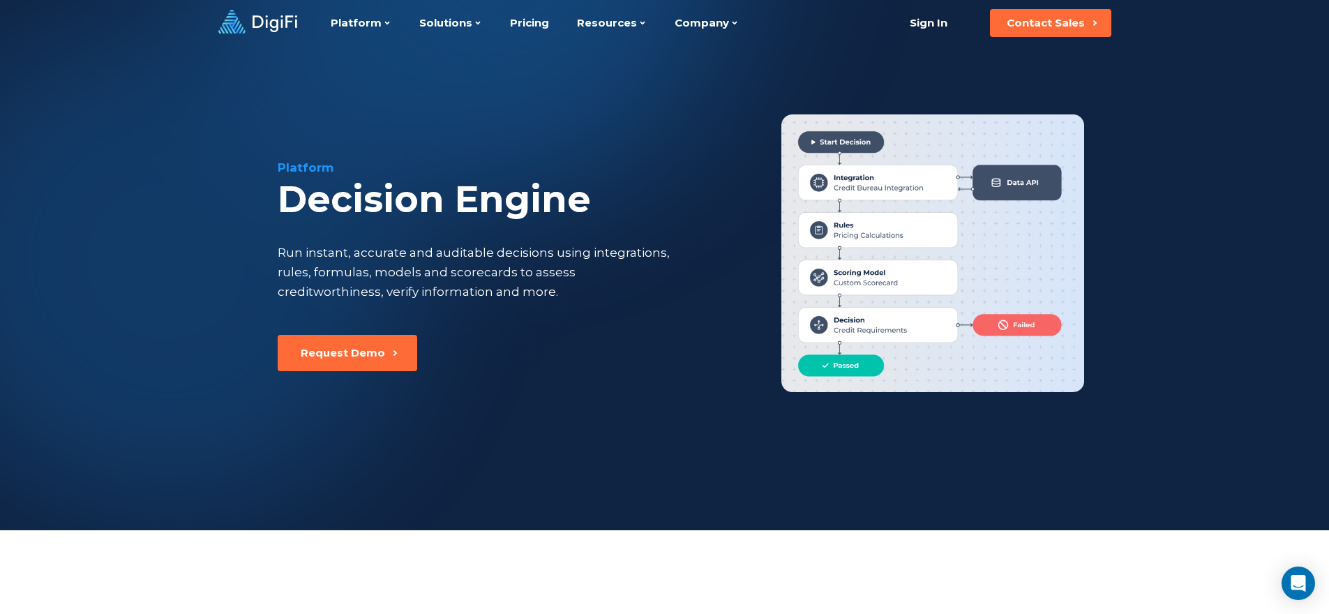
click at [261, 22] on icon at bounding box center [275, 23] width 45 height 17
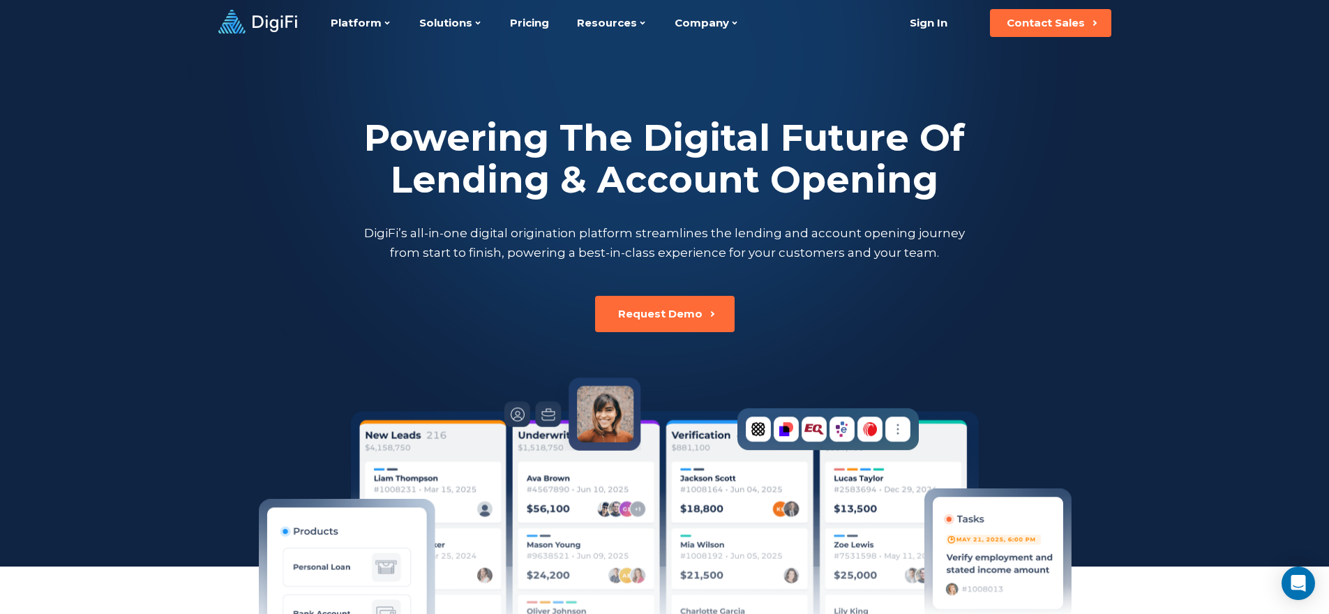
click at [866, 260] on p "DigiFi’s all-in-one digital origination platform streamlines the lending and ac…" at bounding box center [664, 242] width 607 height 39
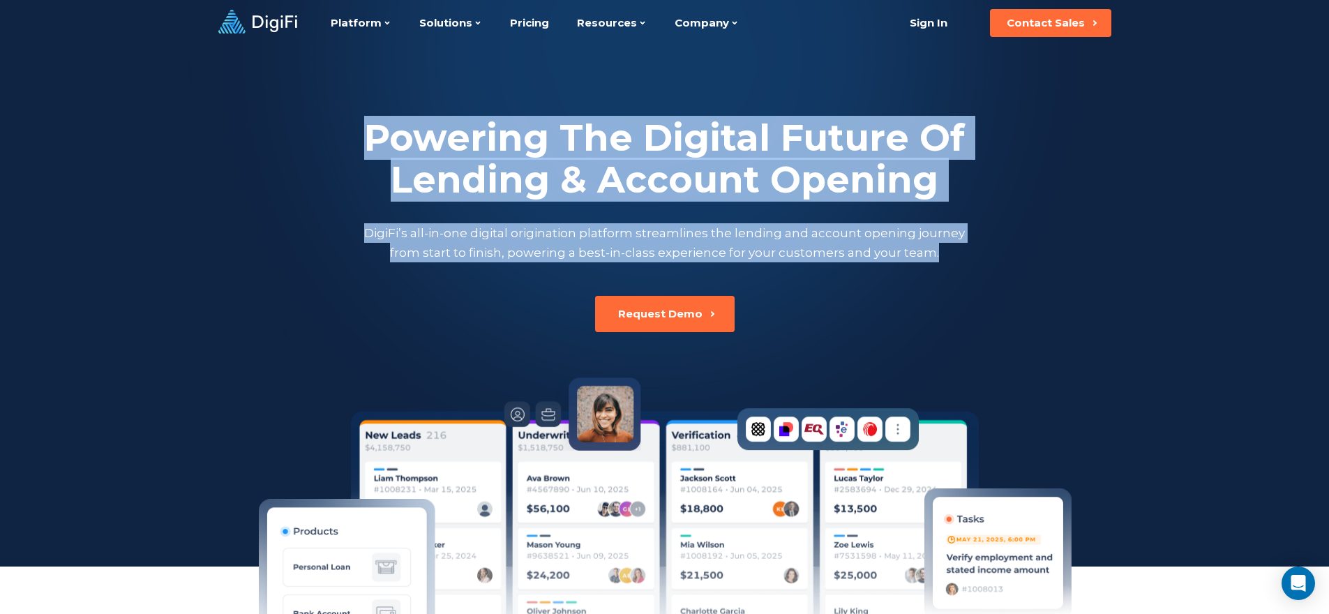
drag, startPoint x: 988, startPoint y: 253, endPoint x: 258, endPoint y: 127, distance: 740.6
click at [258, 127] on div "Powering The Digital Future Of Lending & Account Opening DigiFi’s all-in-one di…" at bounding box center [664, 443] width 1329 height 887
click at [258, 127] on div at bounding box center [664, 283] width 1329 height 566
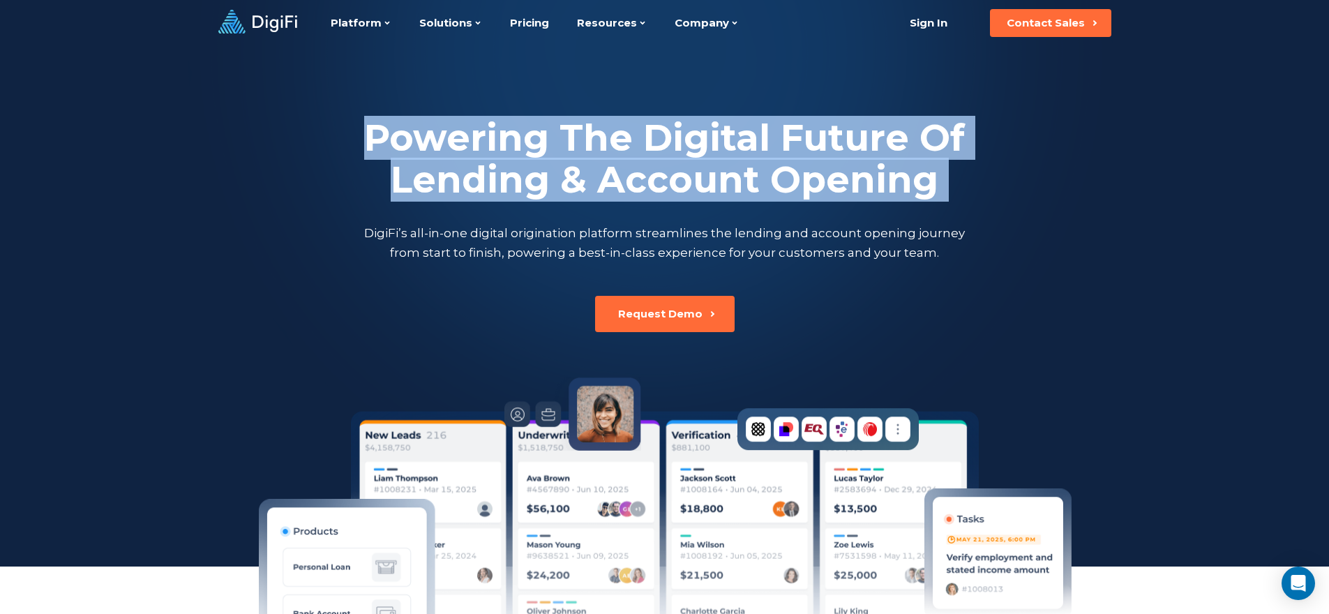
drag, startPoint x: 333, startPoint y: 128, endPoint x: 967, endPoint y: 215, distance: 640.0
click at [967, 215] on div "Powering The Digital Future Of Lending & Account Opening DigiFi’s all-in-one di…" at bounding box center [665, 189] width 774 height 145
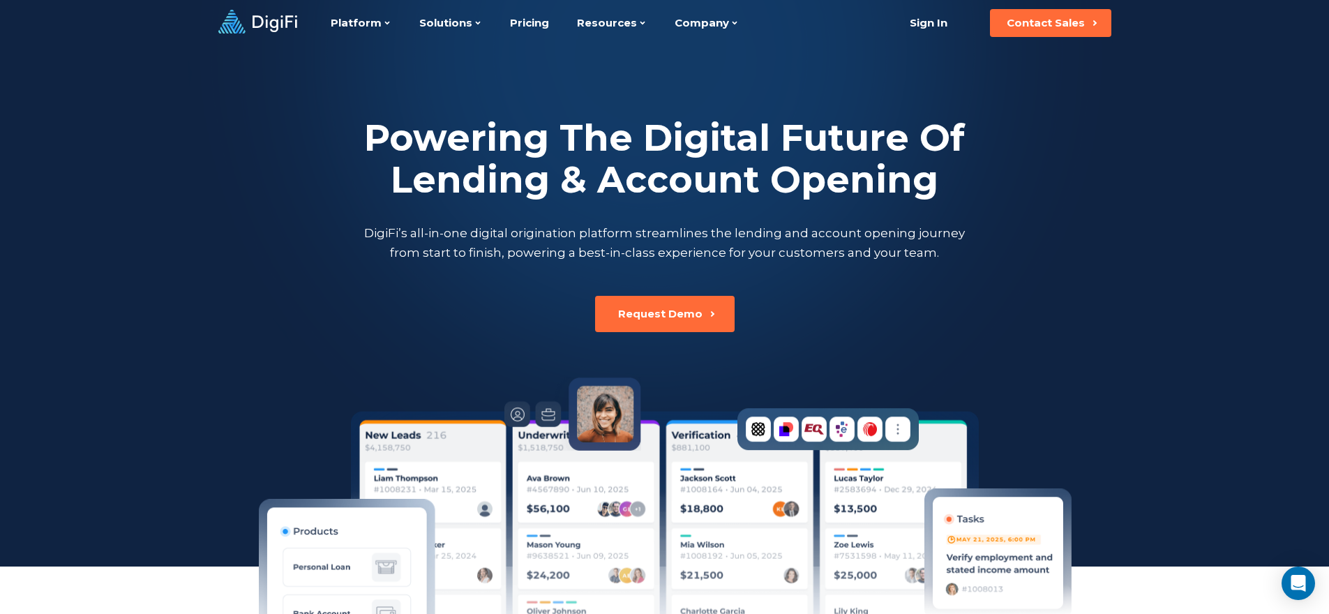
click at [968, 215] on div "Powering The Digital Future Of Lending & Account Opening DigiFi’s all-in-one di…" at bounding box center [665, 189] width 774 height 145
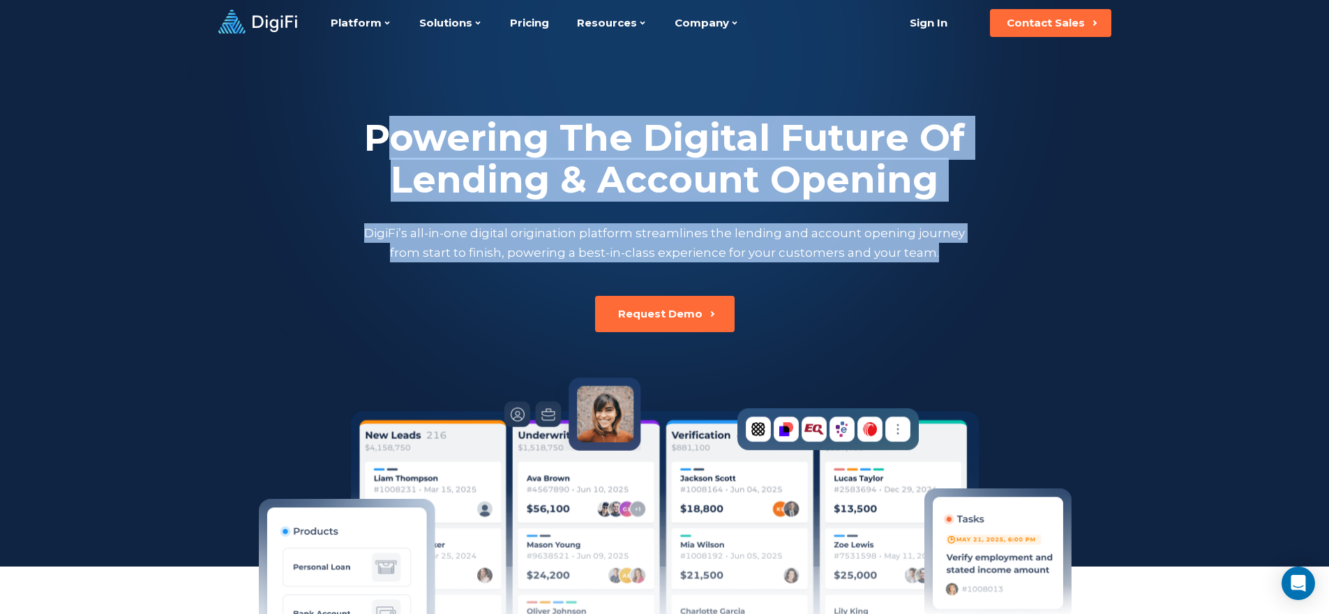
drag, startPoint x: 938, startPoint y: 262, endPoint x: 394, endPoint y: 118, distance: 562.1
click at [394, 118] on div "Powering The Digital Future Of Lending & Account Opening DigiFi’s all-in-one di…" at bounding box center [665, 189] width 774 height 145
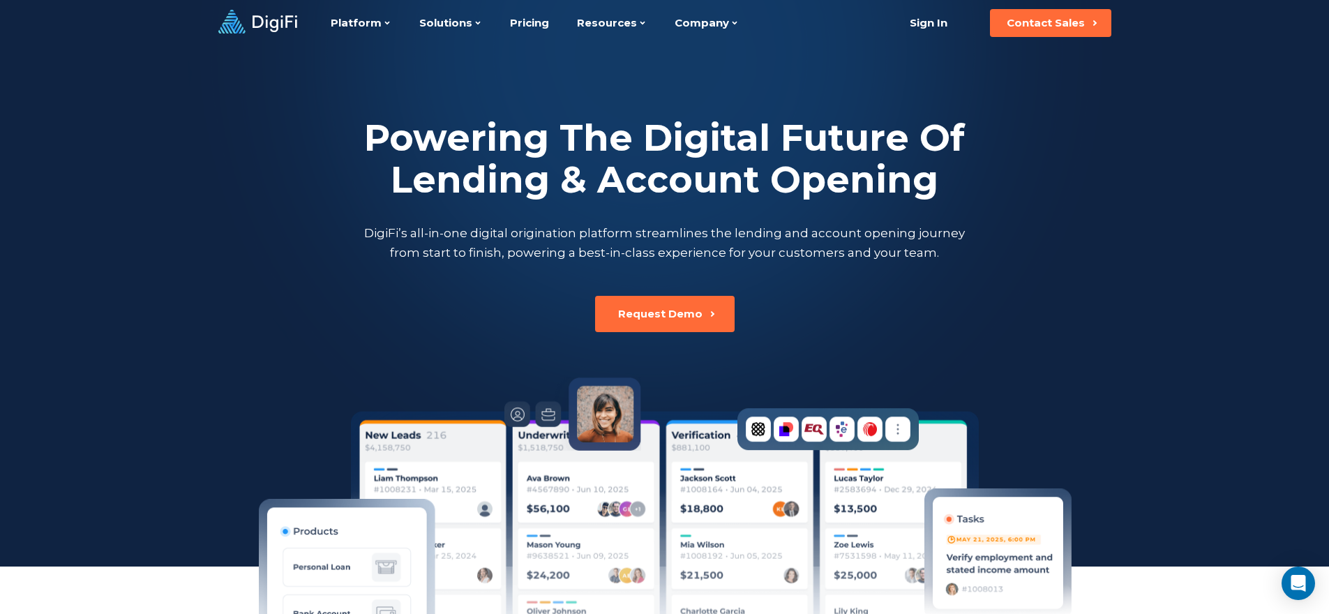
click at [412, 186] on h2 "Powering The Digital Future Of Lending & Account Opening" at bounding box center [664, 159] width 607 height 84
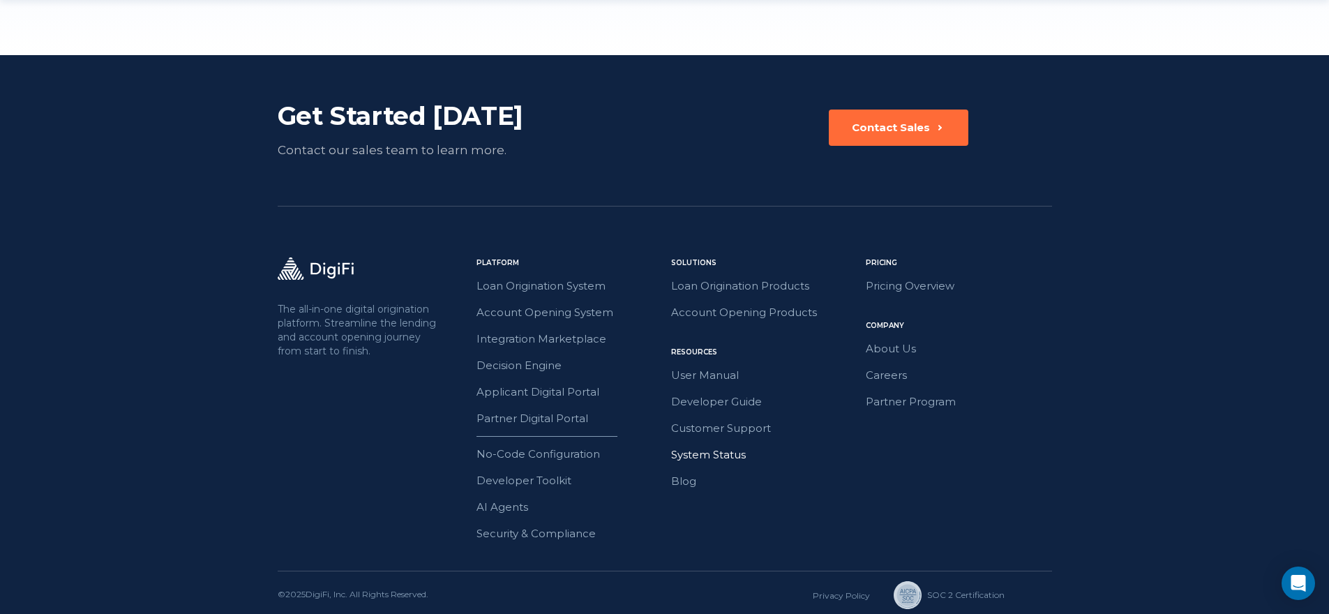
scroll to position [3912, 0]
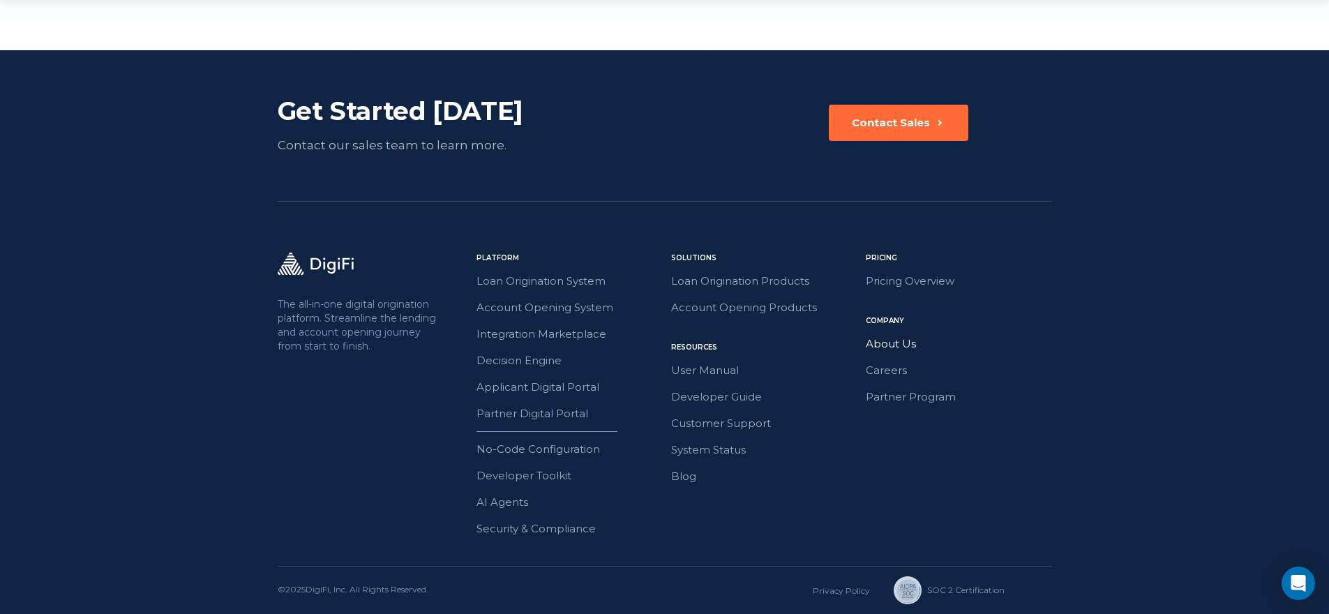
click at [890, 348] on link "About Us" at bounding box center [959, 344] width 186 height 18
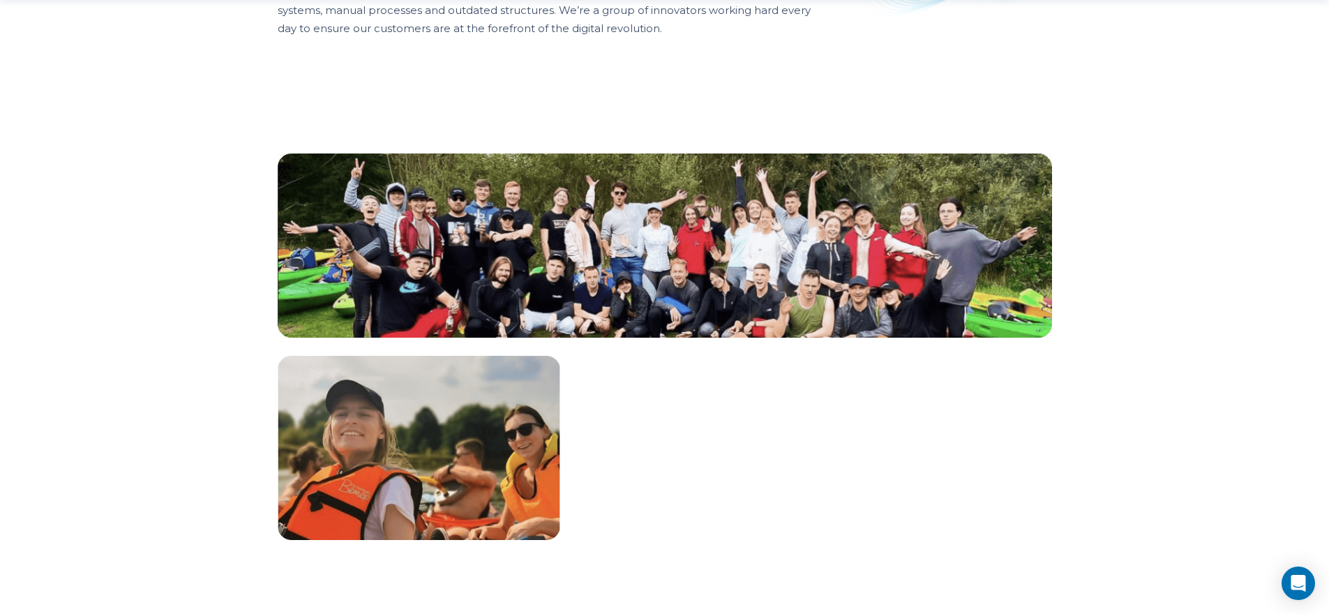
scroll to position [1272, 0]
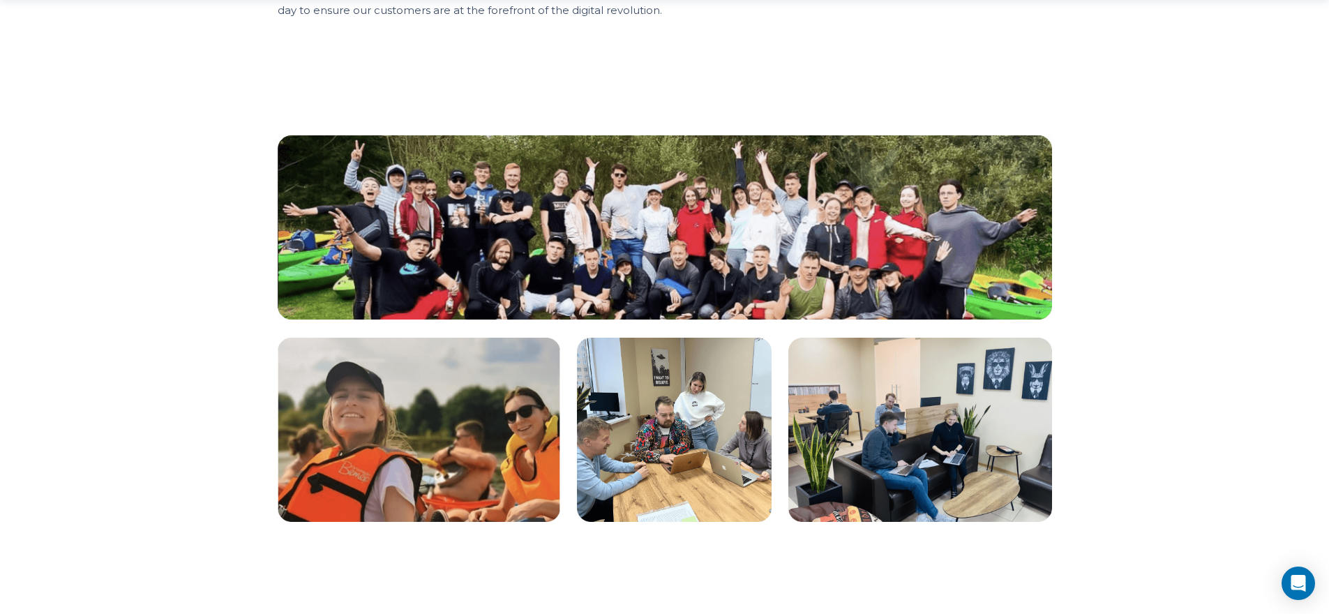
click at [679, 274] on img at bounding box center [665, 227] width 774 height 184
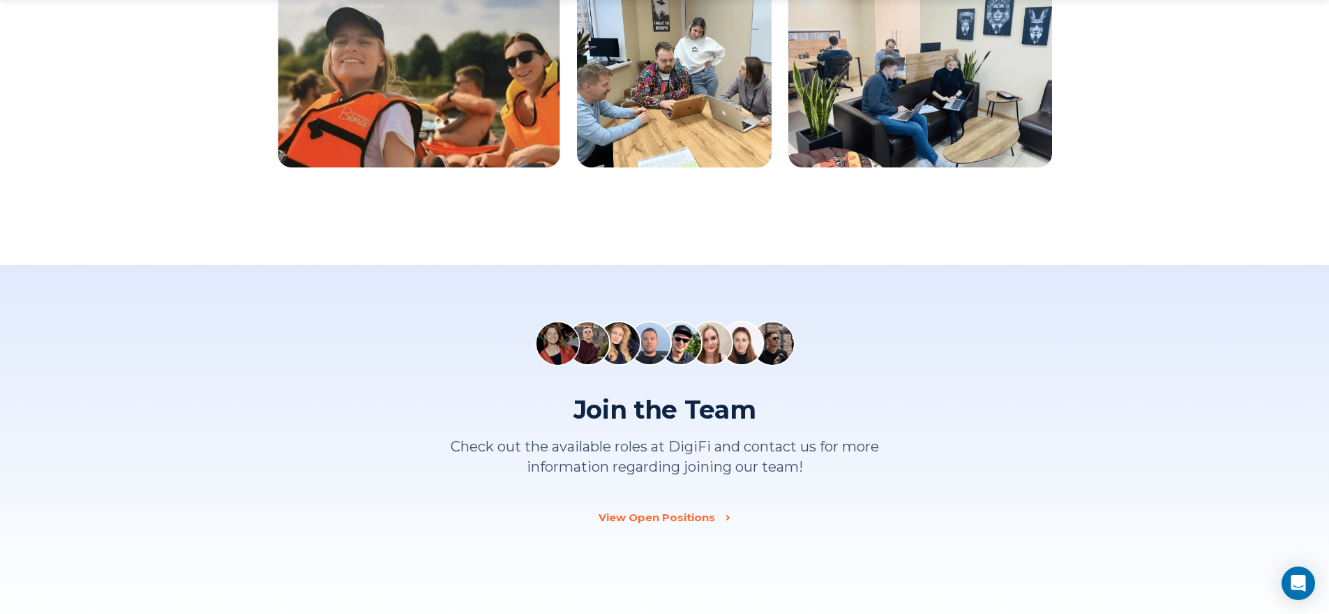
scroll to position [1729, 0]
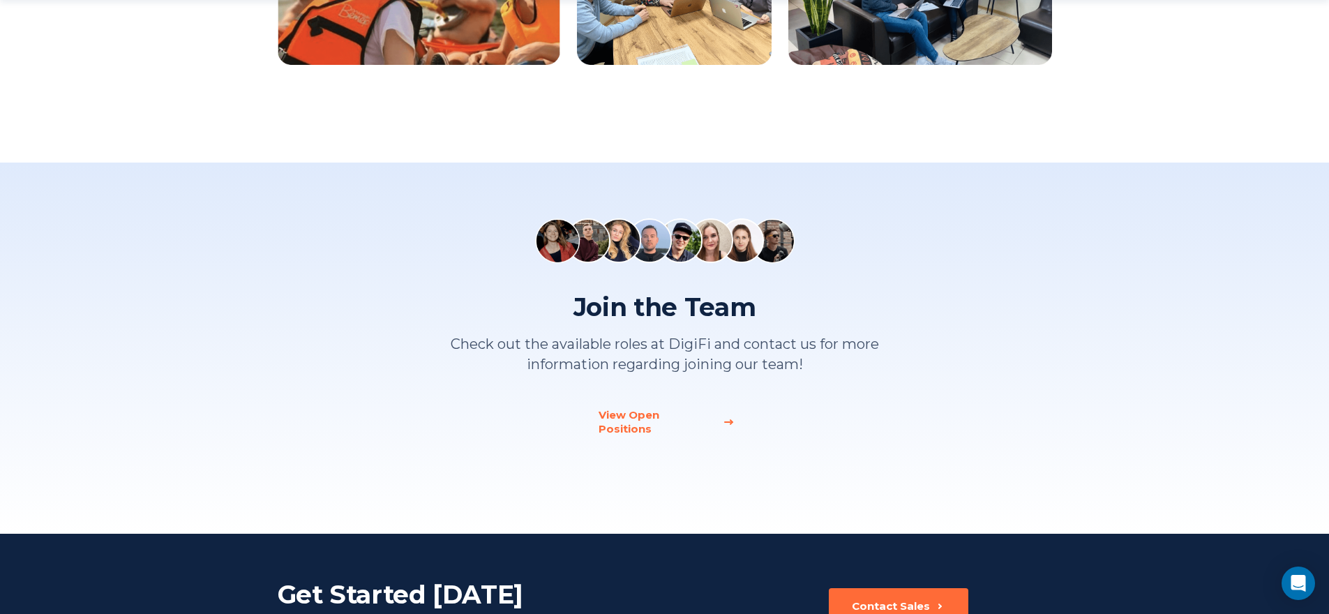
click at [661, 416] on div "View Open Positions" at bounding box center [657, 422] width 116 height 28
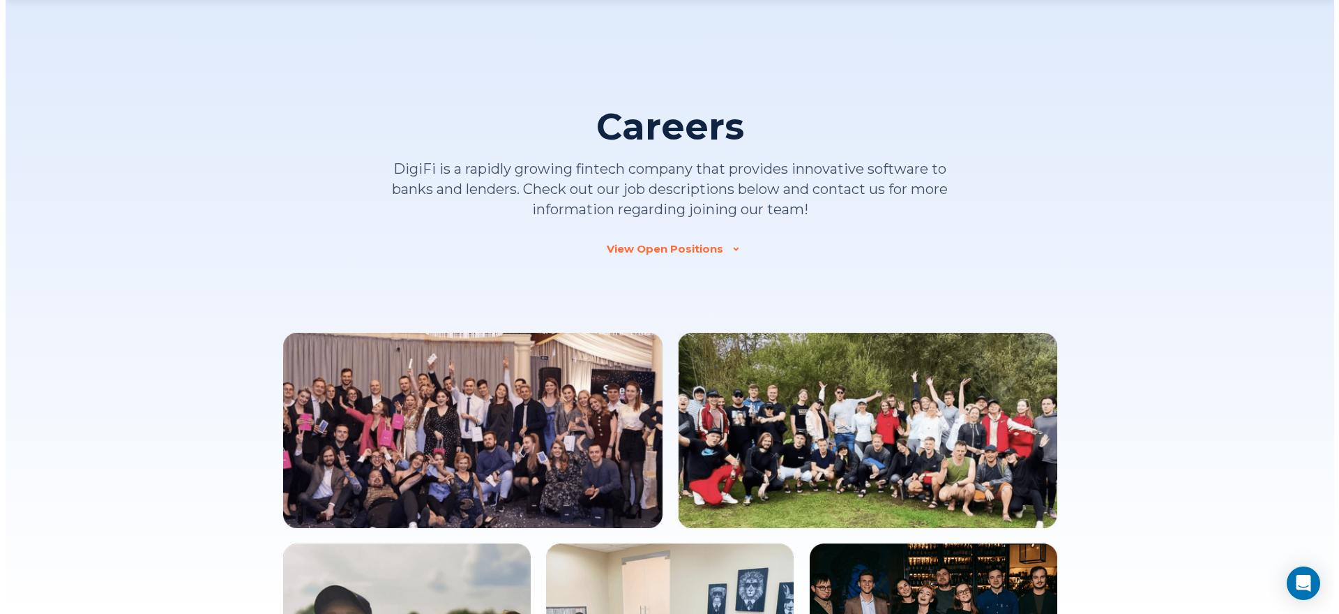
scroll to position [1314, 0]
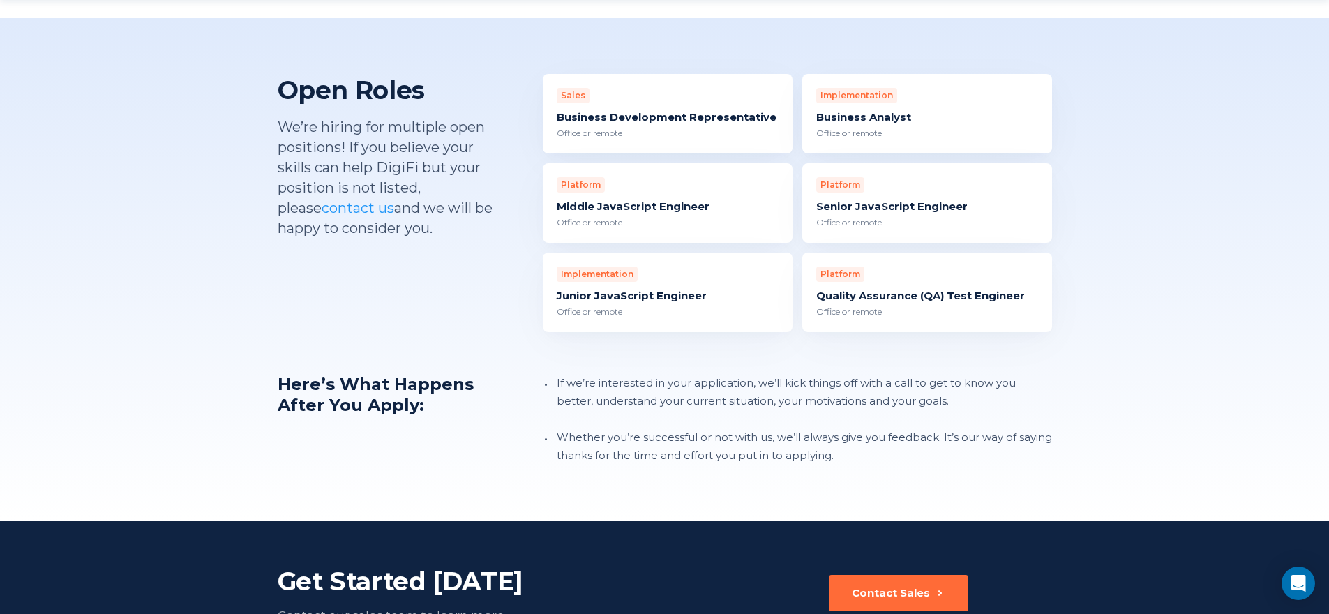
click at [713, 195] on div "Platform Middle JavaScript Engineer Office or remote" at bounding box center [668, 203] width 250 height 80
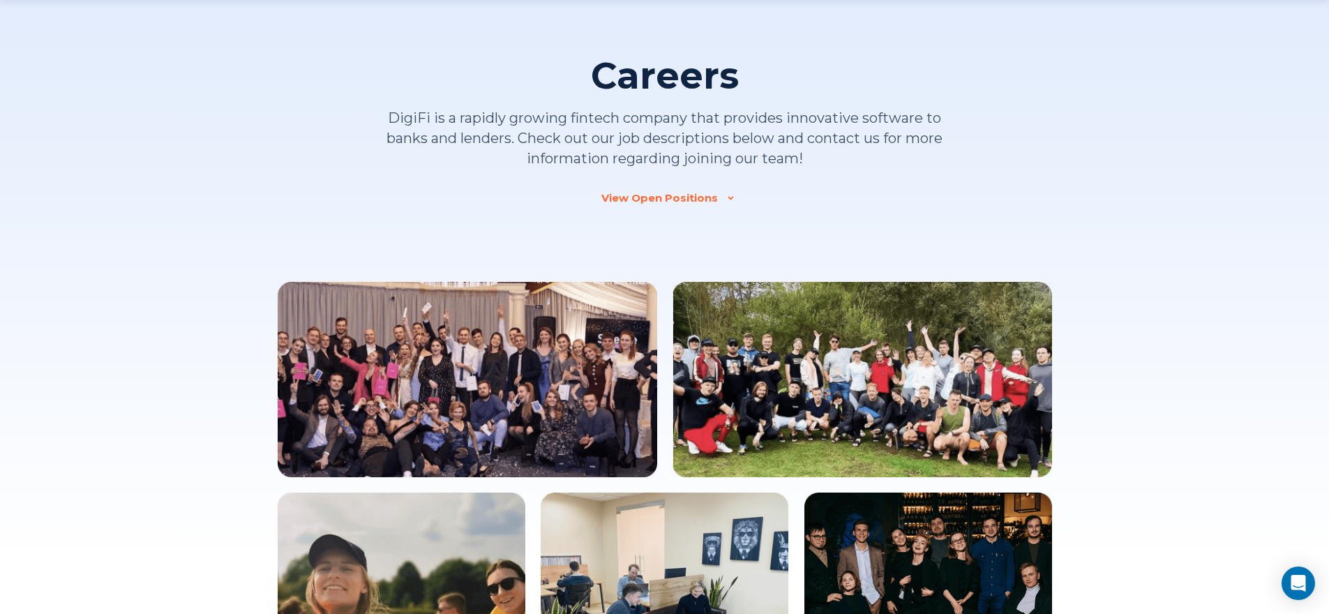
scroll to position [0, 0]
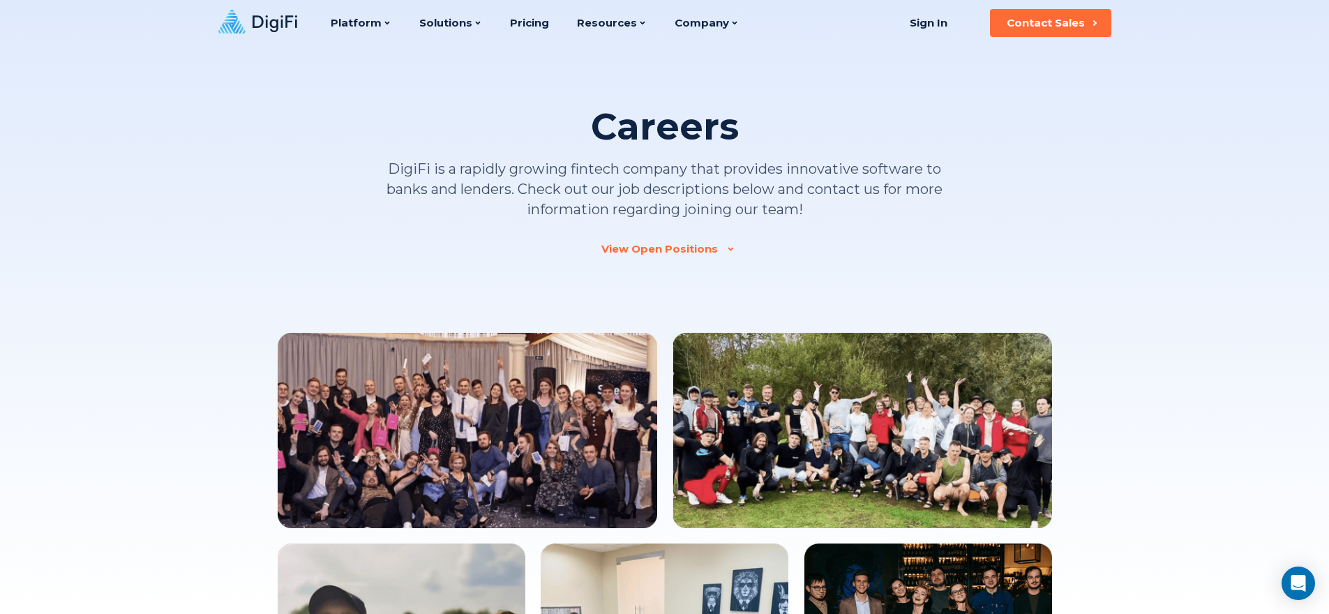
click at [253, 26] on icon at bounding box center [275, 23] width 45 height 17
